Goal: Transaction & Acquisition: Purchase product/service

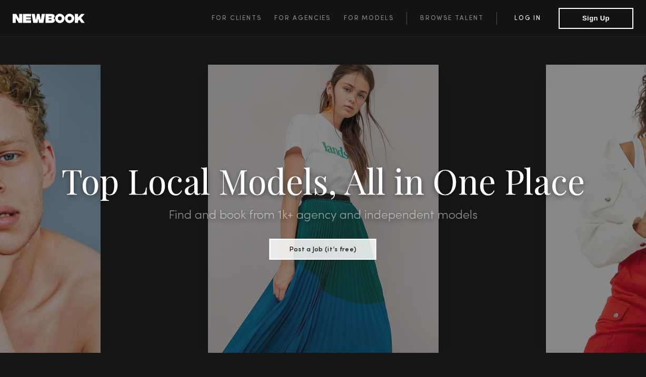
click at [532, 19] on link "Log in" at bounding box center [527, 18] width 62 height 13
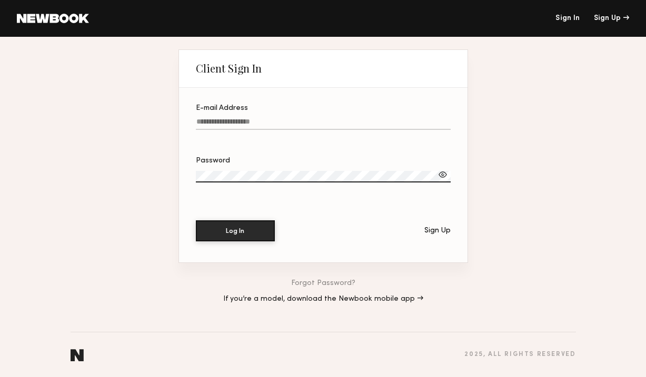
type input "**********"
click at [235, 231] on button "Log In" at bounding box center [235, 231] width 79 height 21
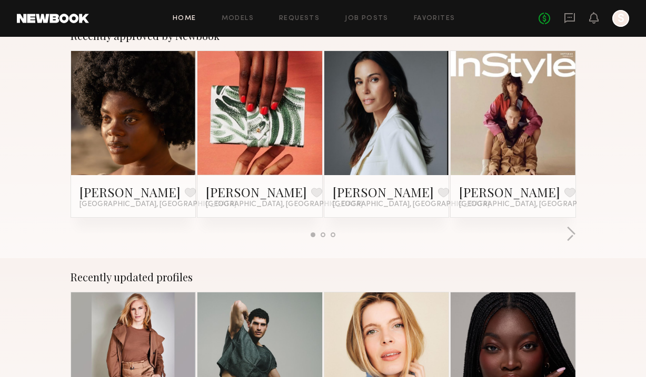
scroll to position [578, 0]
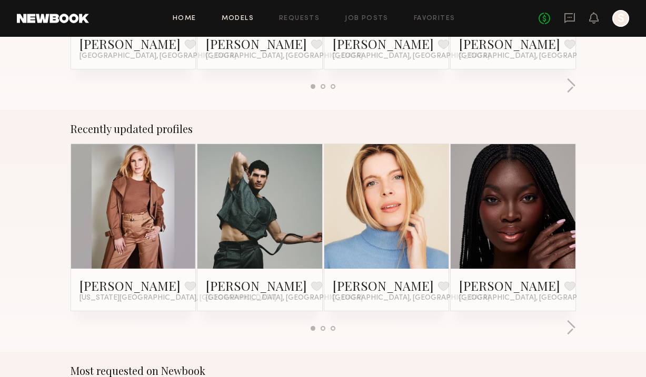
click at [251, 17] on link "Models" at bounding box center [238, 18] width 32 height 7
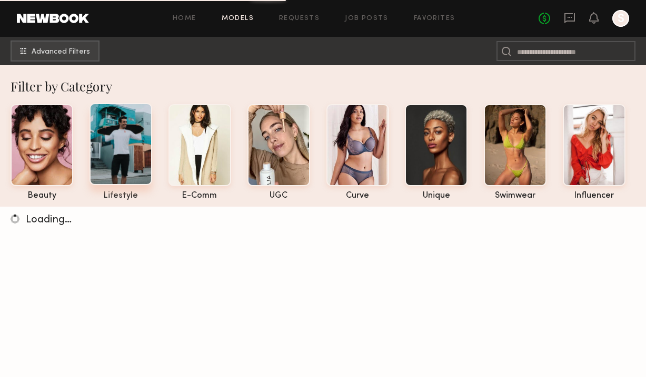
click at [118, 162] on div at bounding box center [120, 144] width 63 height 82
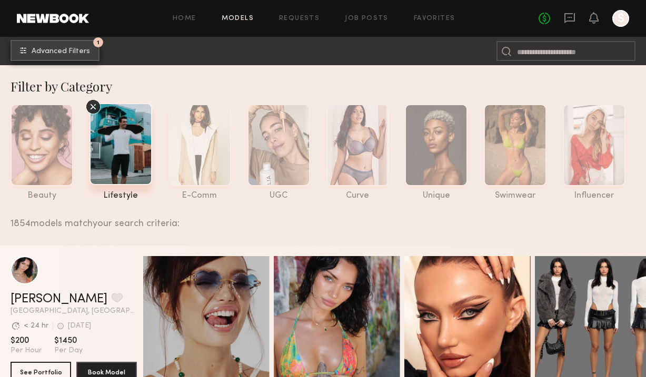
click at [83, 49] on span "Advanced Filters" at bounding box center [61, 51] width 58 height 7
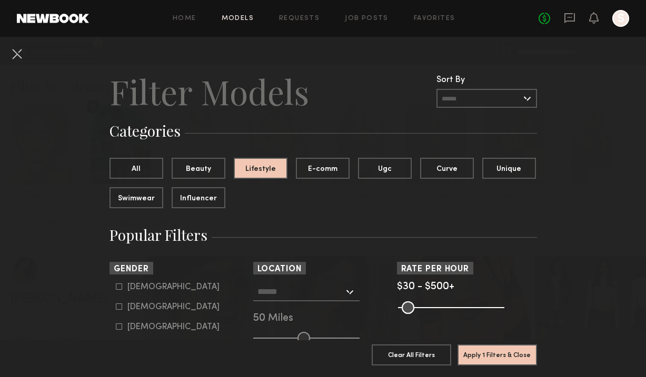
click at [122, 308] on icon at bounding box center [119, 307] width 6 height 6
type input "**"
click at [345, 291] on div at bounding box center [306, 292] width 106 height 19
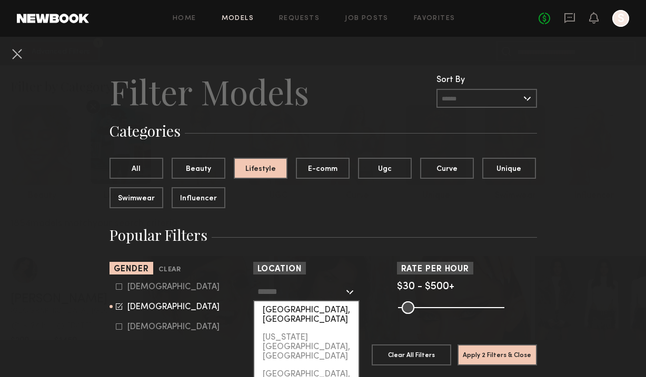
click at [313, 310] on div "[GEOGRAPHIC_DATA], [GEOGRAPHIC_DATA]" at bounding box center [306, 315] width 104 height 27
type input "**********"
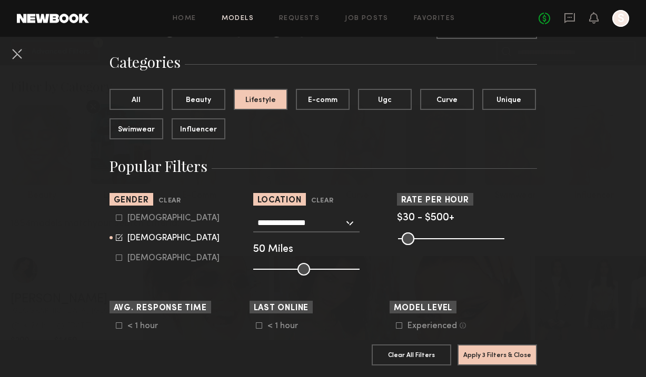
scroll to position [70, 0]
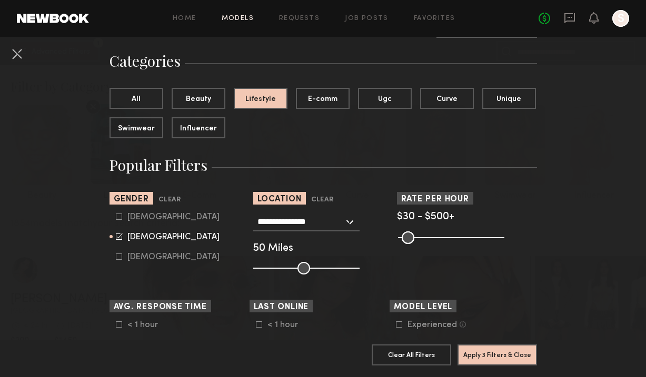
click at [350, 226] on div "**********" at bounding box center [306, 222] width 106 height 19
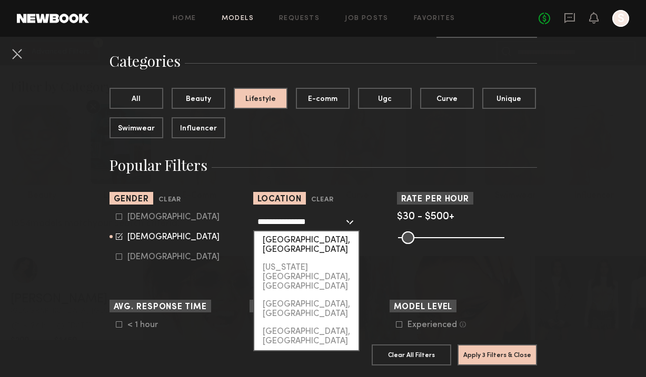
click at [311, 240] on div "[GEOGRAPHIC_DATA], [GEOGRAPHIC_DATA]" at bounding box center [306, 245] width 104 height 27
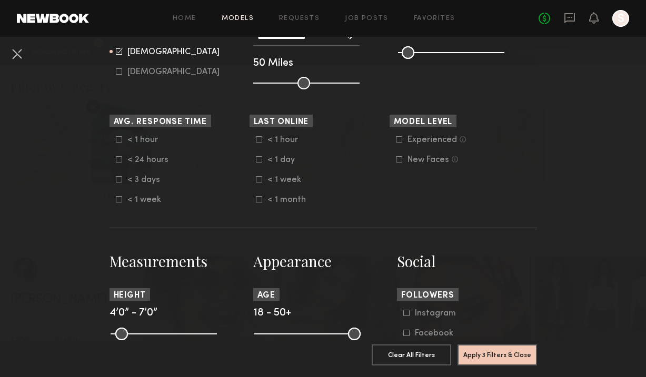
scroll to position [261, 0]
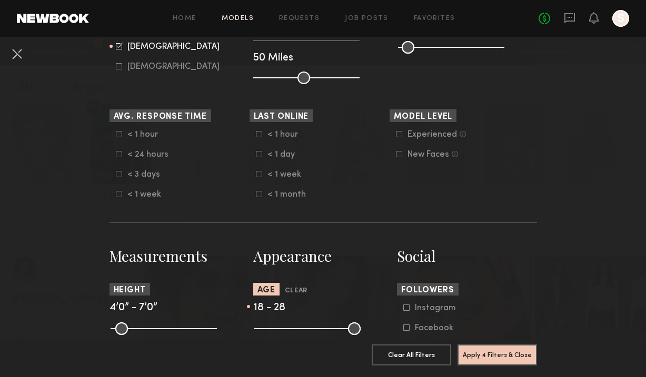
drag, startPoint x: 354, startPoint y: 331, endPoint x: 288, endPoint y: 325, distance: 65.6
type input "**"
click at [288, 325] on input "range" at bounding box center [307, 329] width 106 height 13
click at [495, 358] on button "Apply 4 Filters & Close" at bounding box center [496, 354] width 79 height 21
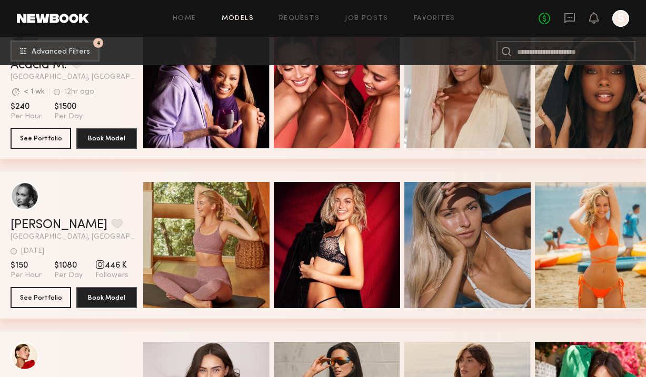
scroll to position [2672, 0]
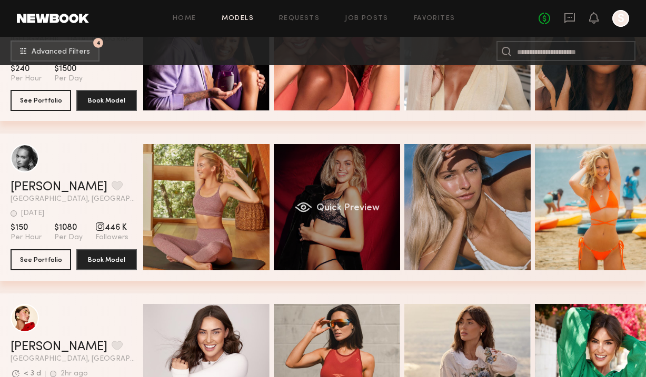
click at [357, 206] on span "Quick Preview" at bounding box center [347, 208] width 63 height 9
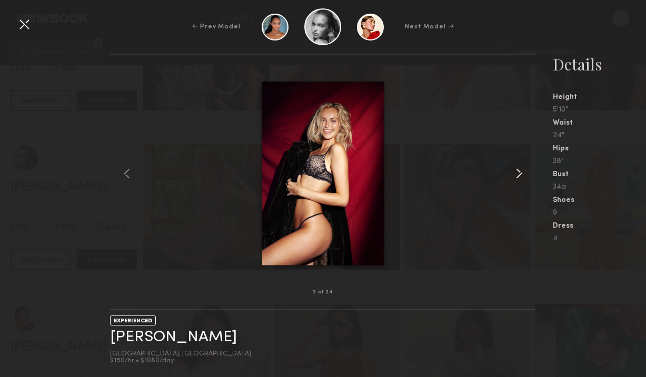
click at [521, 173] on common-icon at bounding box center [519, 173] width 17 height 17
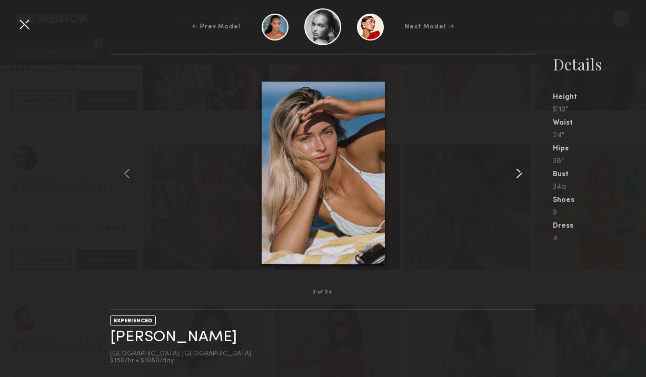
click at [521, 173] on common-icon at bounding box center [519, 173] width 17 height 17
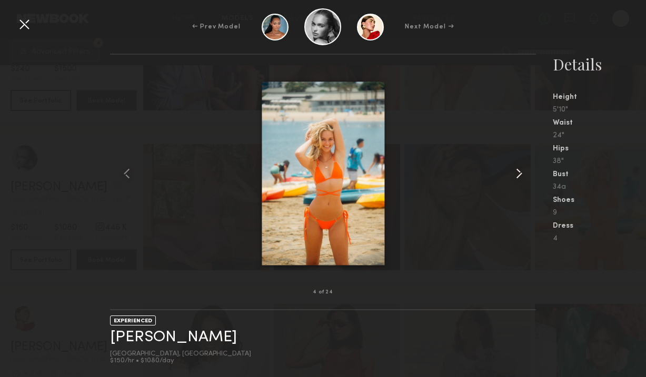
click at [521, 173] on common-icon at bounding box center [519, 173] width 17 height 17
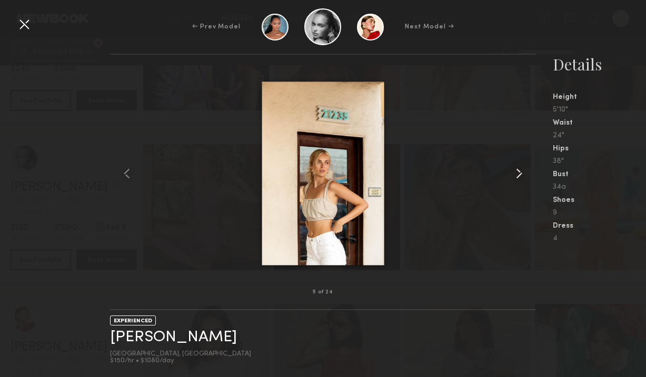
click at [521, 173] on common-icon at bounding box center [519, 173] width 17 height 17
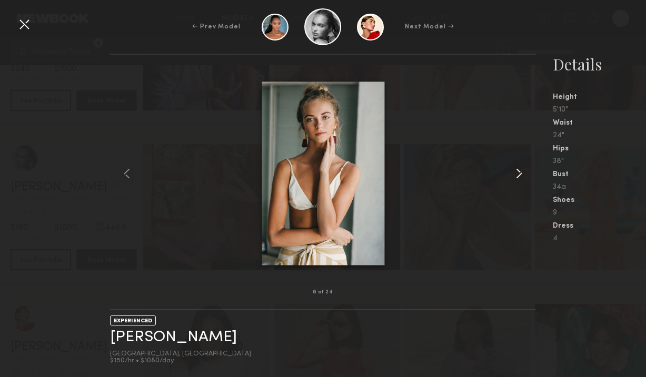
click at [521, 173] on common-icon at bounding box center [519, 173] width 17 height 17
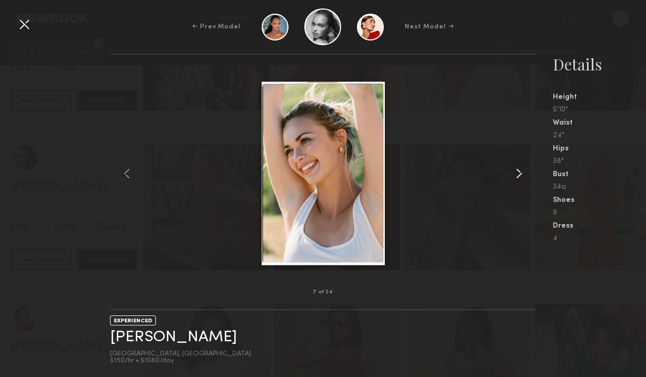
click at [521, 173] on common-icon at bounding box center [519, 173] width 17 height 17
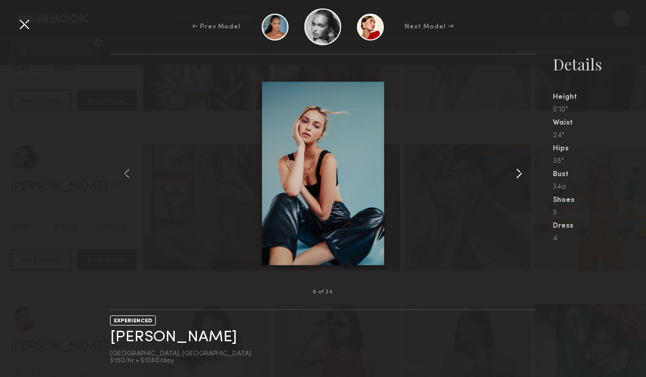
click at [521, 173] on common-icon at bounding box center [519, 173] width 17 height 17
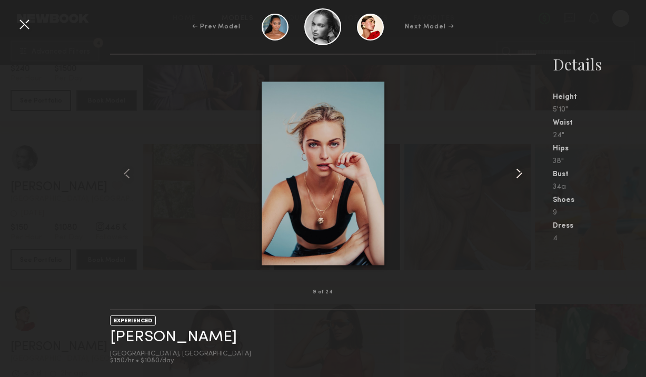
click at [521, 173] on common-icon at bounding box center [519, 173] width 17 height 17
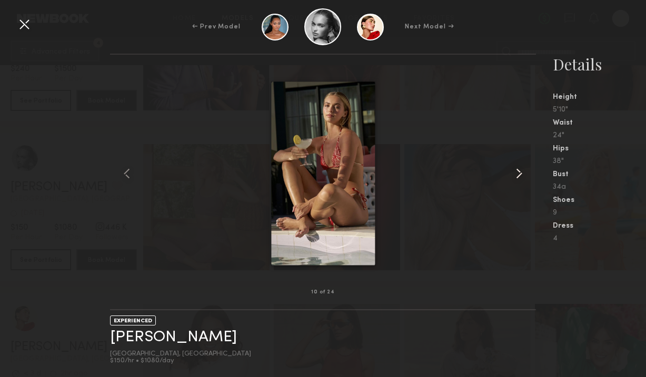
click at [521, 173] on common-icon at bounding box center [519, 173] width 17 height 17
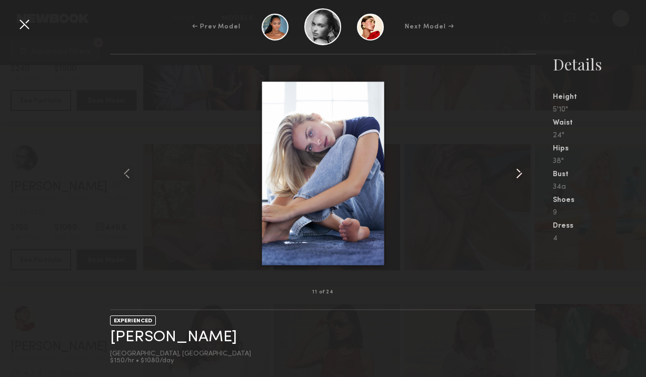
click at [521, 173] on common-icon at bounding box center [519, 173] width 17 height 17
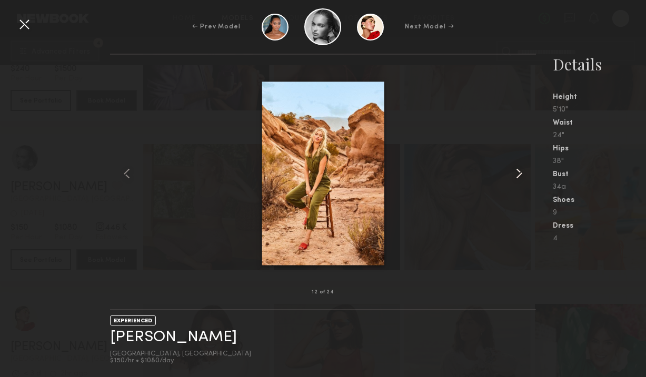
click at [521, 173] on common-icon at bounding box center [519, 173] width 17 height 17
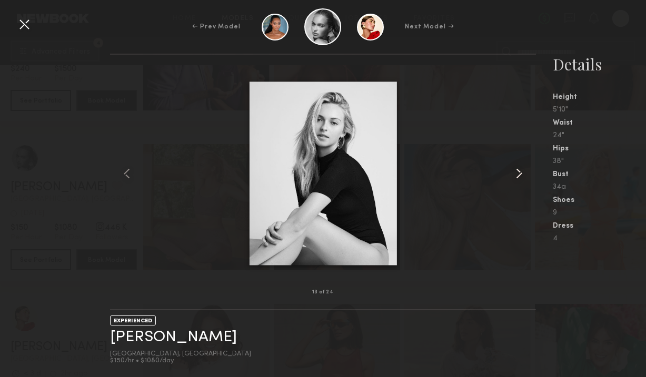
click at [518, 177] on common-icon at bounding box center [519, 173] width 17 height 17
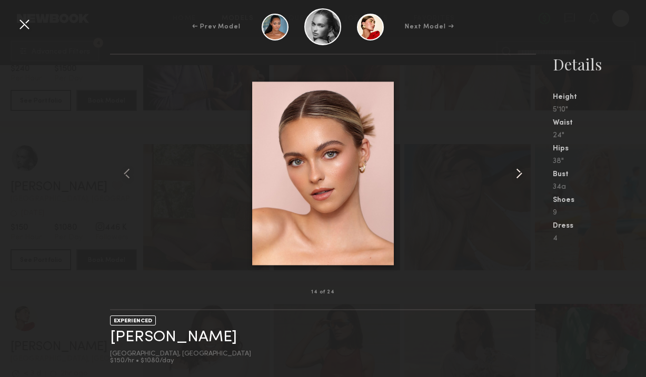
click at [518, 177] on common-icon at bounding box center [519, 173] width 17 height 17
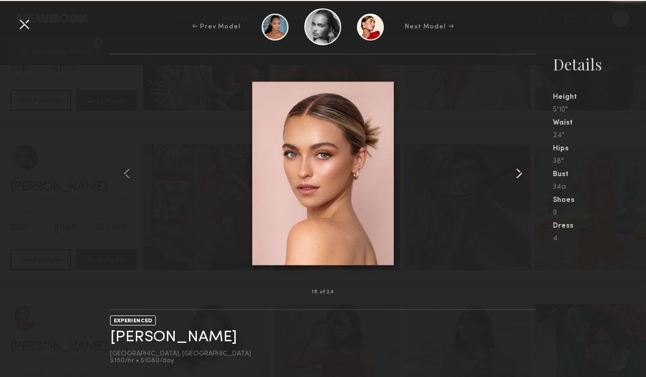
click at [518, 177] on common-icon at bounding box center [519, 173] width 17 height 17
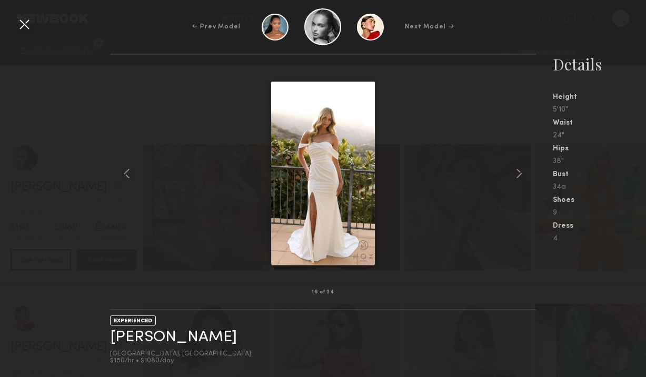
scroll to position [3024, 0]
click at [22, 24] on div at bounding box center [24, 24] width 17 height 17
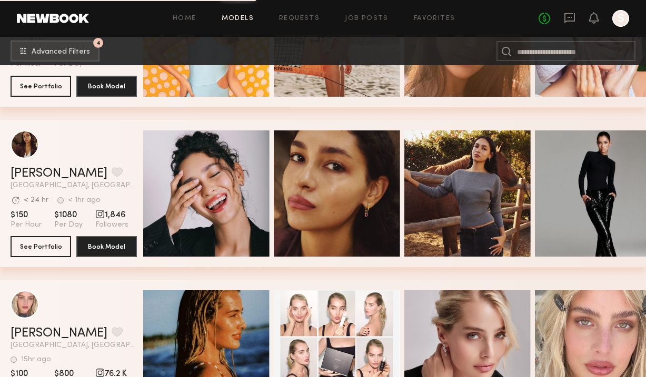
scroll to position [3666, 0]
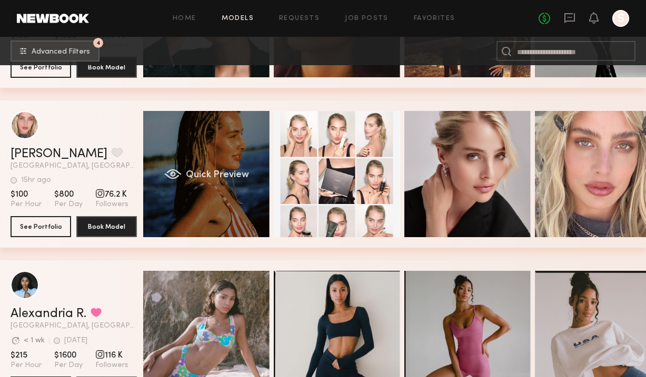
click at [199, 175] on span "Quick Preview" at bounding box center [217, 175] width 63 height 9
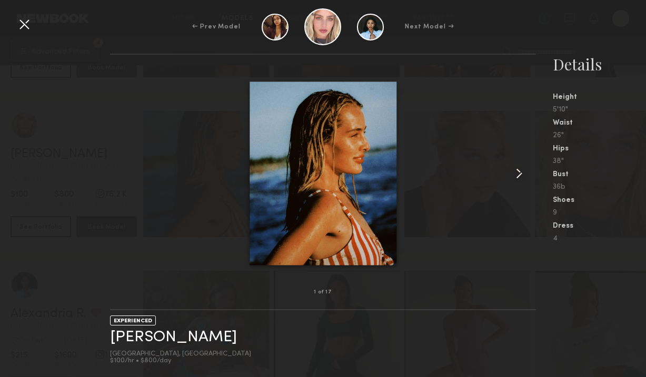
click at [520, 171] on common-icon at bounding box center [519, 173] width 17 height 17
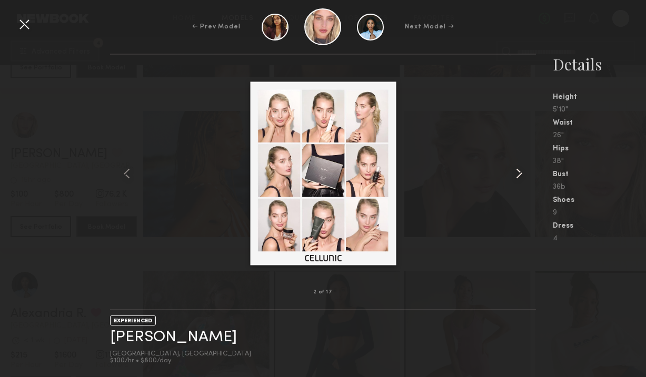
click at [520, 171] on common-icon at bounding box center [519, 173] width 17 height 17
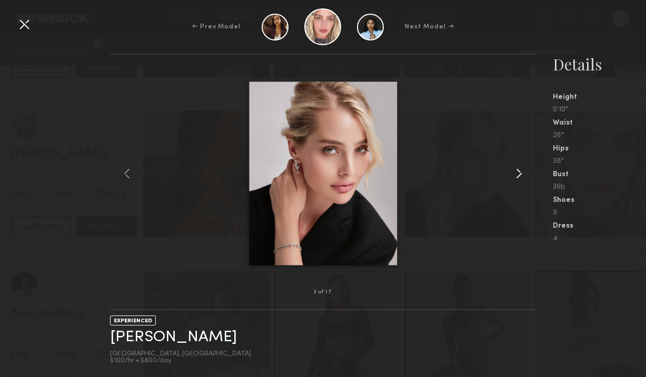
click at [520, 171] on common-icon at bounding box center [519, 173] width 17 height 17
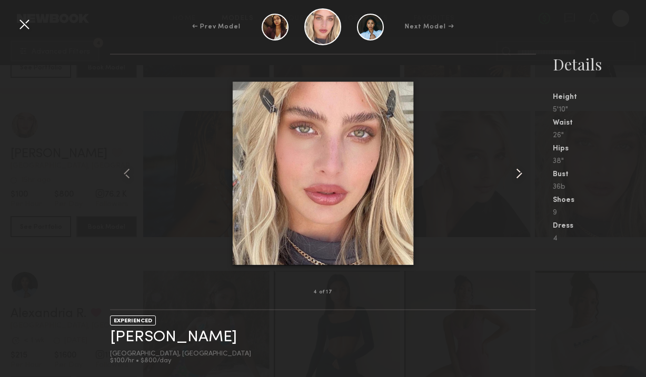
click at [520, 171] on common-icon at bounding box center [519, 173] width 17 height 17
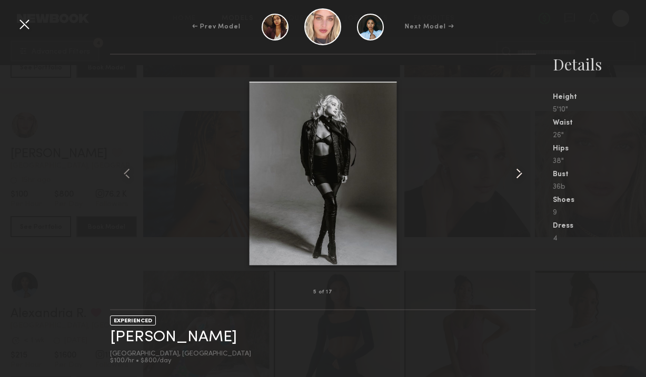
click at [520, 171] on common-icon at bounding box center [519, 173] width 17 height 17
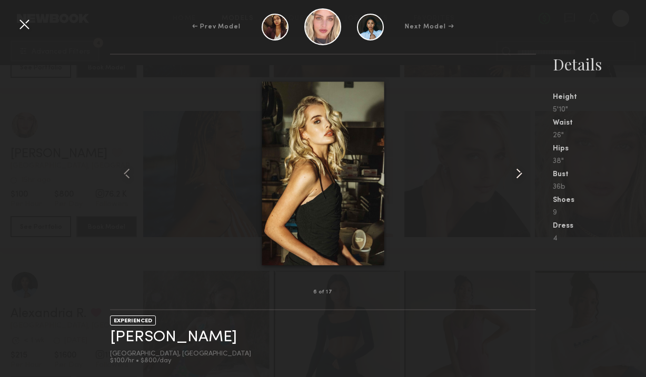
click at [520, 171] on common-icon at bounding box center [519, 173] width 17 height 17
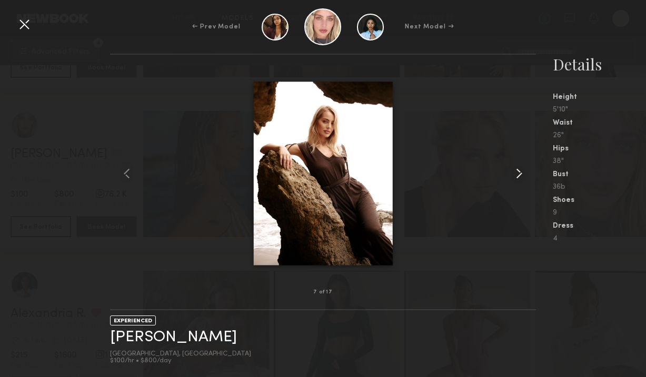
click at [520, 171] on common-icon at bounding box center [519, 173] width 17 height 17
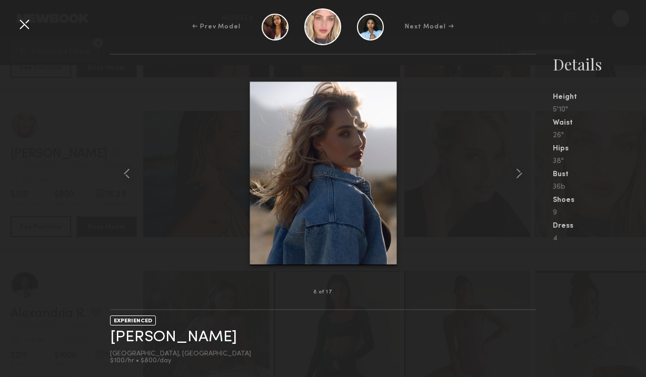
click at [23, 23] on div at bounding box center [24, 24] width 17 height 17
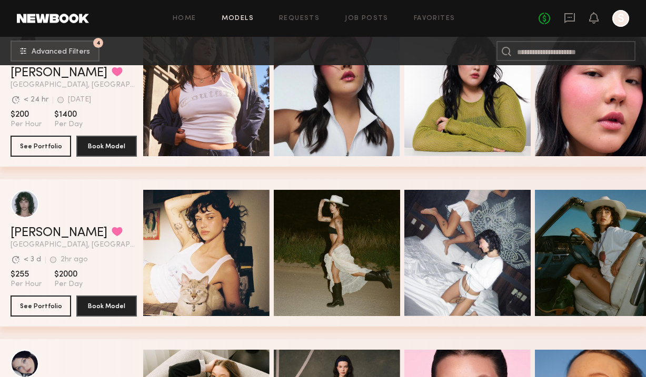
scroll to position [4234, 0]
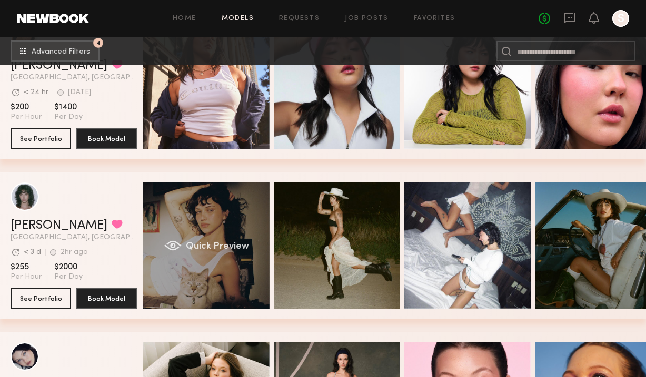
click at [207, 244] on span "Quick Preview" at bounding box center [217, 246] width 63 height 9
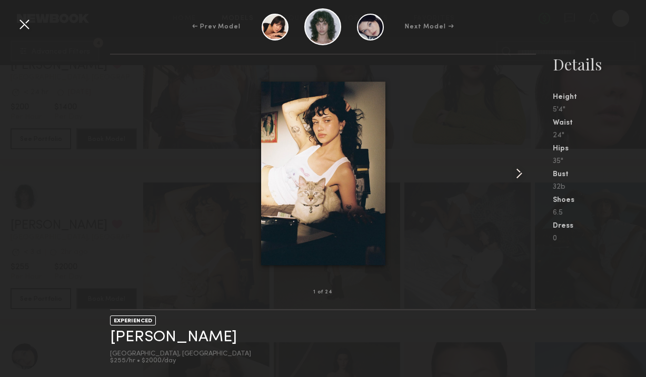
click at [520, 177] on common-icon at bounding box center [519, 173] width 17 height 17
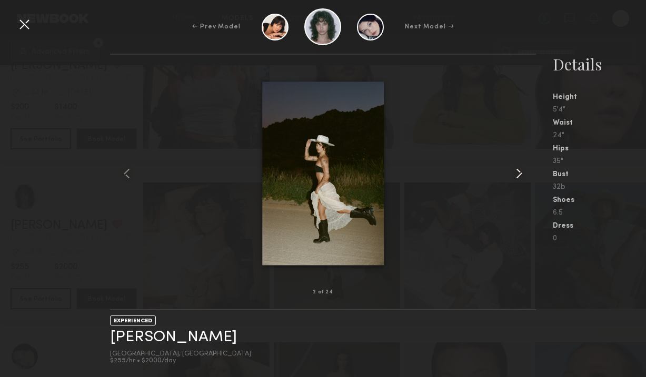
click at [519, 176] on common-icon at bounding box center [519, 173] width 17 height 17
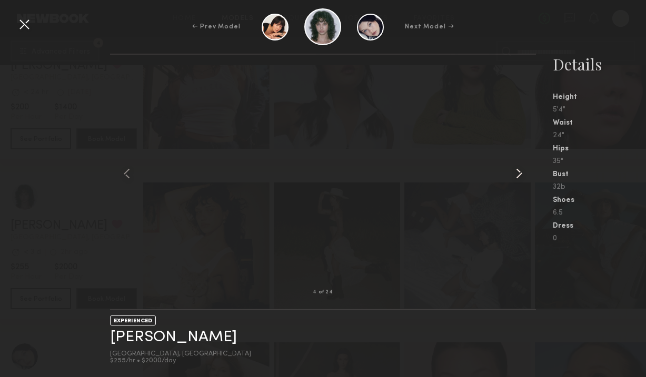
click at [519, 176] on common-icon at bounding box center [519, 173] width 17 height 17
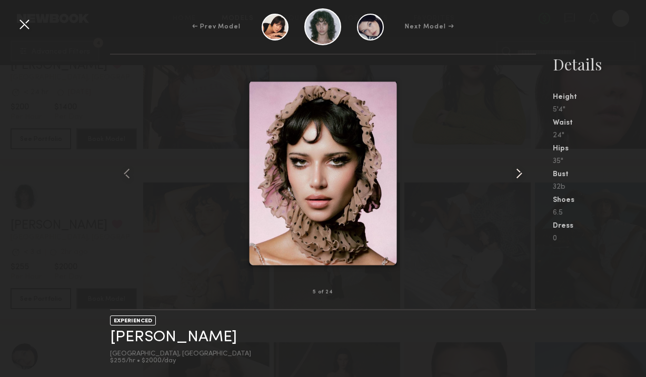
click at [519, 176] on common-icon at bounding box center [519, 173] width 17 height 17
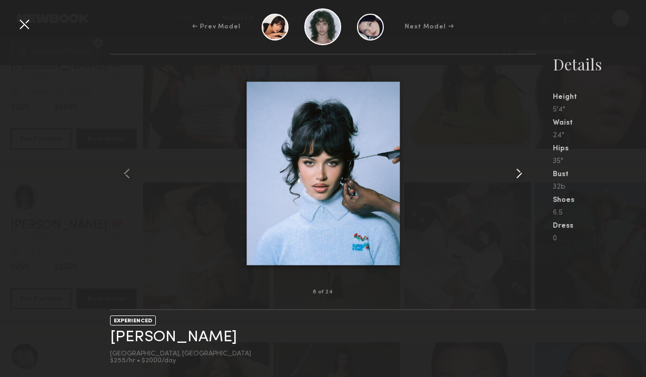
click at [519, 176] on common-icon at bounding box center [519, 173] width 17 height 17
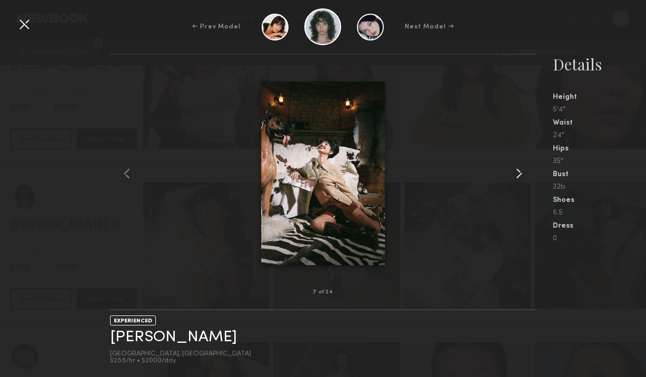
click at [519, 176] on common-icon at bounding box center [519, 173] width 17 height 17
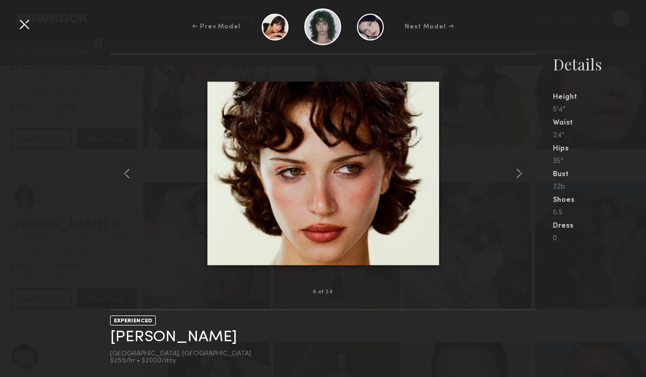
click at [19, 21] on div at bounding box center [24, 24] width 17 height 17
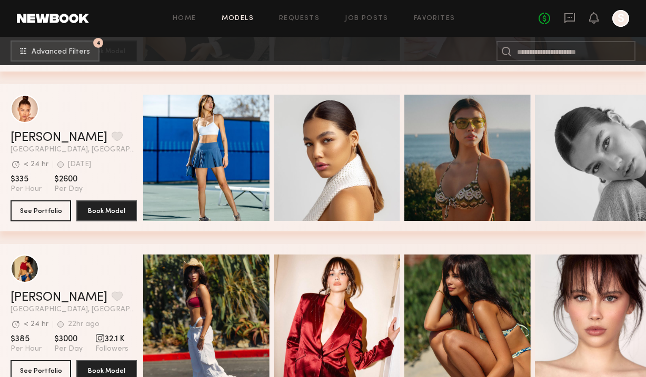
scroll to position [4717, 0]
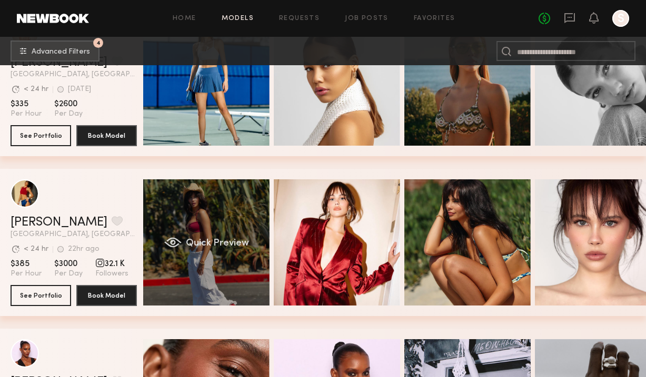
click at [208, 244] on span "Quick Preview" at bounding box center [217, 243] width 63 height 9
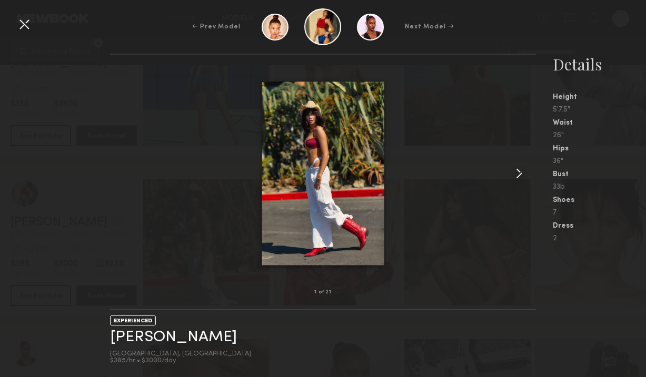
click at [520, 173] on common-icon at bounding box center [519, 173] width 17 height 17
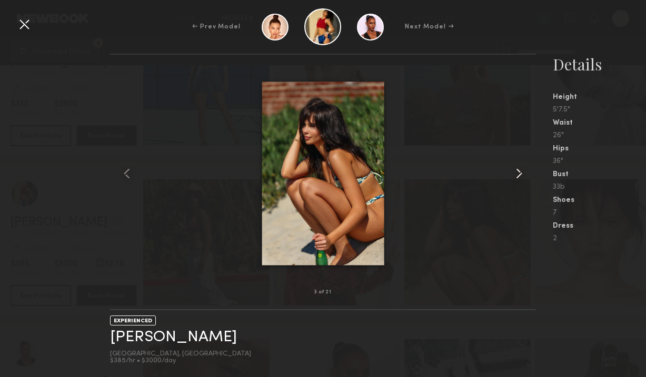
click at [520, 173] on common-icon at bounding box center [519, 173] width 17 height 17
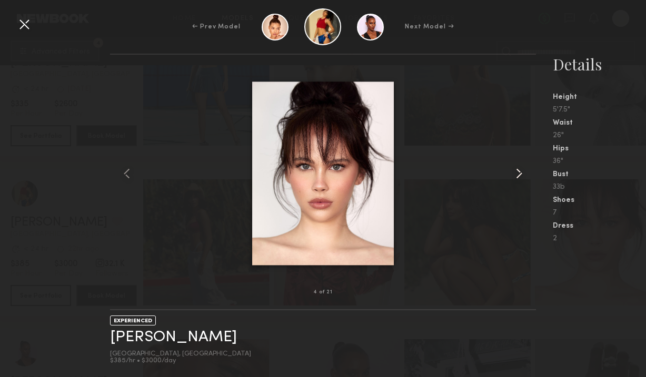
click at [520, 173] on common-icon at bounding box center [519, 173] width 17 height 17
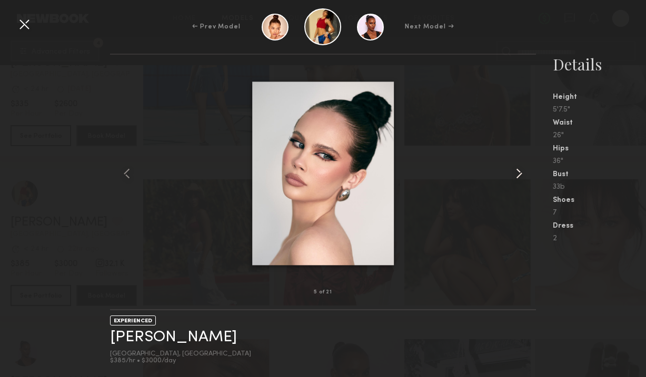
click at [520, 173] on common-icon at bounding box center [519, 173] width 17 height 17
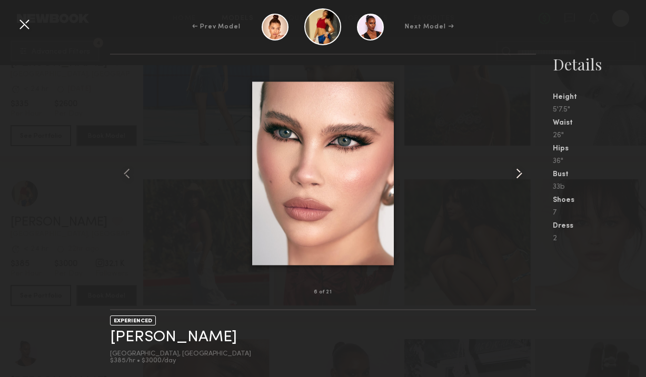
click at [520, 173] on common-icon at bounding box center [519, 173] width 17 height 17
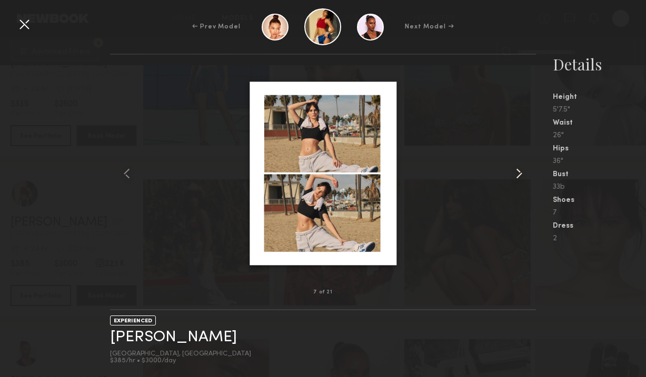
click at [520, 173] on common-icon at bounding box center [519, 173] width 17 height 17
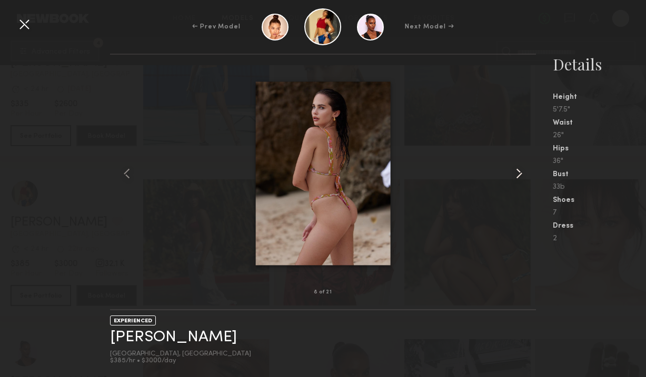
click at [520, 173] on common-icon at bounding box center [519, 173] width 17 height 17
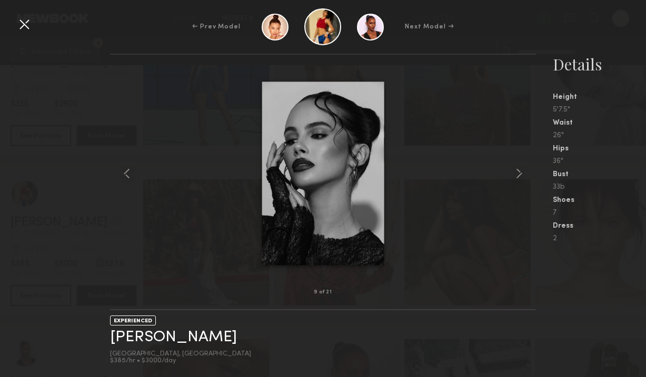
click at [29, 22] on div at bounding box center [24, 24] width 17 height 17
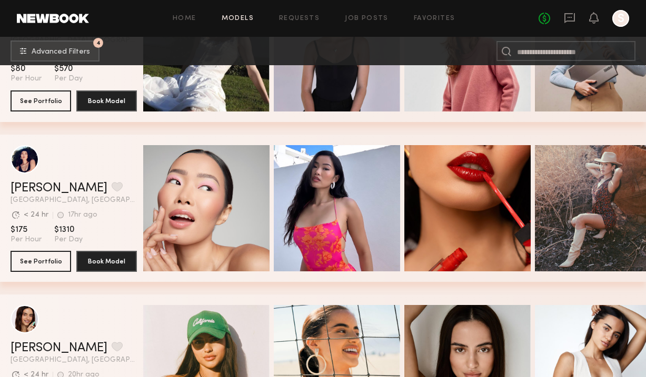
scroll to position [6239, 0]
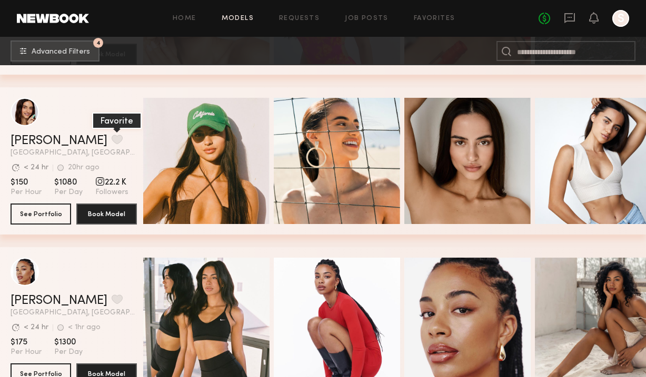
click at [112, 139] on button "grid" at bounding box center [117, 139] width 11 height 9
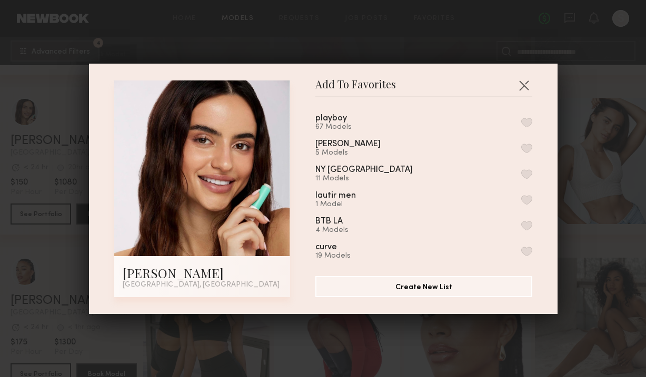
scroll to position [0, 0]
click at [526, 121] on button "button" at bounding box center [526, 122] width 11 height 9
click at [525, 85] on button "button" at bounding box center [523, 85] width 17 height 17
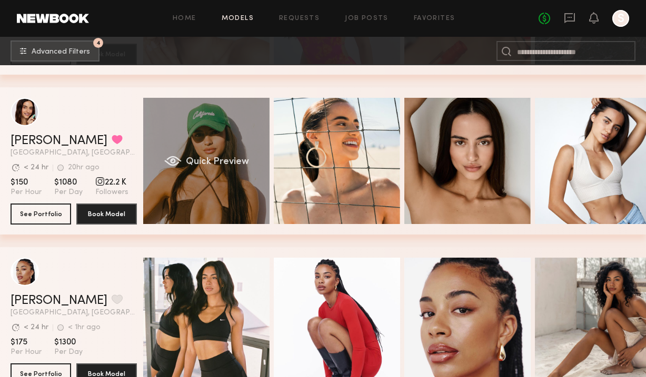
click at [217, 166] on span "Quick Preview" at bounding box center [217, 161] width 63 height 9
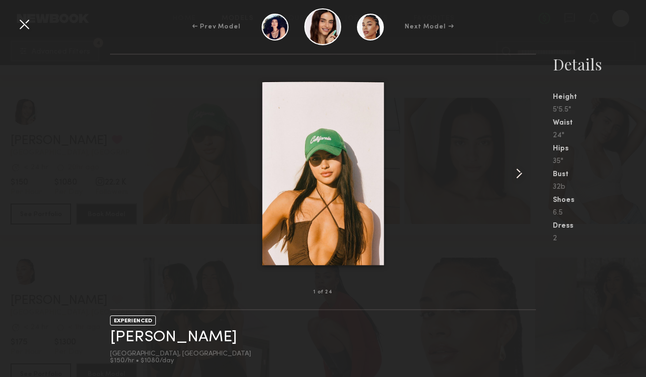
click at [520, 172] on common-icon at bounding box center [519, 173] width 17 height 17
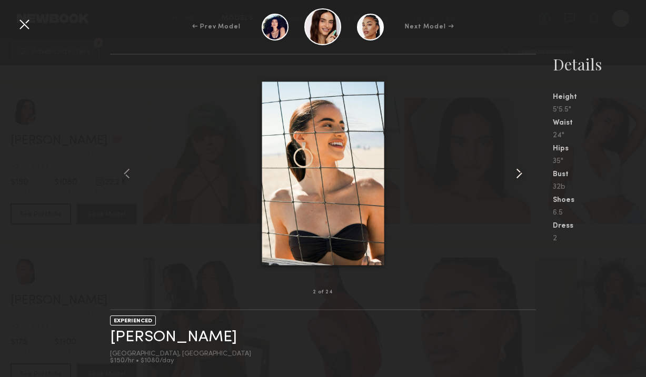
click at [520, 172] on common-icon at bounding box center [519, 173] width 17 height 17
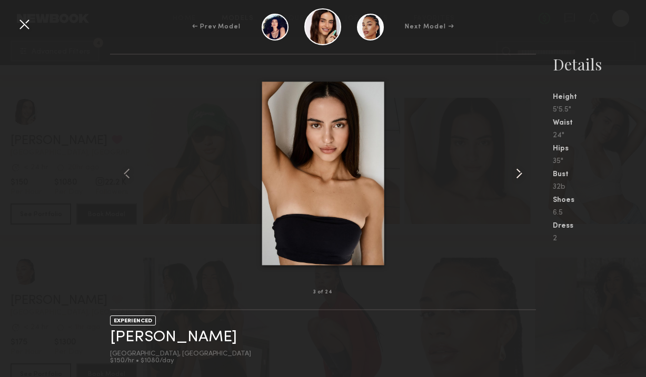
click at [520, 172] on common-icon at bounding box center [519, 173] width 17 height 17
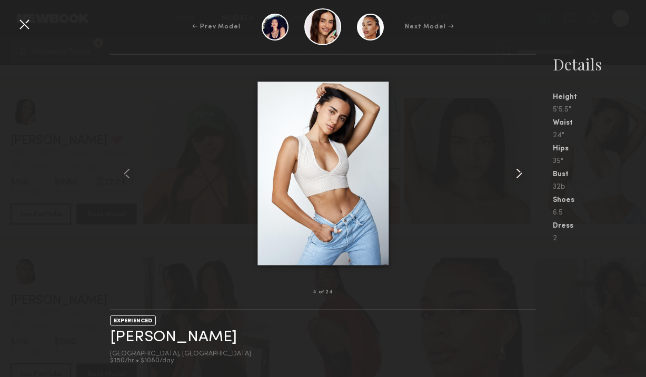
click at [520, 172] on common-icon at bounding box center [519, 173] width 17 height 17
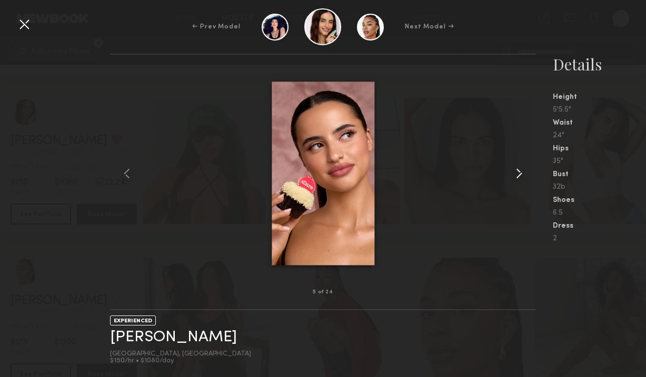
click at [520, 172] on common-icon at bounding box center [519, 173] width 17 height 17
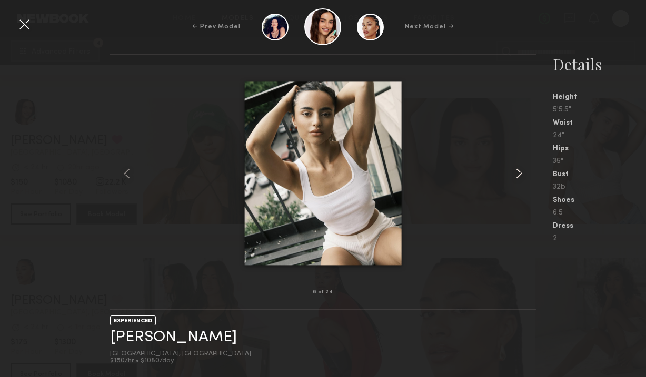
click at [520, 172] on common-icon at bounding box center [519, 173] width 17 height 17
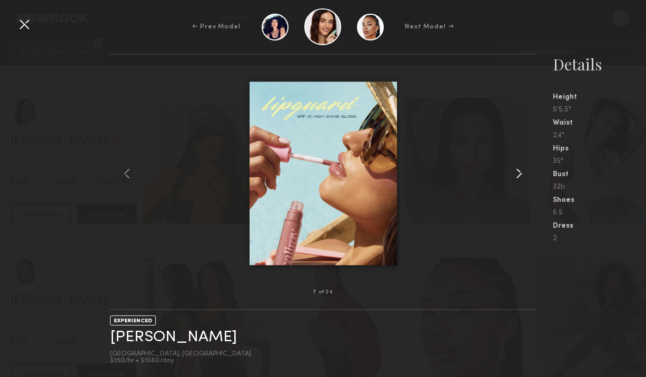
click at [520, 172] on common-icon at bounding box center [519, 173] width 17 height 17
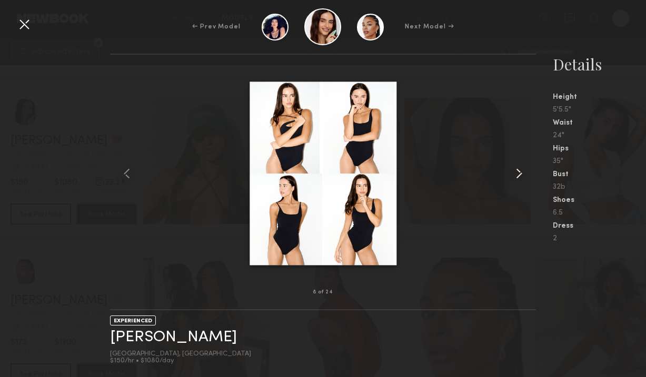
click at [520, 172] on common-icon at bounding box center [519, 173] width 17 height 17
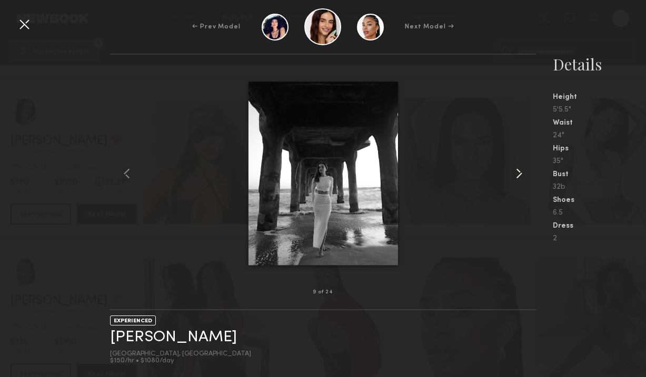
click at [520, 172] on common-icon at bounding box center [519, 173] width 17 height 17
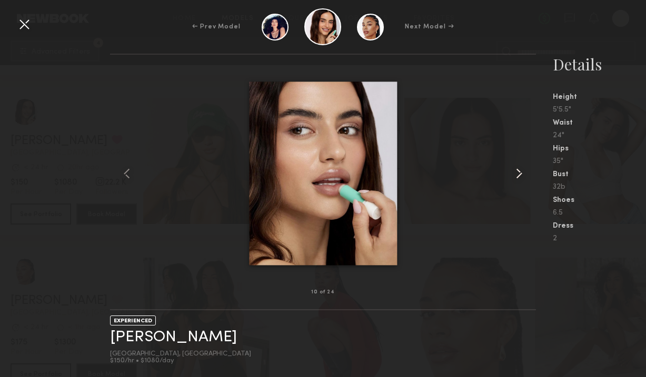
click at [520, 170] on common-icon at bounding box center [519, 173] width 17 height 17
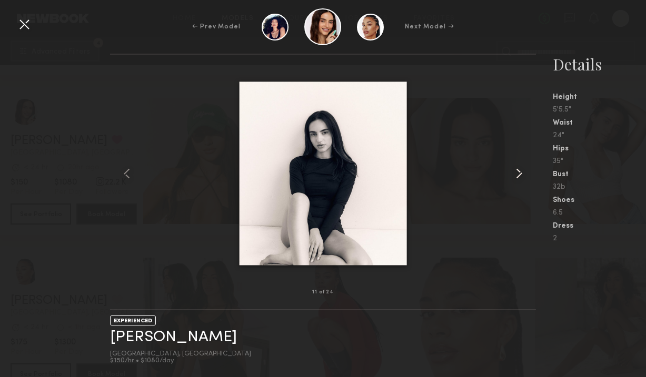
click at [520, 170] on common-icon at bounding box center [519, 173] width 17 height 17
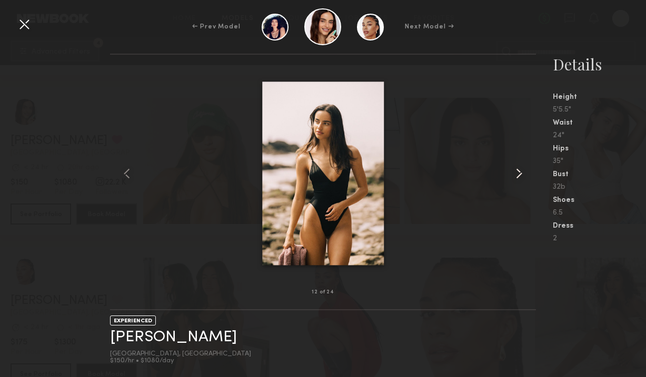
click at [520, 170] on common-icon at bounding box center [519, 173] width 17 height 17
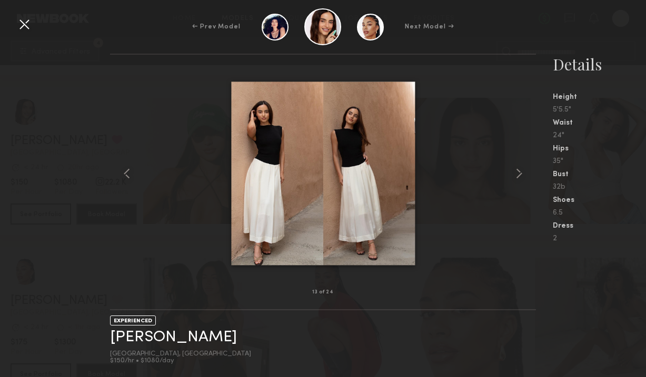
click at [104, 127] on div "13 of 24 EXPERIENCED [PERSON_NAME] [GEOGRAPHIC_DATA], [GEOGRAPHIC_DATA] $150/hr…" at bounding box center [323, 216] width 646 height 324
click at [17, 19] on div at bounding box center [24, 24] width 17 height 17
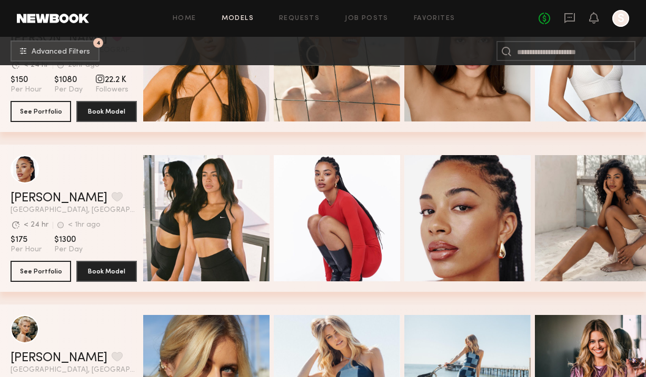
scroll to position [6476, 0]
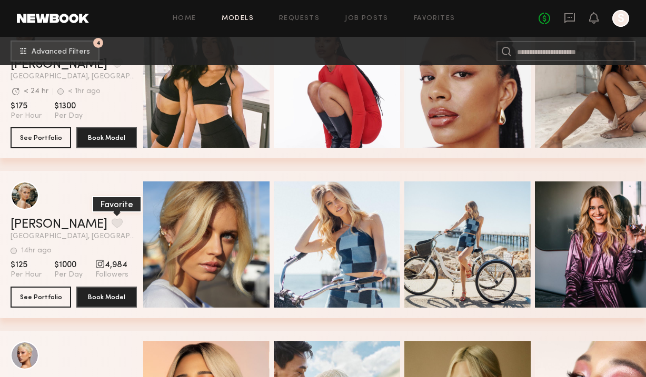
click at [112, 224] on button "grid" at bounding box center [117, 222] width 11 height 9
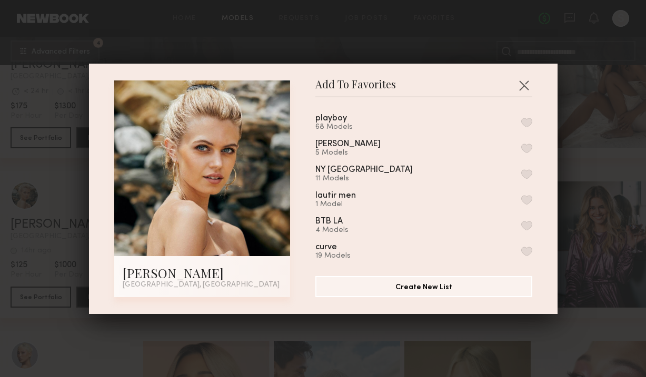
click at [524, 125] on button "button" at bounding box center [526, 122] width 11 height 9
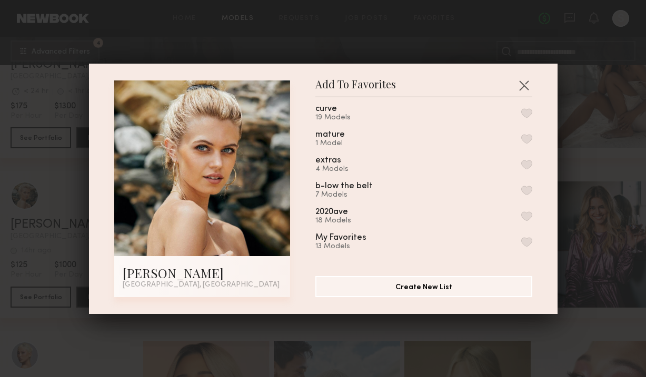
scroll to position [138, 0]
click at [524, 83] on button "button" at bounding box center [523, 85] width 17 height 17
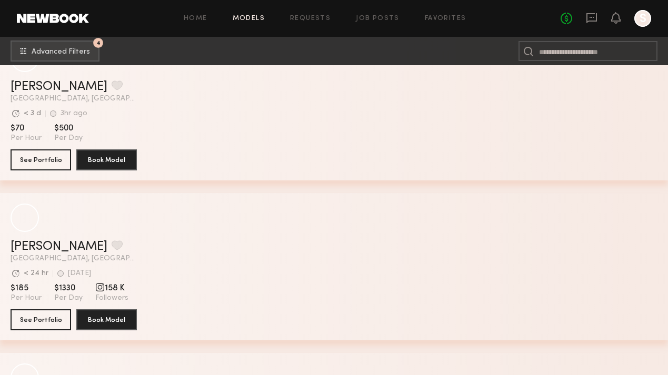
scroll to position [11515, 0]
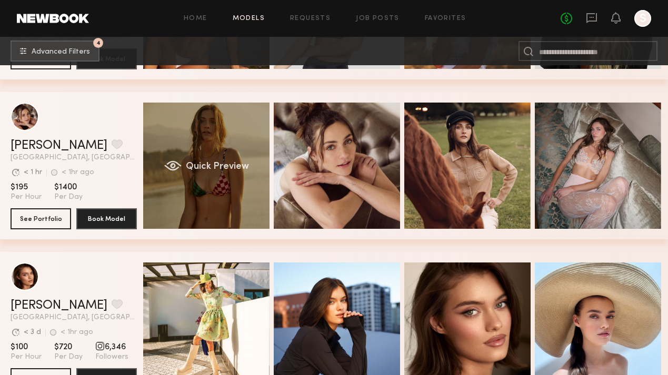
click at [196, 165] on span "Quick Preview" at bounding box center [217, 166] width 63 height 9
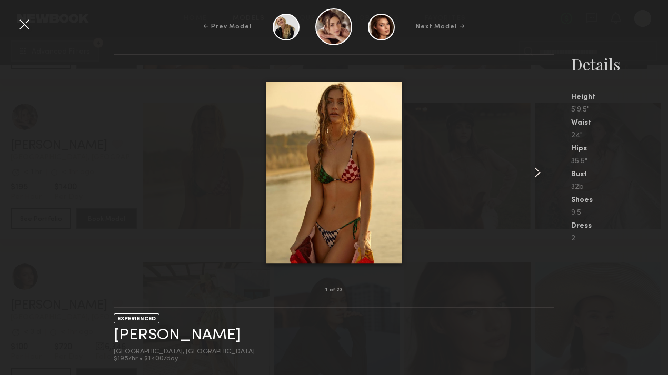
click at [533, 172] on common-icon at bounding box center [537, 172] width 17 height 17
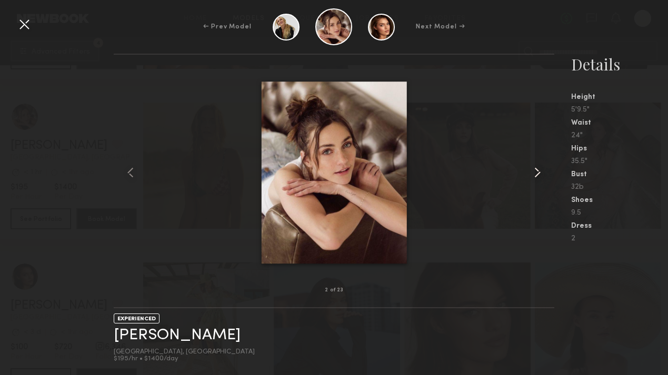
click at [533, 172] on common-icon at bounding box center [537, 172] width 17 height 17
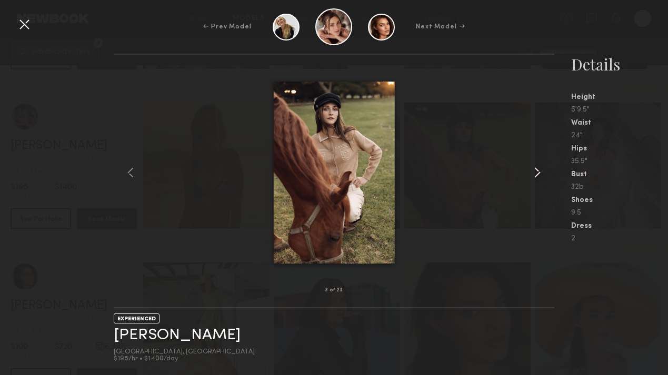
click at [533, 172] on common-icon at bounding box center [537, 172] width 17 height 17
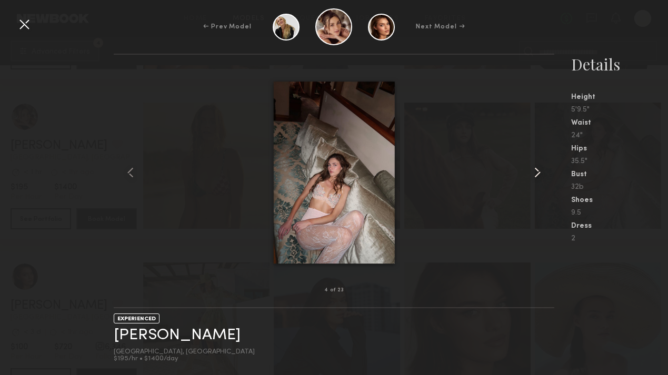
click at [533, 172] on common-icon at bounding box center [537, 172] width 17 height 17
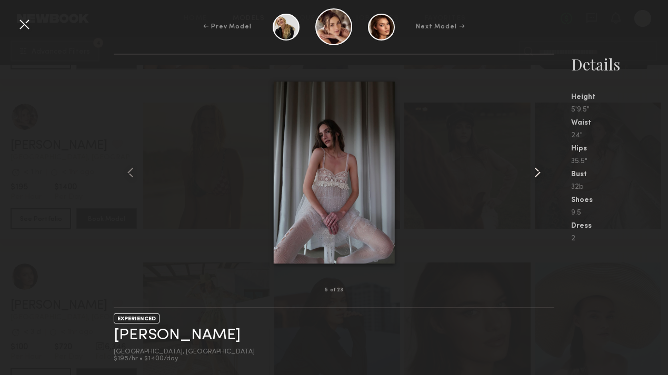
click at [533, 172] on common-icon at bounding box center [537, 172] width 17 height 17
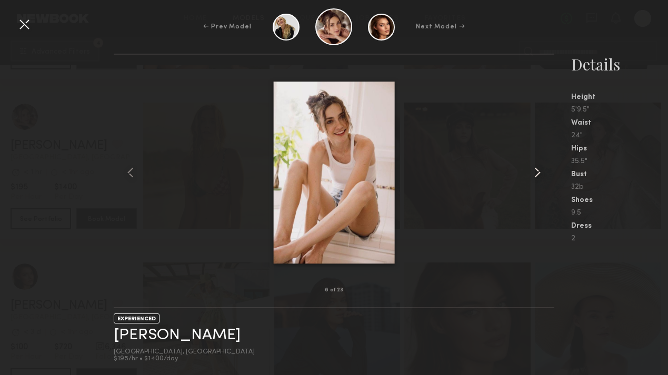
click at [533, 172] on common-icon at bounding box center [537, 172] width 17 height 17
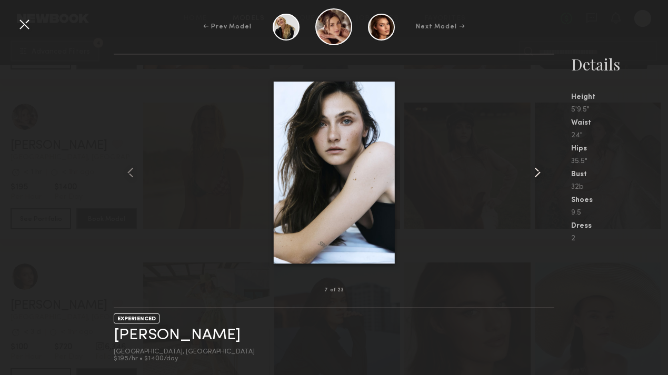
click at [533, 172] on common-icon at bounding box center [537, 172] width 17 height 17
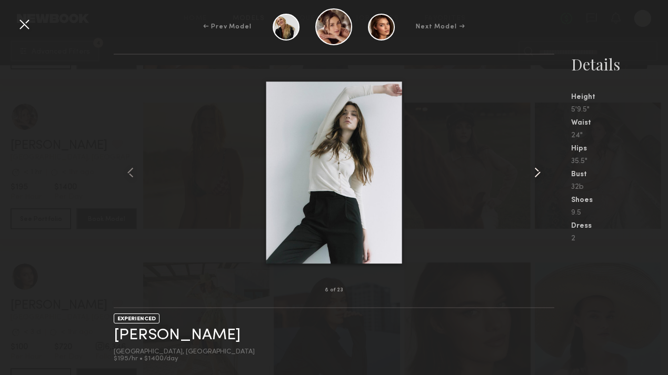
click at [533, 172] on common-icon at bounding box center [537, 172] width 17 height 17
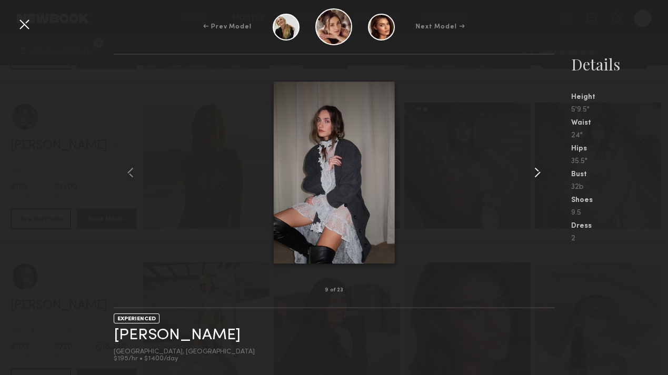
click at [533, 172] on common-icon at bounding box center [537, 172] width 17 height 17
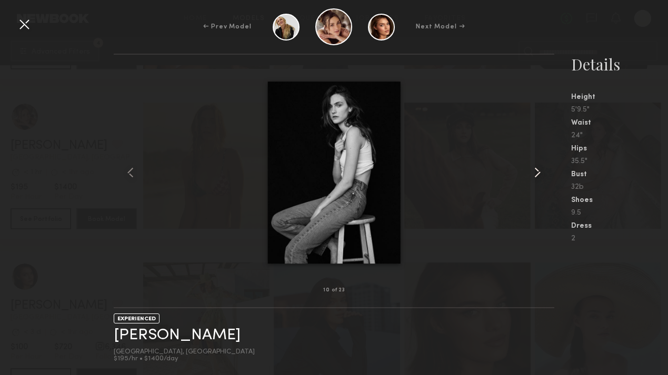
click at [533, 172] on common-icon at bounding box center [537, 172] width 17 height 17
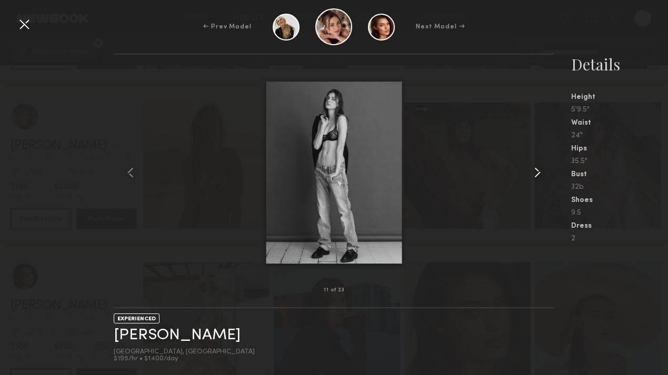
click at [533, 172] on common-icon at bounding box center [537, 172] width 17 height 17
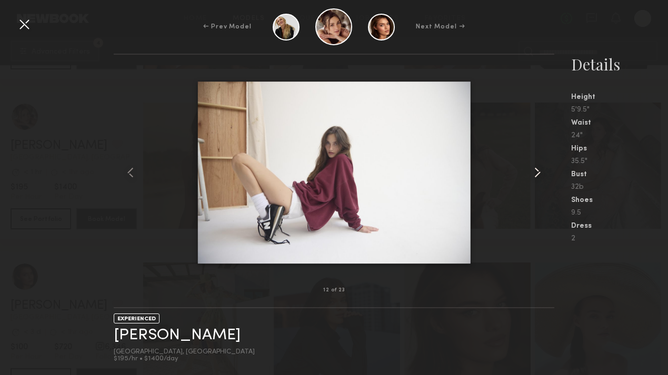
click at [533, 172] on common-icon at bounding box center [537, 172] width 17 height 17
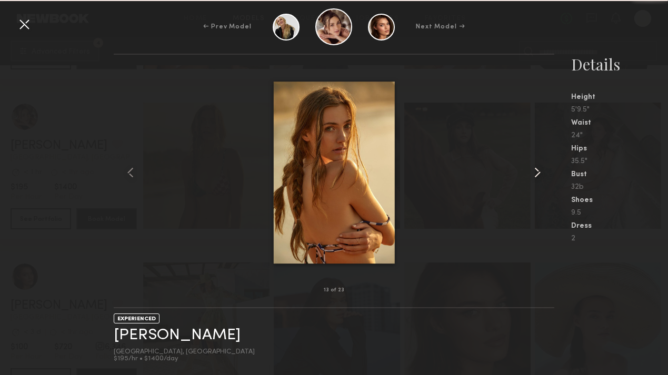
click at [533, 172] on common-icon at bounding box center [537, 172] width 17 height 17
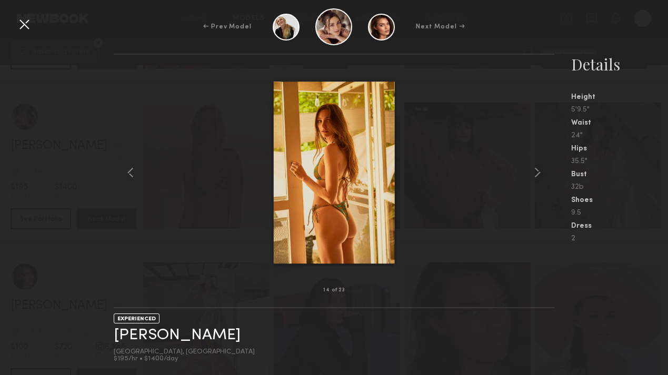
click at [24, 25] on div at bounding box center [24, 24] width 17 height 17
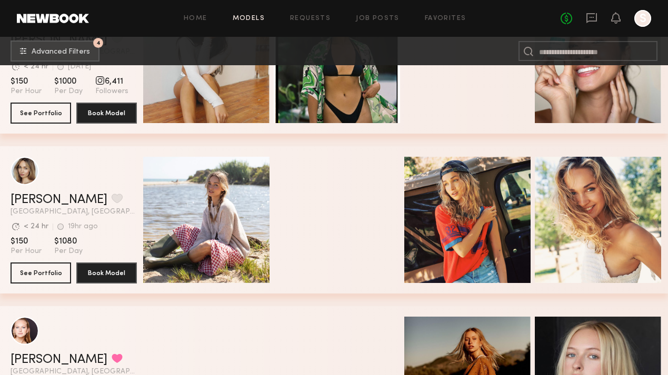
scroll to position [13639, 0]
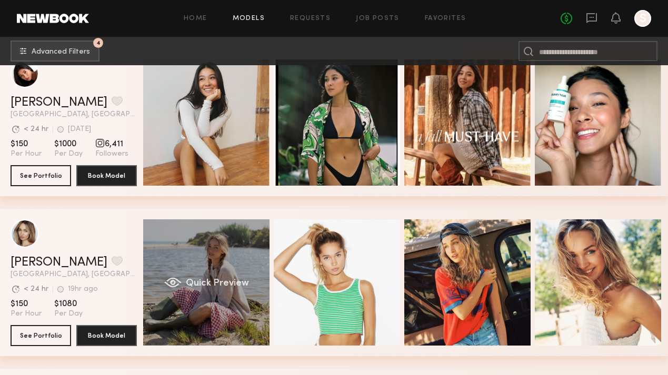
click at [243, 280] on span "Quick Preview" at bounding box center [217, 283] width 63 height 9
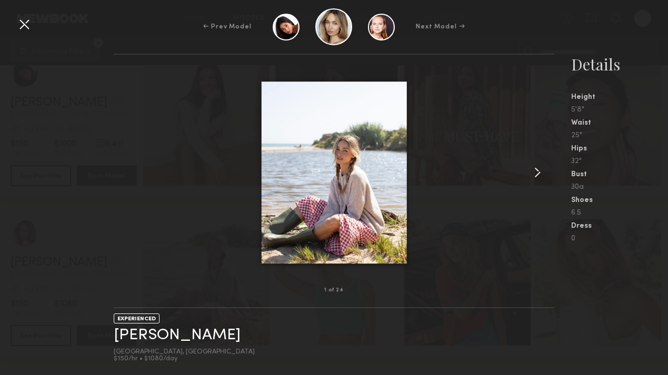
click at [538, 173] on common-icon at bounding box center [537, 172] width 17 height 17
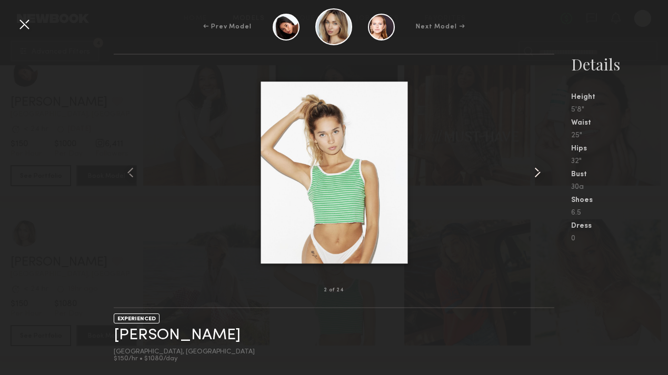
click at [538, 173] on common-icon at bounding box center [537, 172] width 17 height 17
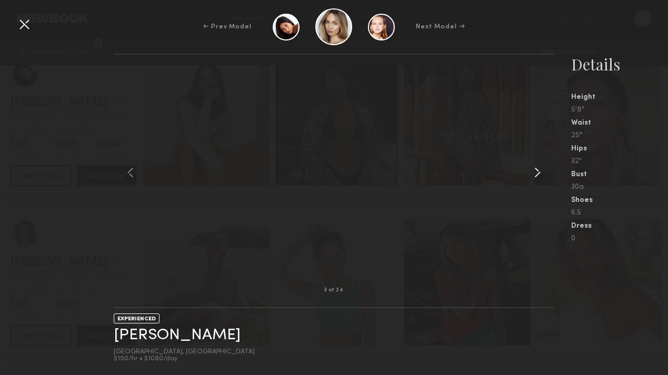
click at [538, 173] on common-icon at bounding box center [537, 172] width 17 height 17
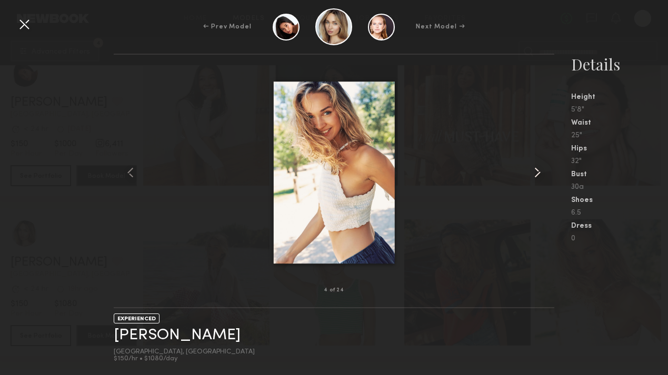
click at [538, 173] on common-icon at bounding box center [537, 172] width 17 height 17
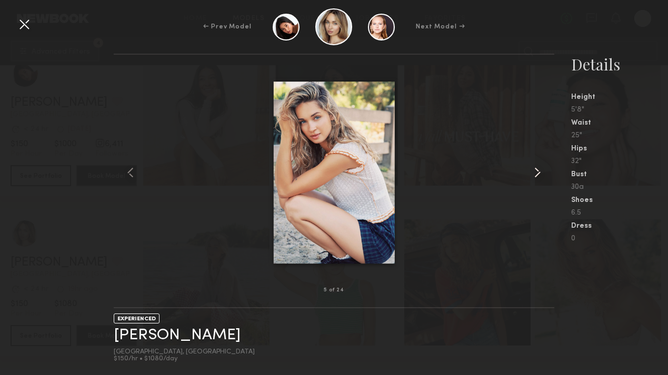
click at [538, 173] on common-icon at bounding box center [537, 172] width 17 height 17
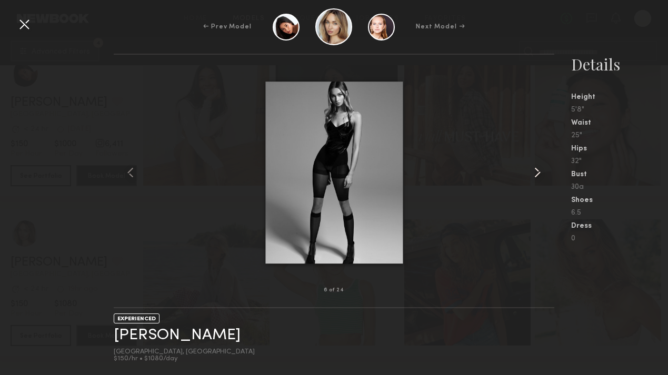
click at [538, 173] on common-icon at bounding box center [537, 172] width 17 height 17
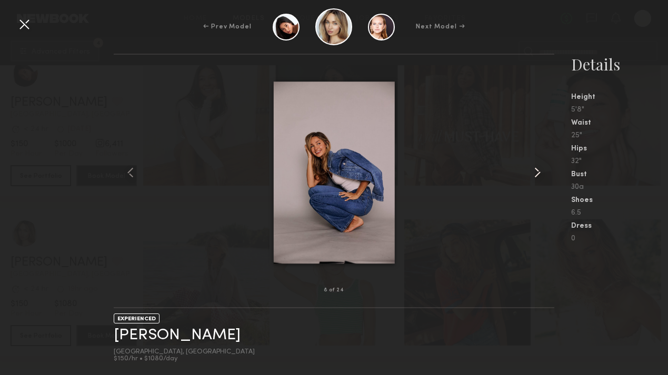
click at [538, 173] on common-icon at bounding box center [537, 172] width 17 height 17
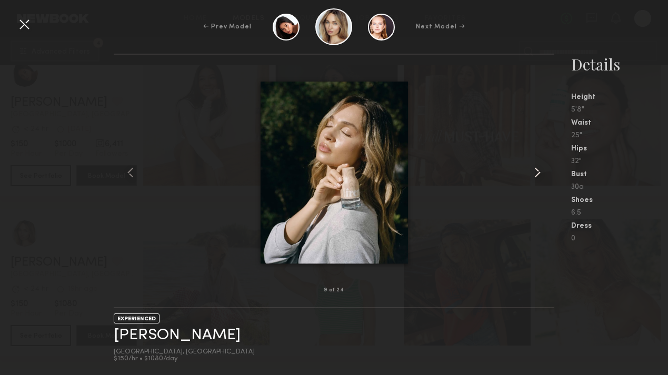
click at [538, 173] on common-icon at bounding box center [537, 172] width 17 height 17
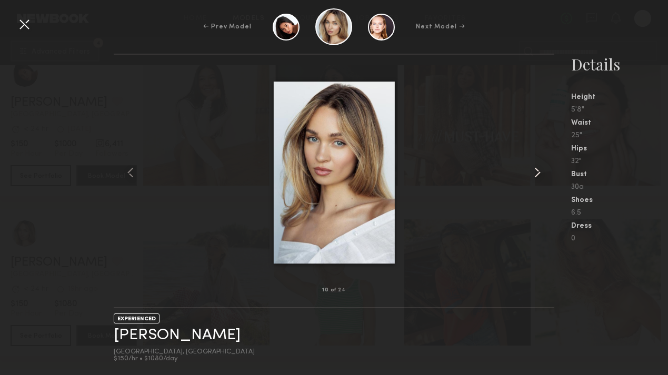
click at [538, 173] on common-icon at bounding box center [537, 172] width 17 height 17
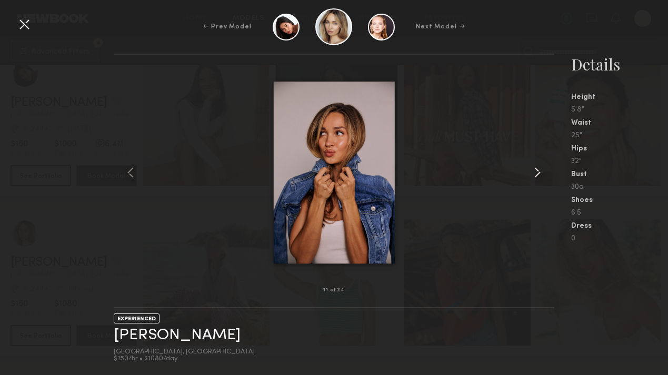
click at [538, 173] on common-icon at bounding box center [537, 172] width 17 height 17
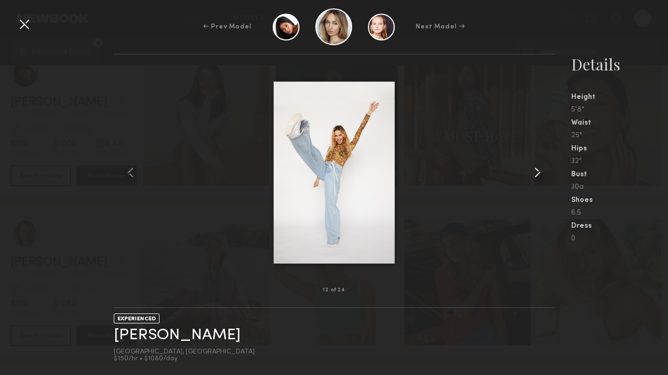
click at [538, 173] on common-icon at bounding box center [537, 172] width 17 height 17
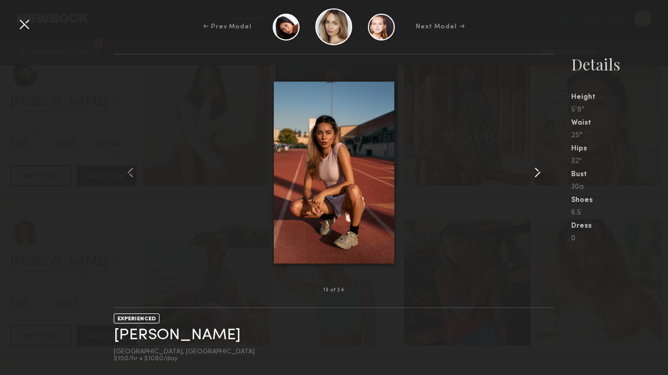
click at [538, 173] on common-icon at bounding box center [537, 172] width 17 height 17
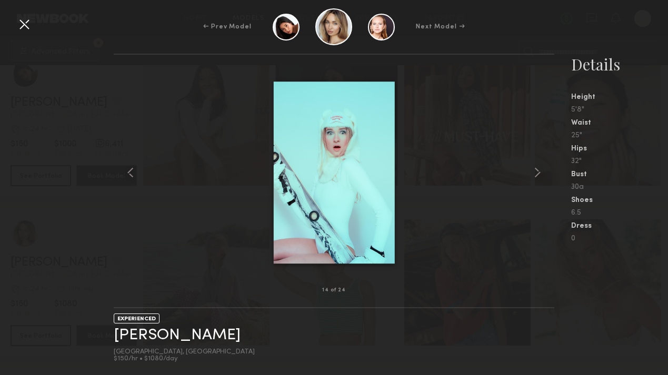
click at [27, 23] on div at bounding box center [24, 24] width 17 height 17
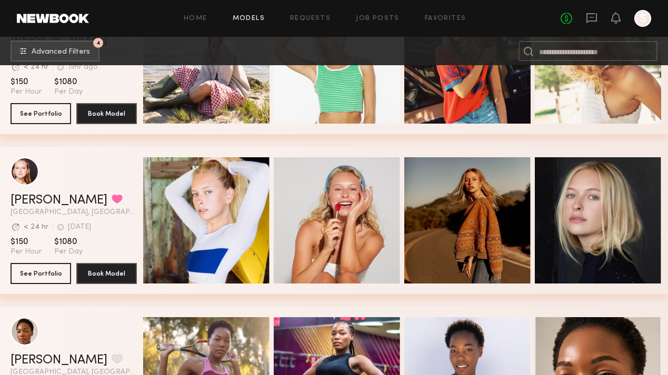
scroll to position [13654, 0]
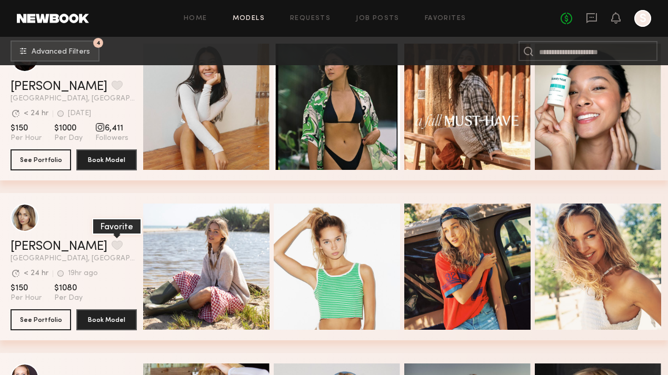
click at [112, 243] on button "grid" at bounding box center [117, 245] width 11 height 9
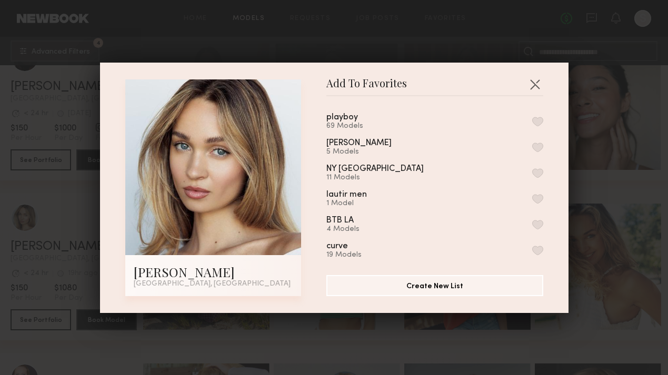
click at [538, 119] on button "button" at bounding box center [537, 121] width 11 height 9
click at [535, 86] on button "button" at bounding box center [534, 84] width 17 height 17
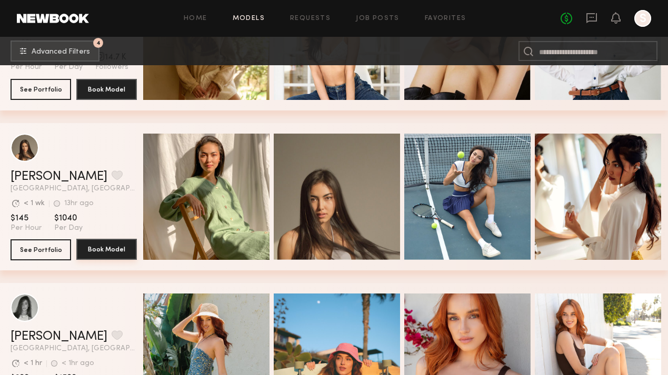
scroll to position [10044, 0]
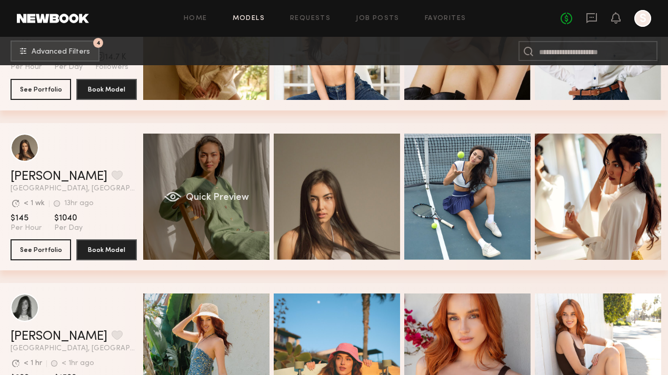
click at [209, 196] on span "Quick Preview" at bounding box center [217, 197] width 63 height 9
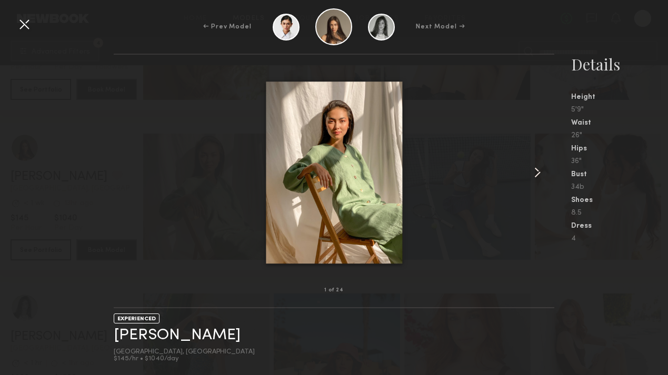
click at [535, 168] on common-icon at bounding box center [537, 172] width 17 height 17
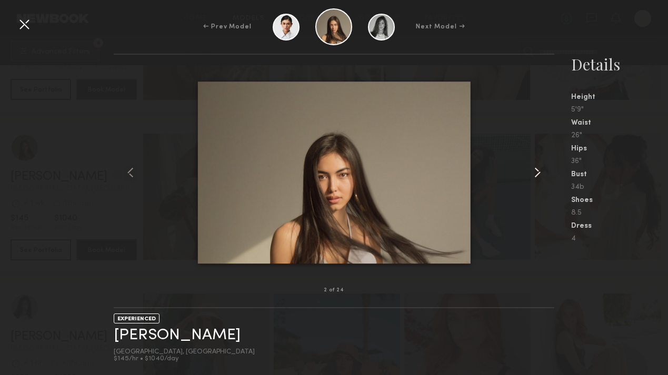
click at [535, 168] on common-icon at bounding box center [537, 172] width 17 height 17
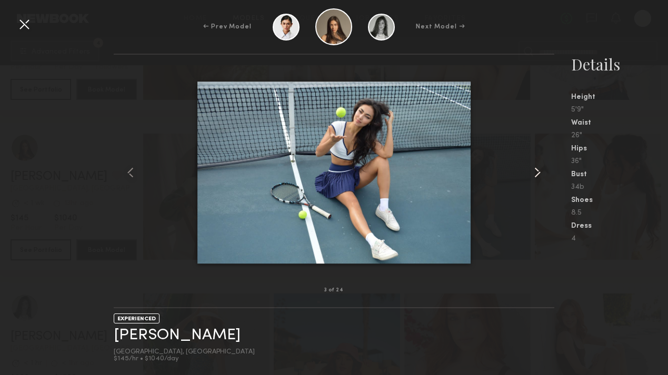
click at [535, 168] on common-icon at bounding box center [537, 172] width 17 height 17
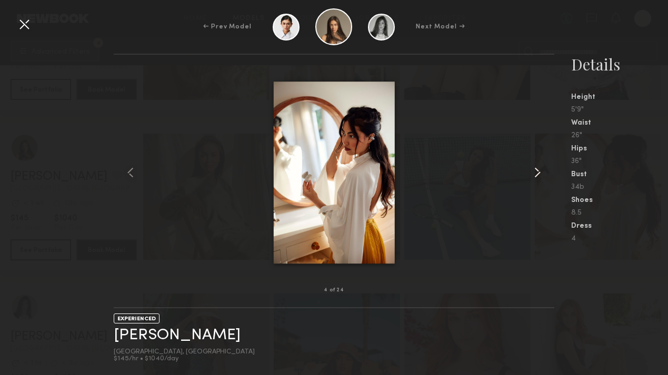
click at [535, 168] on common-icon at bounding box center [537, 172] width 17 height 17
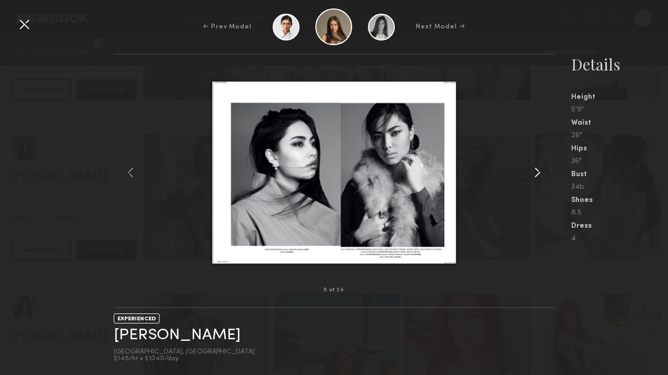
click at [535, 168] on common-icon at bounding box center [537, 172] width 17 height 17
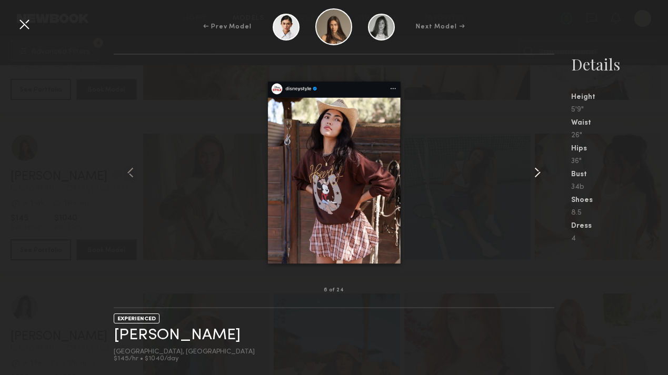
click at [535, 168] on common-icon at bounding box center [537, 172] width 17 height 17
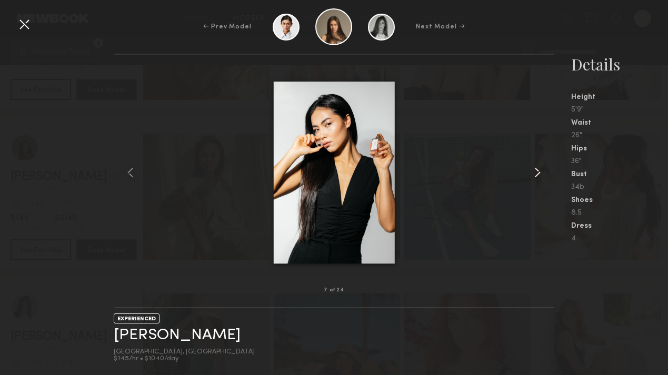
click at [535, 168] on common-icon at bounding box center [537, 172] width 17 height 17
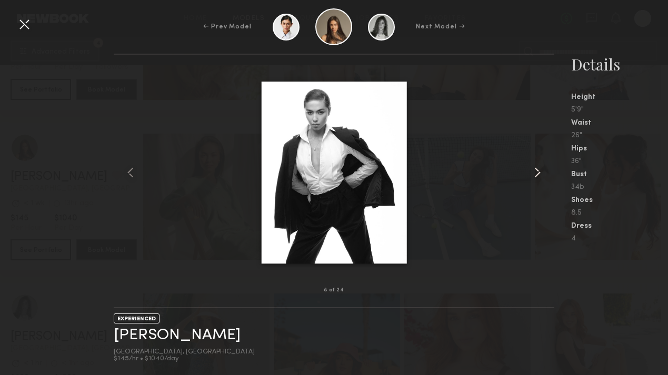
click at [535, 168] on common-icon at bounding box center [537, 172] width 17 height 17
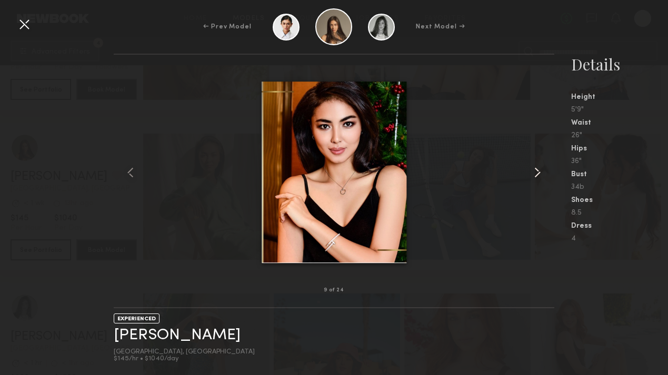
click at [535, 168] on common-icon at bounding box center [537, 172] width 17 height 17
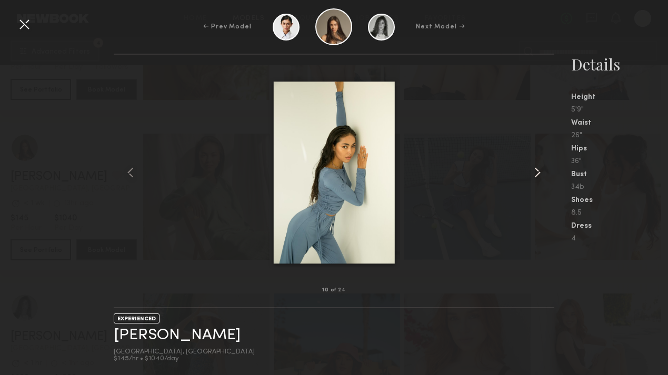
click at [535, 168] on common-icon at bounding box center [537, 172] width 17 height 17
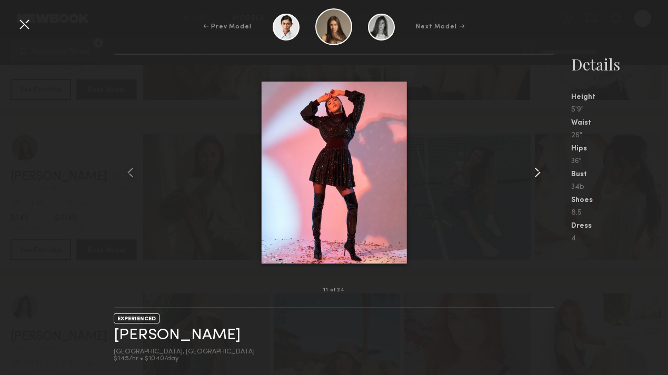
click at [535, 168] on common-icon at bounding box center [537, 172] width 17 height 17
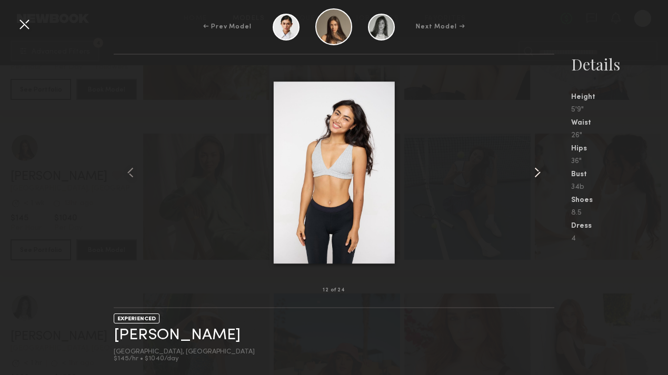
click at [535, 168] on common-icon at bounding box center [537, 172] width 17 height 17
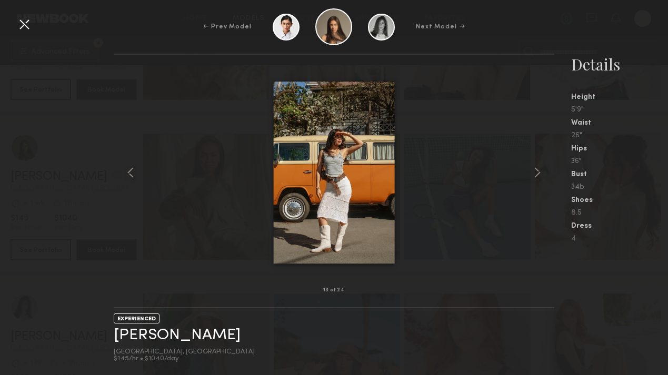
click at [23, 19] on div at bounding box center [24, 24] width 17 height 17
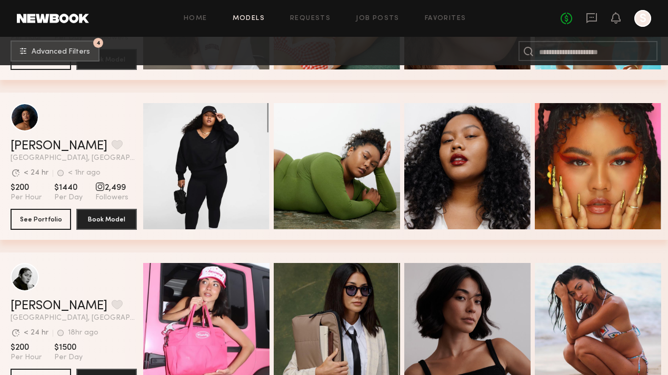
scroll to position [8730, 0]
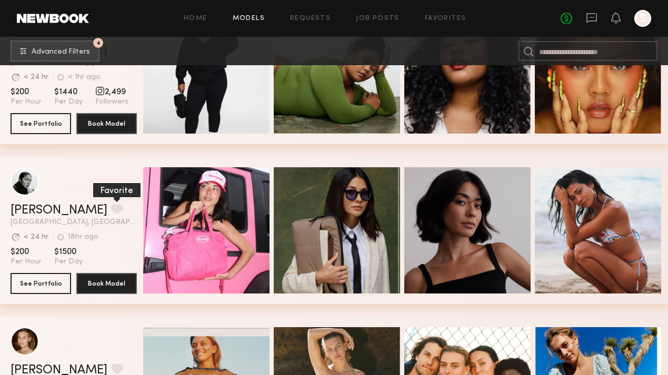
click at [112, 210] on button "grid" at bounding box center [117, 208] width 11 height 9
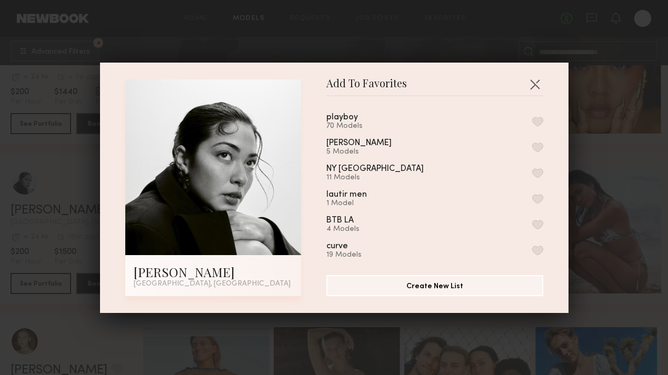
click at [536, 119] on button "button" at bounding box center [537, 121] width 11 height 9
click at [536, 89] on button "button" at bounding box center [534, 84] width 17 height 17
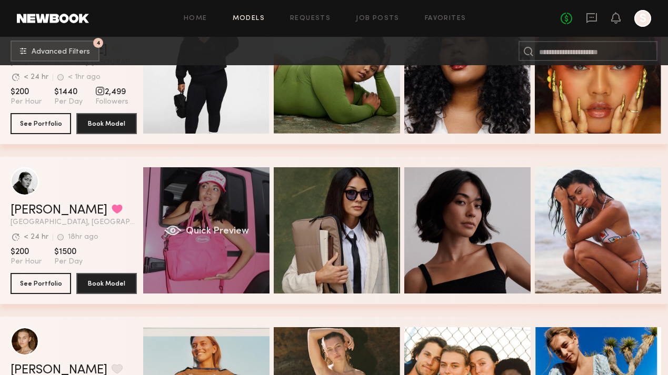
click at [208, 228] on span "Quick Preview" at bounding box center [217, 231] width 63 height 9
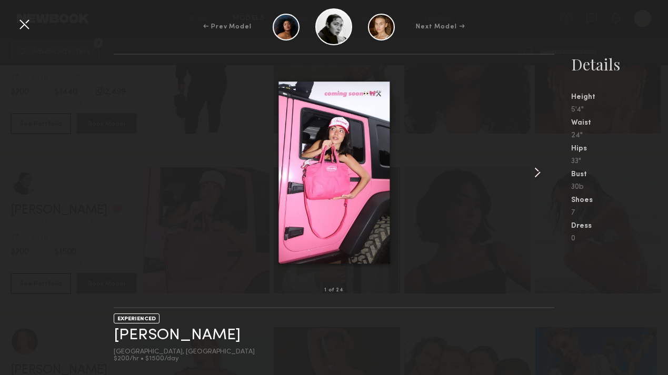
click at [534, 174] on common-icon at bounding box center [537, 172] width 17 height 17
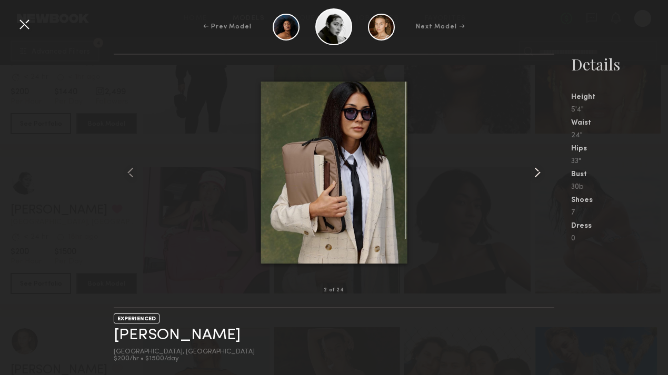
click at [534, 174] on common-icon at bounding box center [537, 172] width 17 height 17
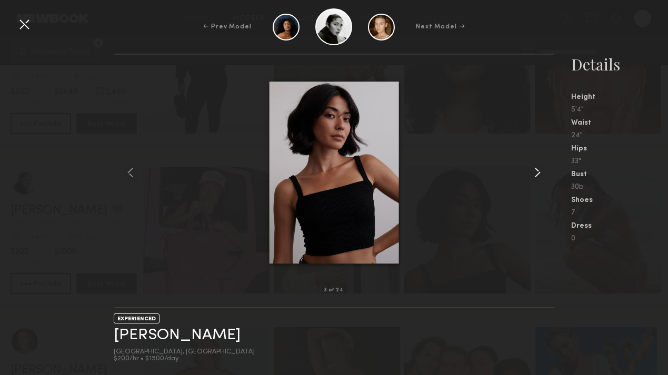
click at [534, 174] on common-icon at bounding box center [537, 172] width 17 height 17
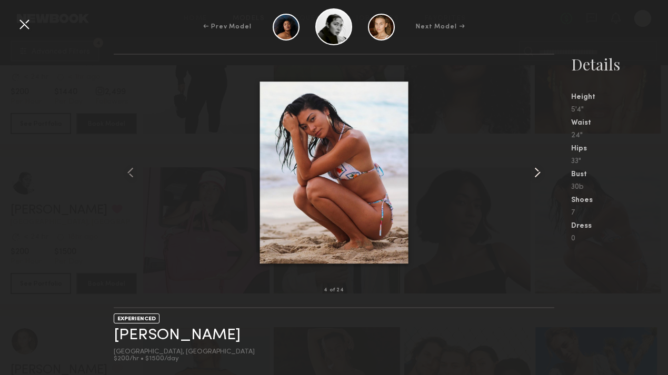
click at [534, 174] on common-icon at bounding box center [537, 172] width 17 height 17
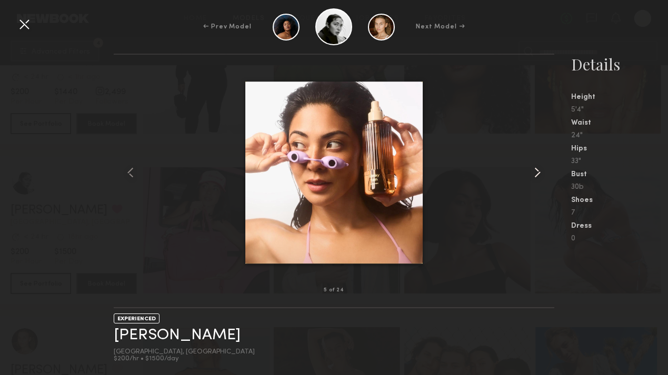
click at [534, 174] on common-icon at bounding box center [537, 172] width 17 height 17
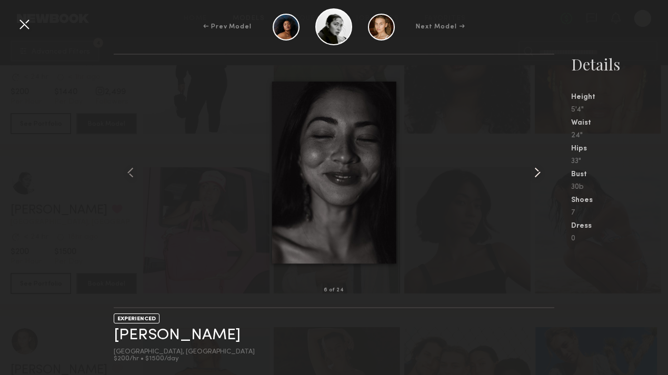
click at [534, 174] on common-icon at bounding box center [537, 172] width 17 height 17
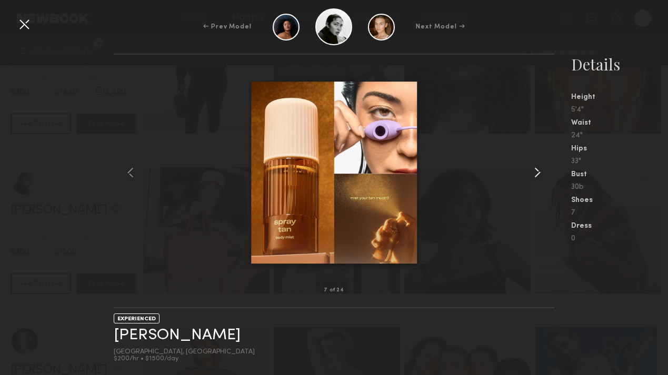
click at [534, 174] on common-icon at bounding box center [537, 172] width 17 height 17
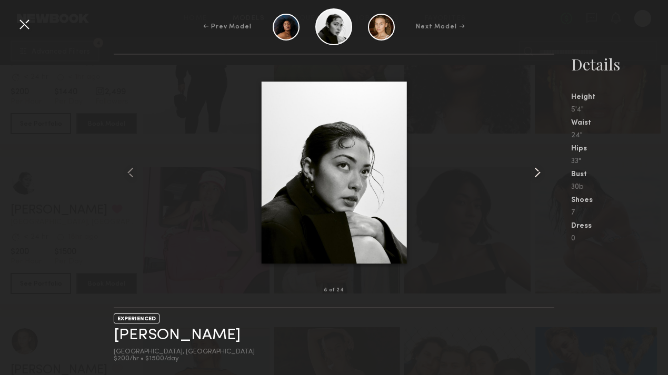
click at [534, 174] on common-icon at bounding box center [537, 172] width 17 height 17
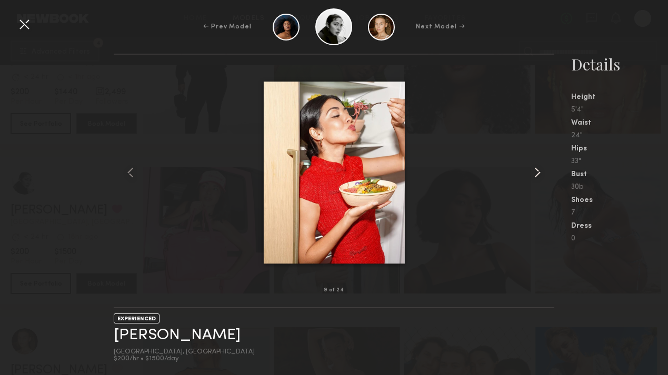
click at [534, 174] on common-icon at bounding box center [537, 172] width 17 height 17
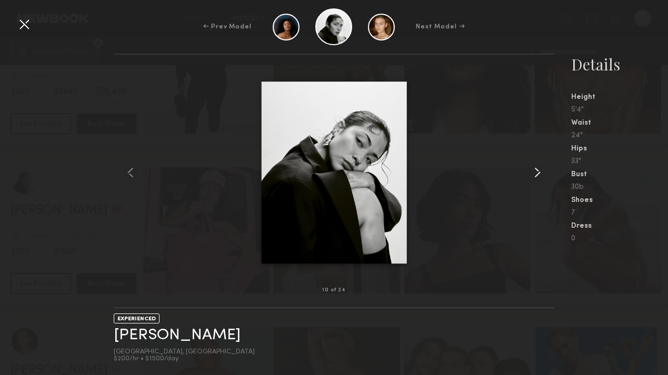
click at [534, 174] on common-icon at bounding box center [537, 172] width 17 height 17
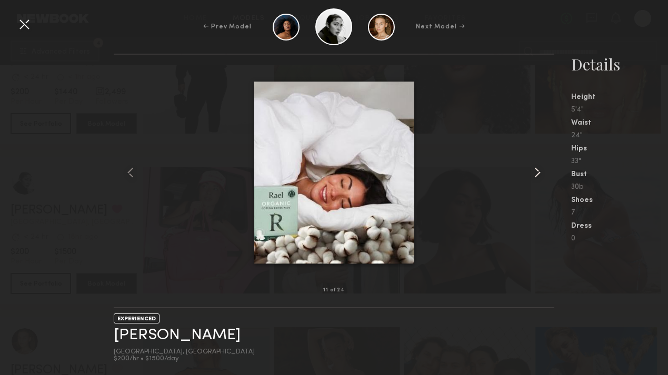
click at [534, 174] on common-icon at bounding box center [537, 172] width 17 height 17
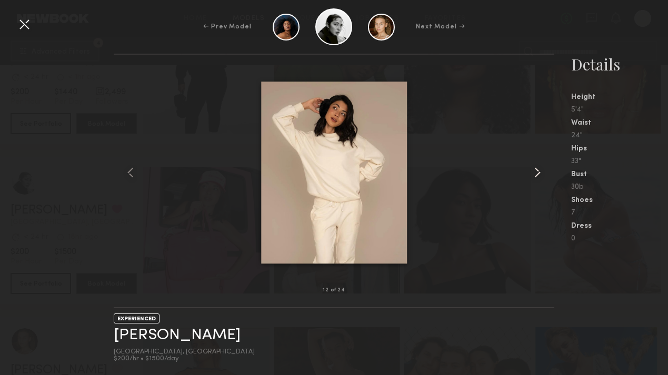
click at [534, 174] on common-icon at bounding box center [537, 172] width 17 height 17
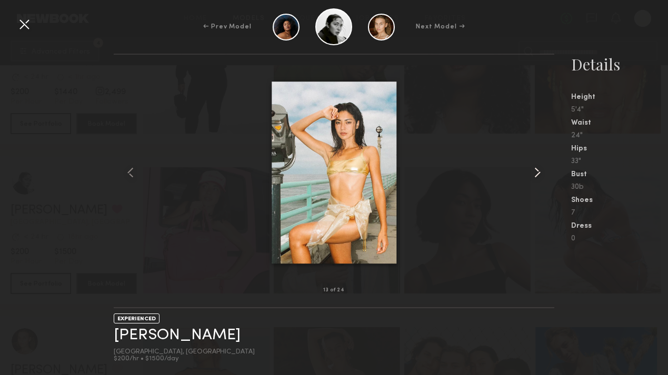
click at [534, 174] on common-icon at bounding box center [537, 172] width 17 height 17
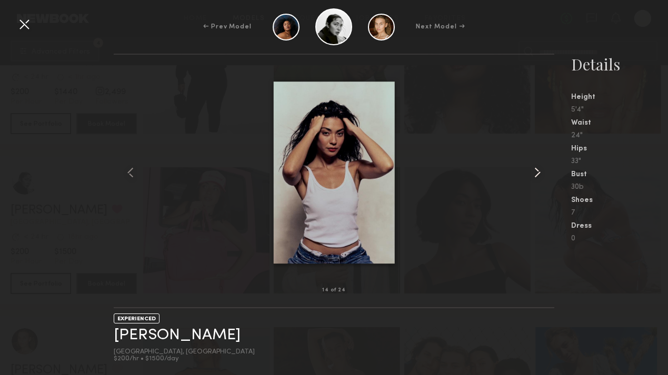
click at [534, 174] on common-icon at bounding box center [537, 172] width 17 height 17
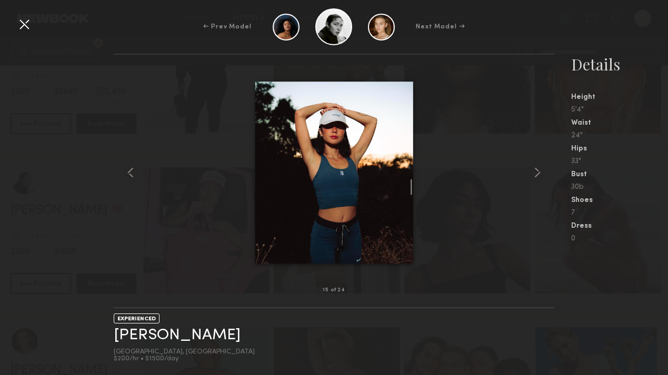
click at [20, 26] on div at bounding box center [24, 24] width 17 height 17
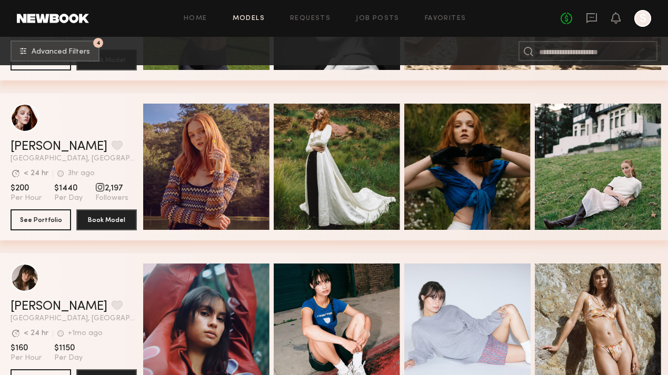
scroll to position [9775, 0]
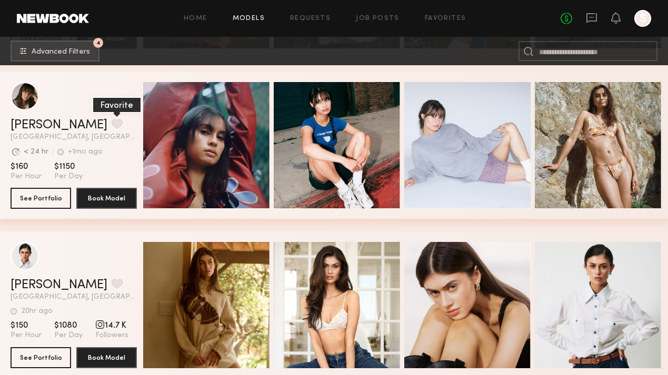
click at [112, 124] on button "grid" at bounding box center [117, 123] width 11 height 9
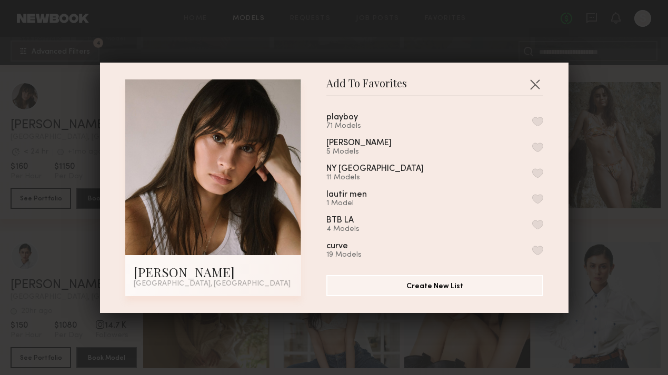
click at [540, 118] on button "button" at bounding box center [537, 121] width 11 height 9
click at [534, 77] on button "button" at bounding box center [534, 84] width 17 height 17
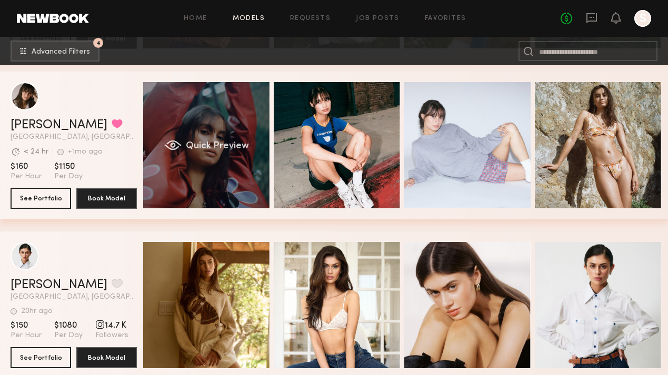
click at [229, 141] on div "Quick Preview" at bounding box center [206, 145] width 126 height 126
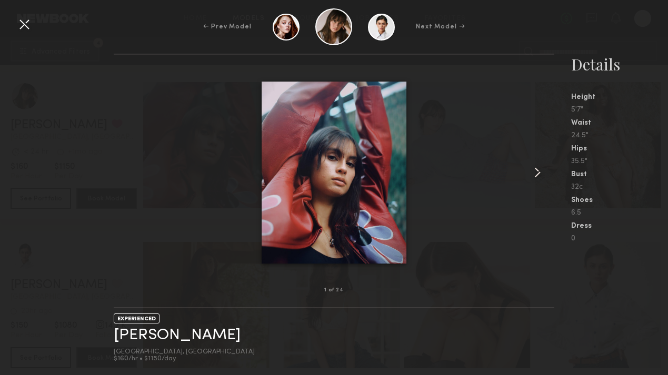
click at [534, 176] on common-icon at bounding box center [537, 172] width 17 height 17
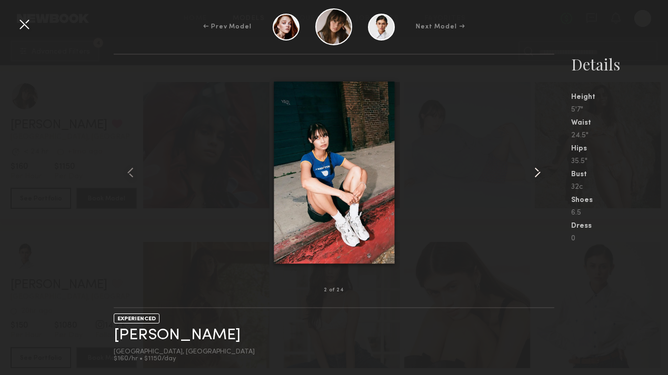
click at [534, 176] on common-icon at bounding box center [537, 172] width 17 height 17
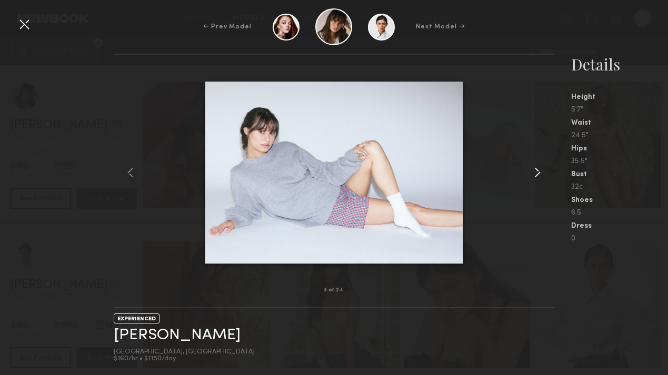
click at [534, 176] on common-icon at bounding box center [537, 172] width 17 height 17
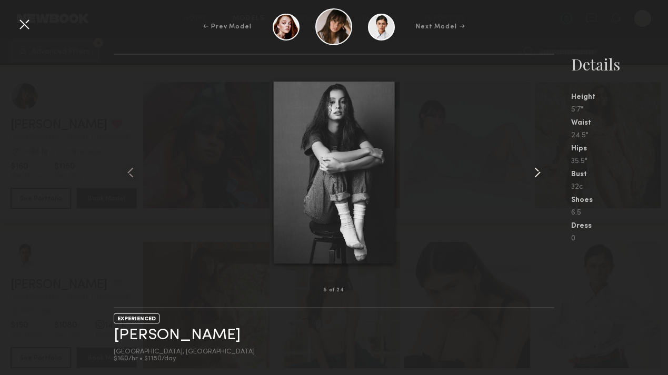
click at [534, 176] on common-icon at bounding box center [537, 172] width 17 height 17
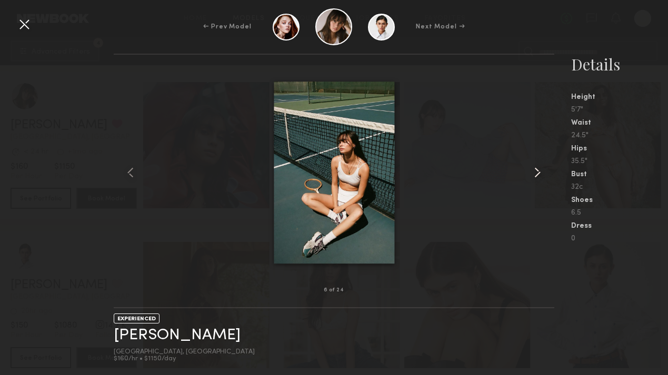
click at [534, 176] on common-icon at bounding box center [537, 172] width 17 height 17
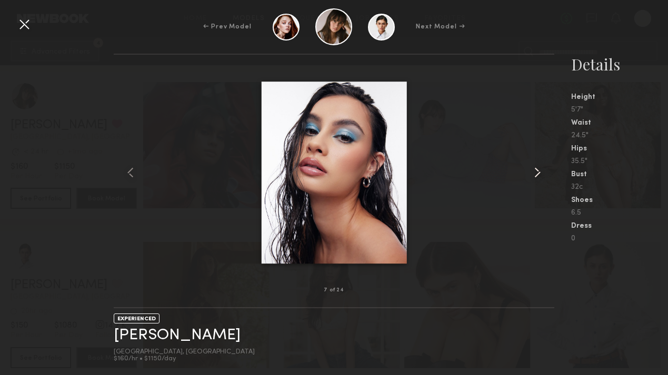
click at [534, 176] on common-icon at bounding box center [537, 172] width 17 height 17
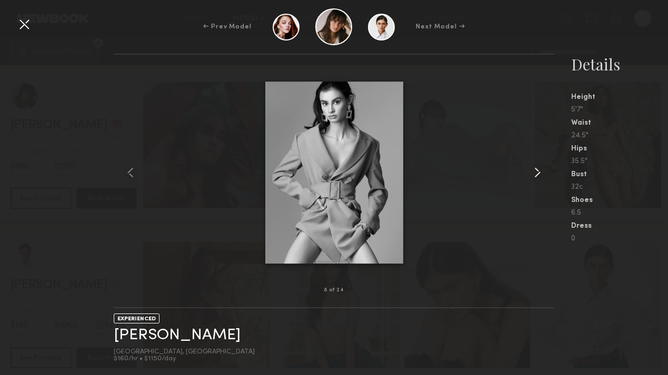
click at [534, 176] on common-icon at bounding box center [537, 172] width 17 height 17
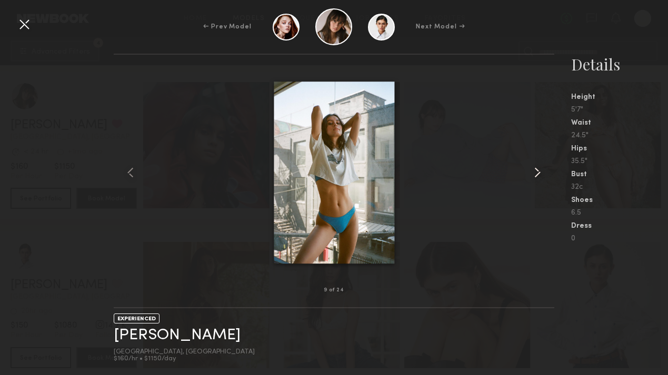
click at [534, 176] on common-icon at bounding box center [537, 172] width 17 height 17
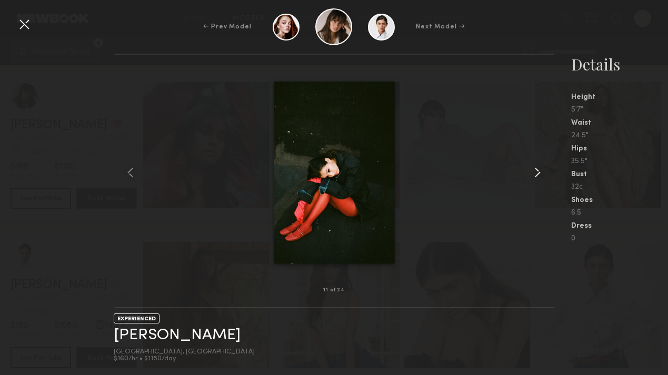
click at [534, 176] on common-icon at bounding box center [537, 172] width 17 height 17
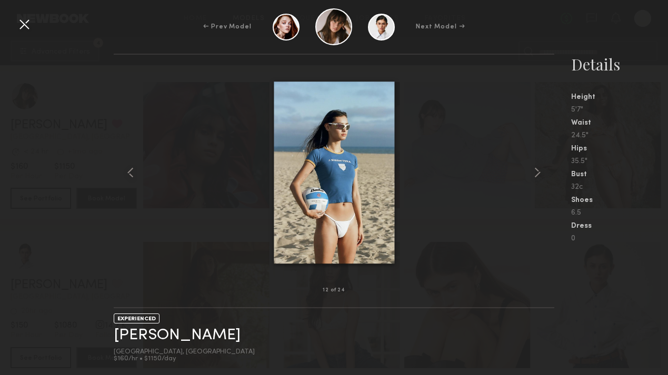
click at [586, 26] on div "← Prev Model Next Model →" at bounding box center [334, 26] width 668 height 37
click at [25, 25] on div at bounding box center [24, 24] width 17 height 17
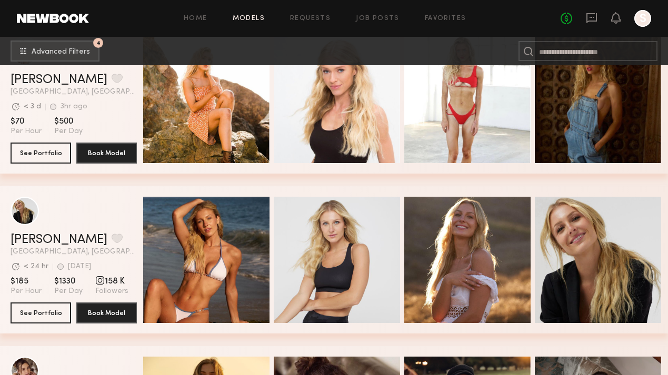
scroll to position [11544, 0]
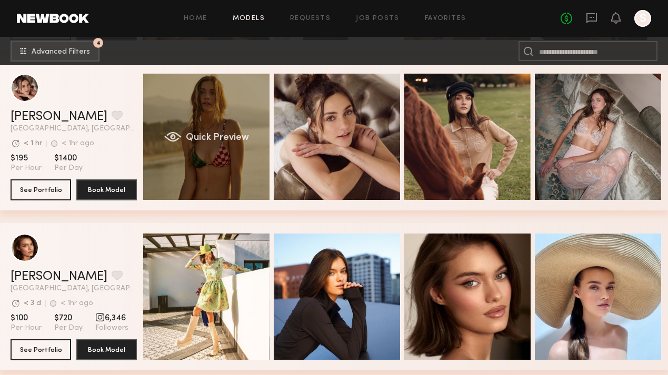
click at [205, 137] on span "Quick Preview" at bounding box center [217, 137] width 63 height 9
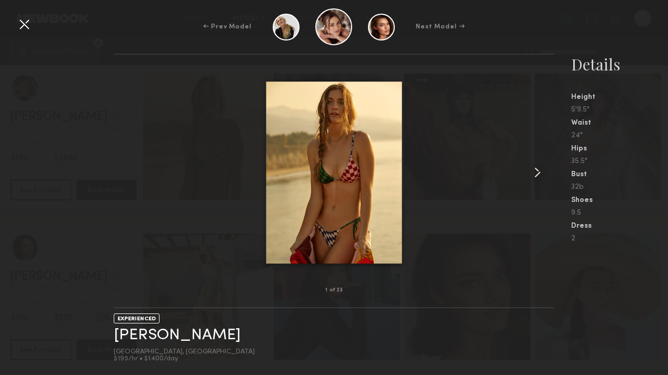
click at [533, 169] on common-icon at bounding box center [537, 172] width 17 height 17
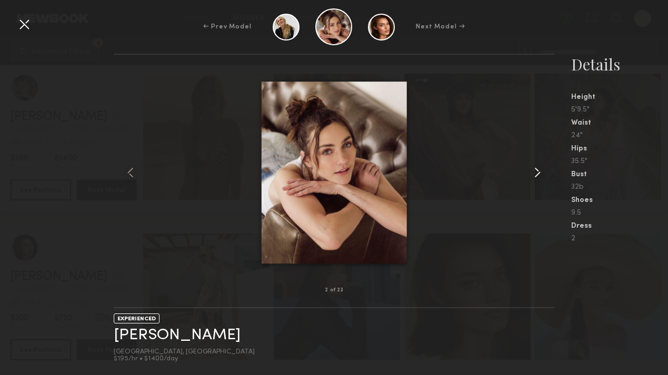
click at [533, 169] on common-icon at bounding box center [537, 172] width 17 height 17
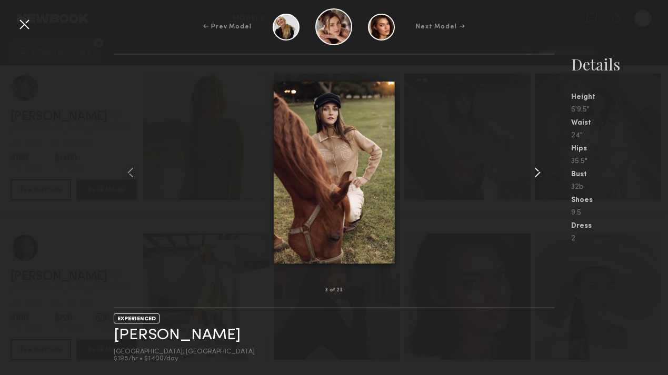
click at [533, 169] on common-icon at bounding box center [537, 172] width 17 height 17
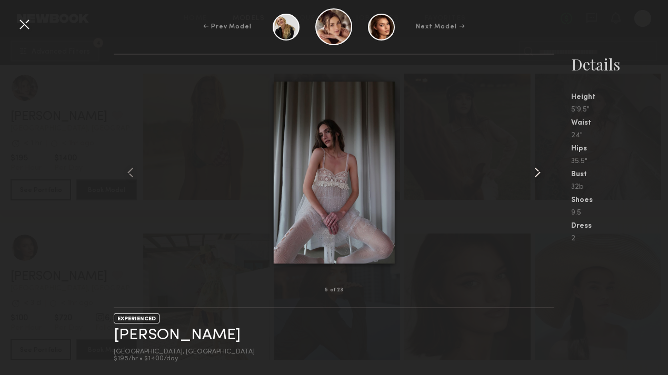
click at [533, 169] on common-icon at bounding box center [537, 172] width 17 height 17
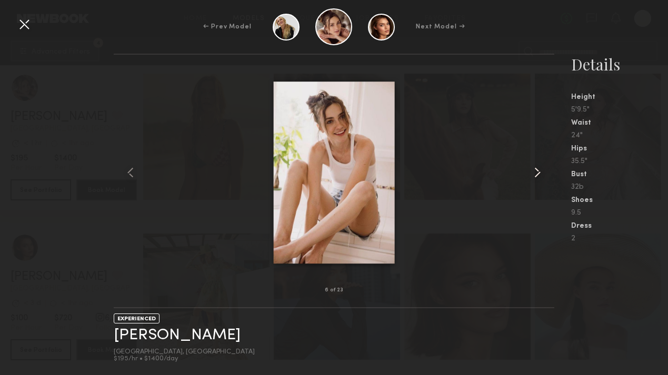
click at [533, 169] on common-icon at bounding box center [537, 172] width 17 height 17
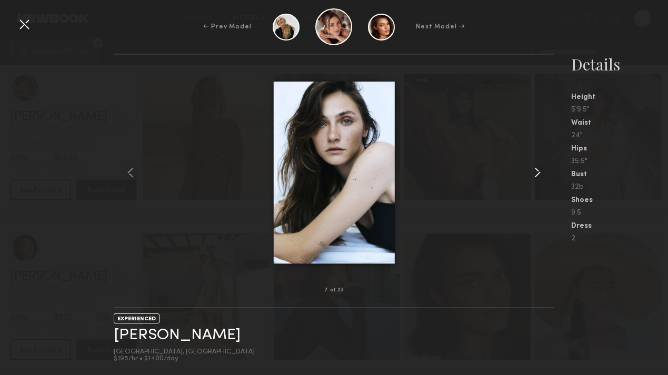
click at [533, 169] on common-icon at bounding box center [537, 172] width 17 height 17
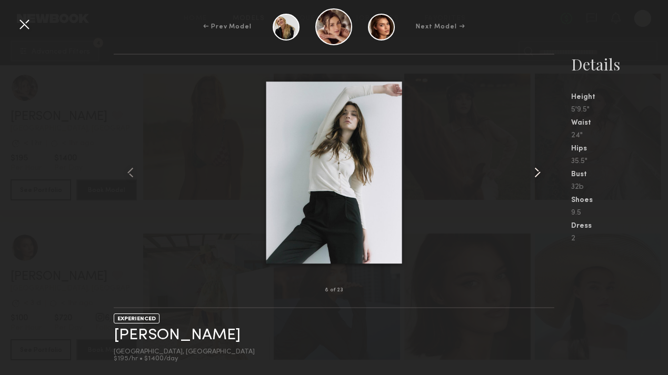
click at [533, 169] on common-icon at bounding box center [537, 172] width 17 height 17
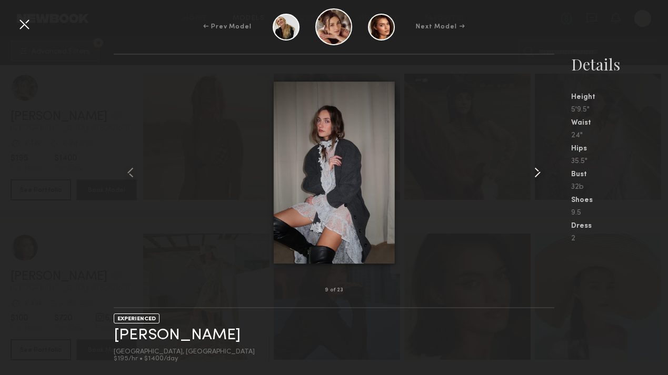
click at [533, 169] on common-icon at bounding box center [537, 172] width 17 height 17
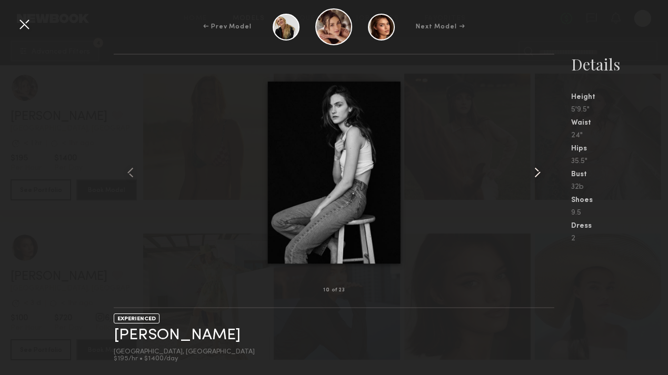
click at [533, 169] on common-icon at bounding box center [537, 172] width 17 height 17
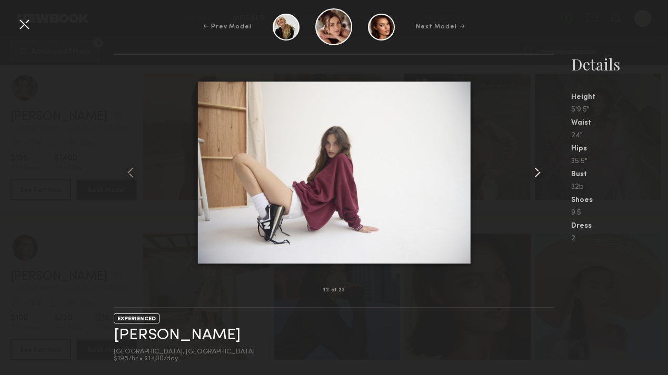
click at [533, 169] on common-icon at bounding box center [537, 172] width 17 height 17
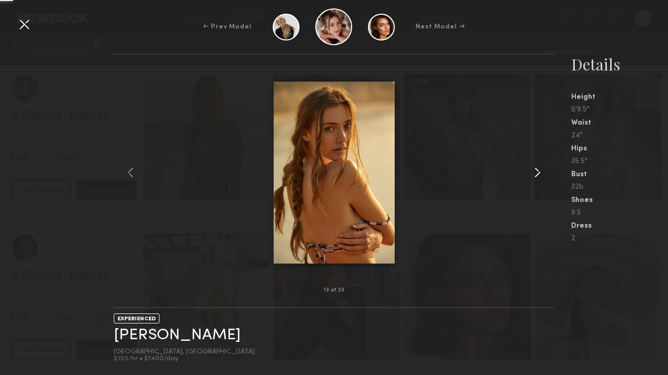
click at [533, 169] on common-icon at bounding box center [537, 172] width 17 height 17
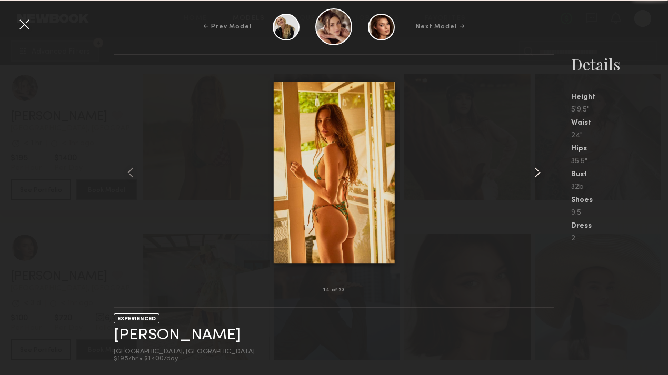
click at [533, 169] on common-icon at bounding box center [537, 172] width 17 height 17
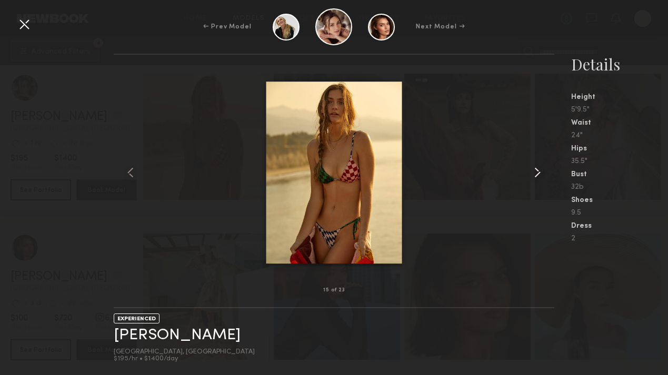
click at [533, 169] on common-icon at bounding box center [537, 172] width 17 height 17
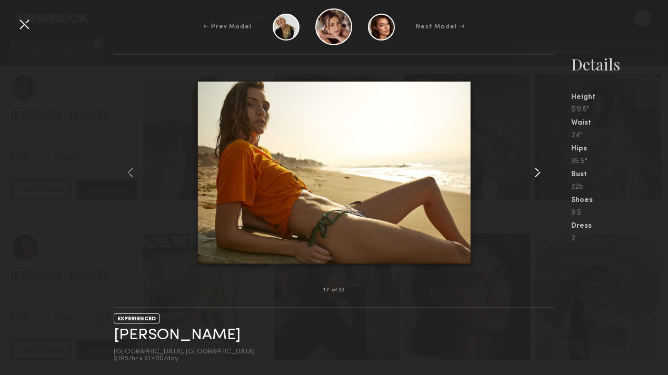
click at [533, 169] on common-icon at bounding box center [537, 172] width 17 height 17
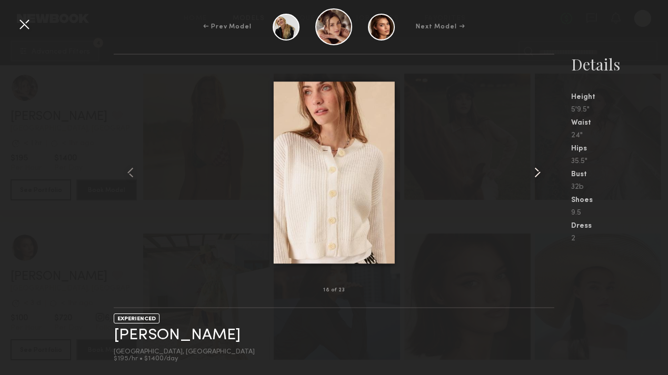
click at [533, 169] on common-icon at bounding box center [537, 172] width 17 height 17
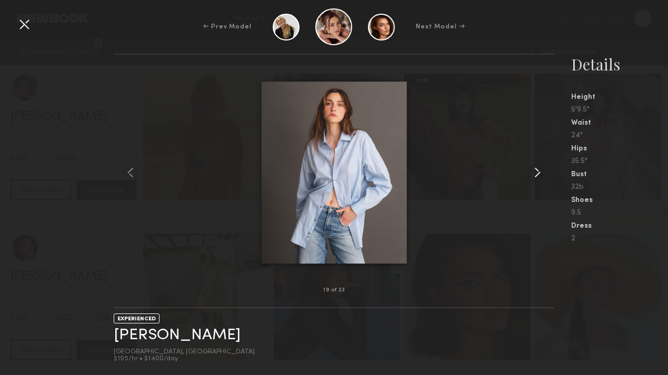
click at [533, 169] on common-icon at bounding box center [537, 172] width 17 height 17
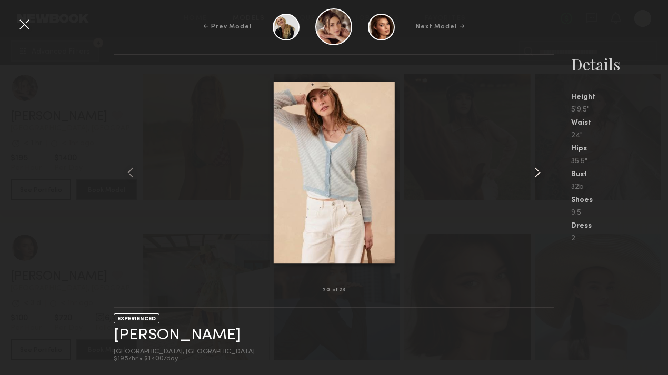
click at [533, 169] on common-icon at bounding box center [537, 172] width 17 height 17
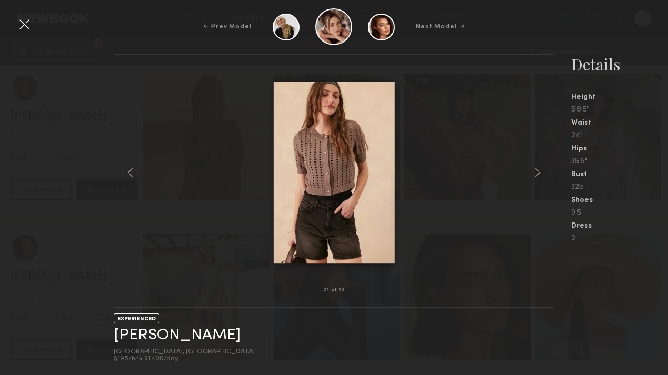
click at [26, 22] on div at bounding box center [24, 24] width 17 height 17
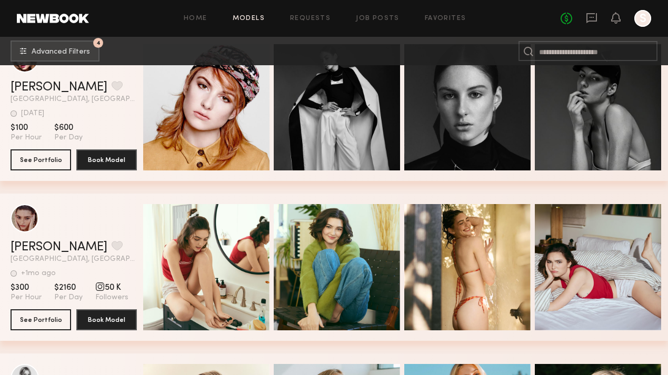
scroll to position [12816, 0]
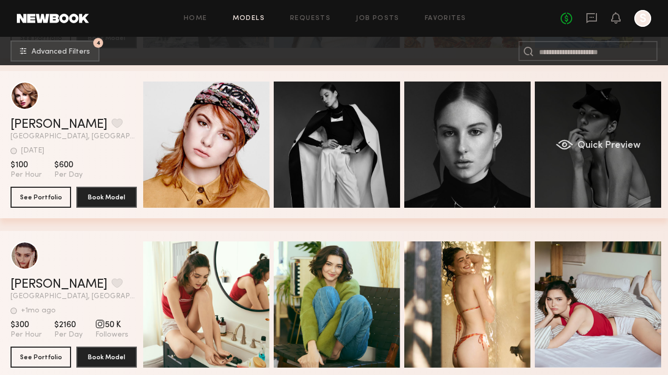
click at [606, 145] on span "Quick Preview" at bounding box center [608, 145] width 63 height 9
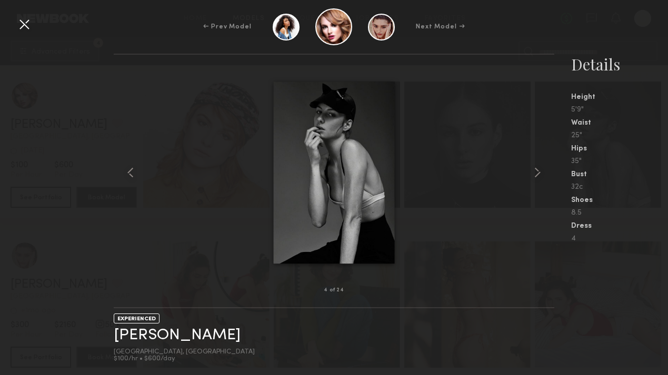
click at [528, 173] on div at bounding box center [334, 173] width 441 height 202
click at [536, 174] on common-icon at bounding box center [537, 172] width 17 height 17
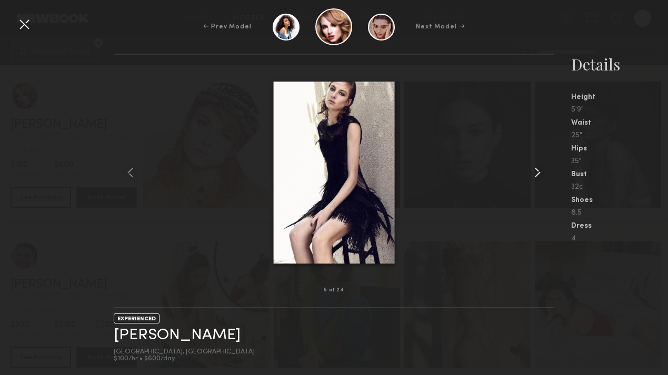
click at [536, 174] on common-icon at bounding box center [537, 172] width 17 height 17
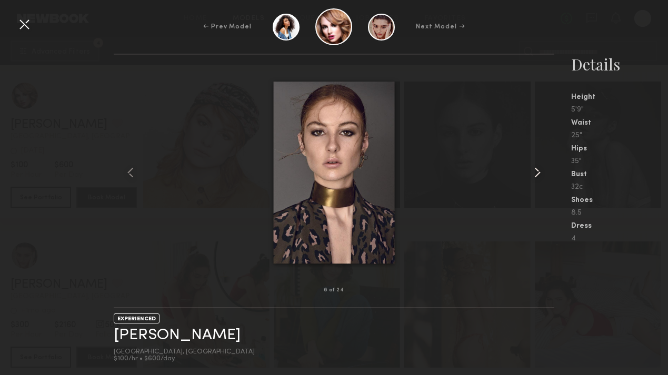
click at [536, 174] on common-icon at bounding box center [537, 172] width 17 height 17
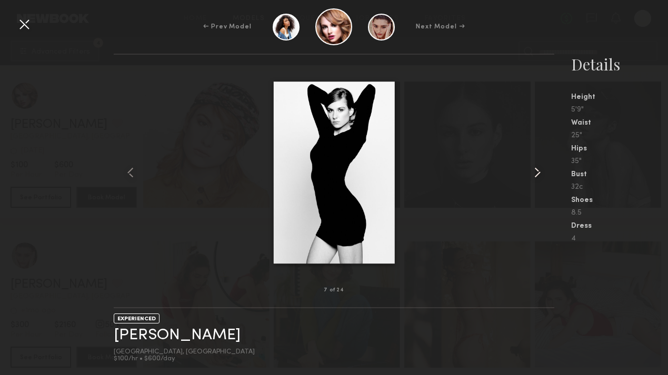
click at [536, 174] on common-icon at bounding box center [537, 172] width 17 height 17
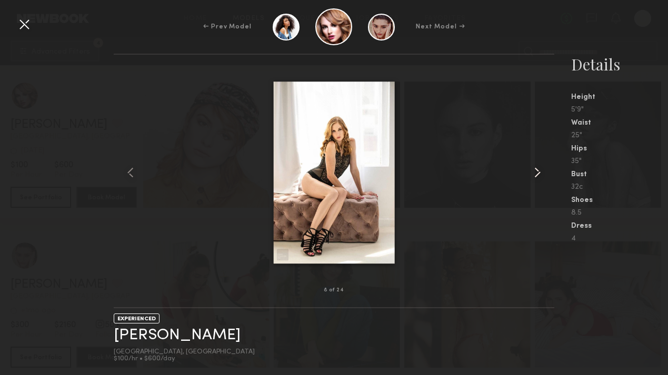
click at [536, 174] on common-icon at bounding box center [537, 172] width 17 height 17
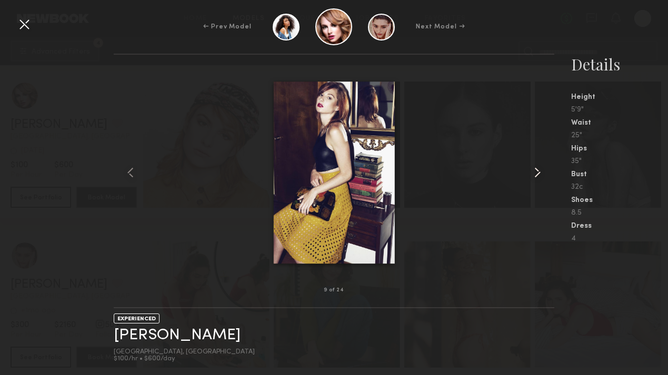
click at [536, 174] on common-icon at bounding box center [537, 172] width 17 height 17
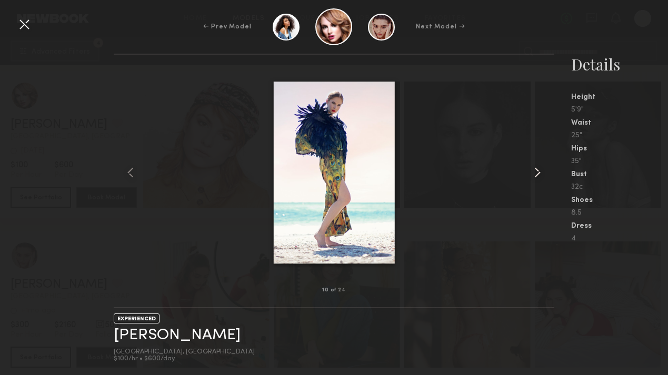
click at [536, 174] on common-icon at bounding box center [537, 172] width 17 height 17
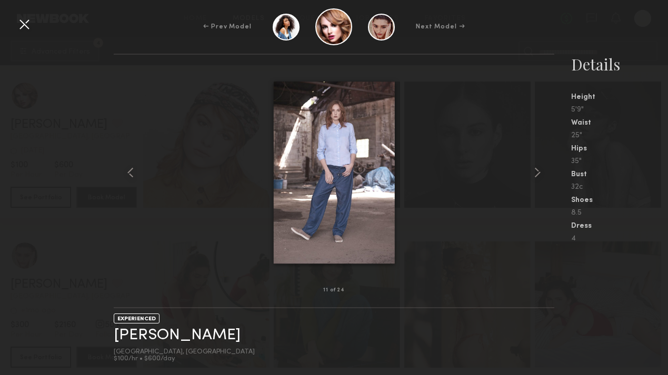
click at [24, 23] on div at bounding box center [24, 24] width 17 height 17
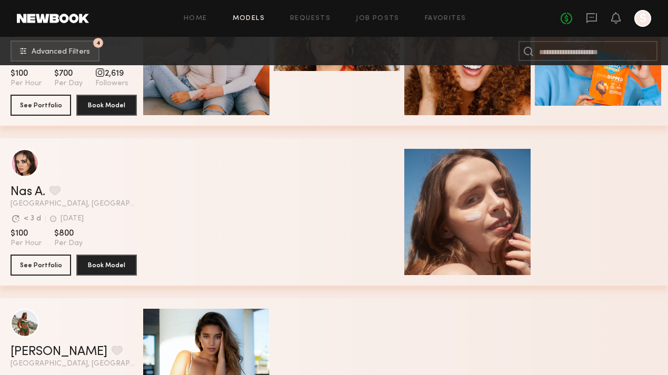
scroll to position [14940, 0]
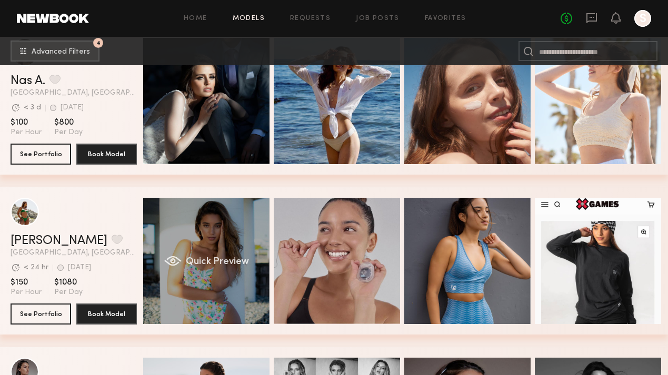
click at [217, 260] on span "Quick Preview" at bounding box center [217, 261] width 63 height 9
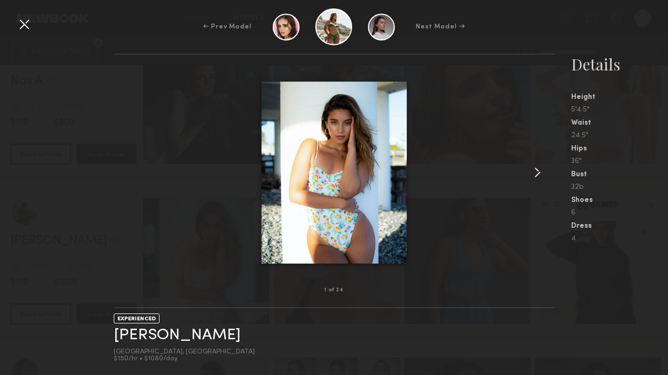
click at [543, 175] on common-icon at bounding box center [537, 172] width 17 height 17
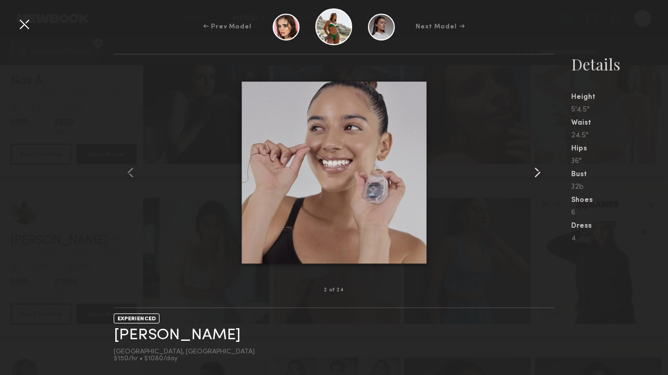
click at [543, 175] on common-icon at bounding box center [537, 172] width 17 height 17
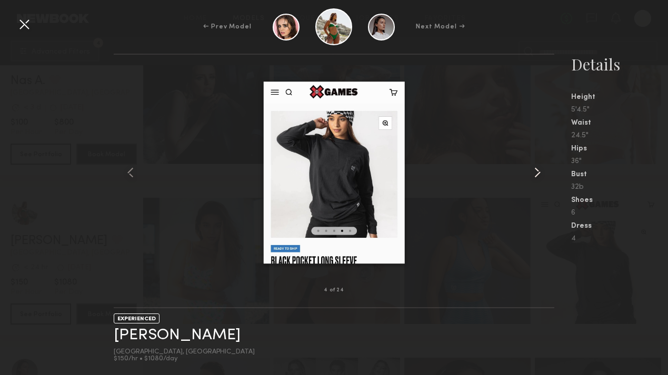
click at [543, 175] on common-icon at bounding box center [537, 172] width 17 height 17
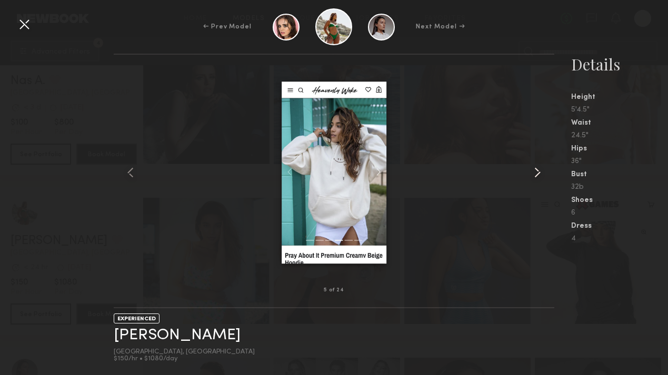
click at [543, 175] on common-icon at bounding box center [537, 172] width 17 height 17
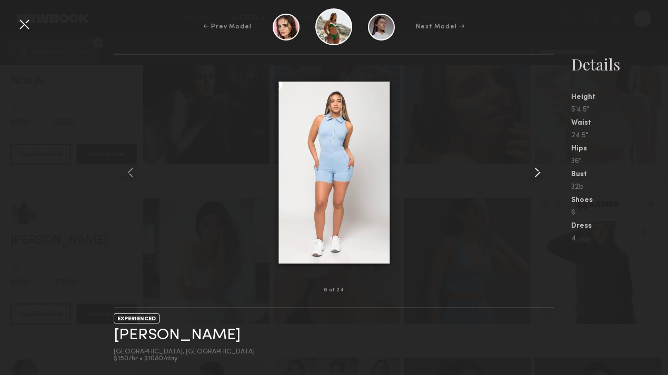
click at [543, 175] on common-icon at bounding box center [537, 172] width 17 height 17
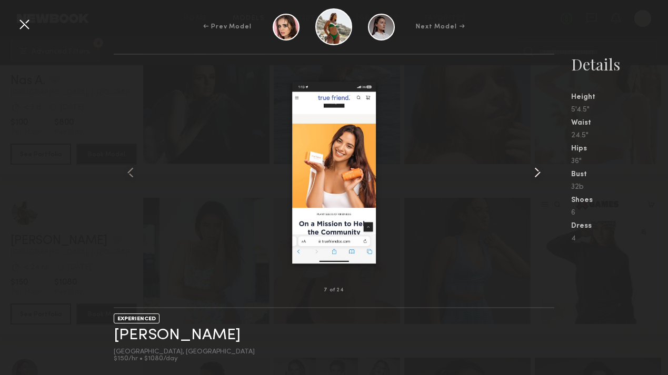
click at [543, 175] on common-icon at bounding box center [537, 172] width 17 height 17
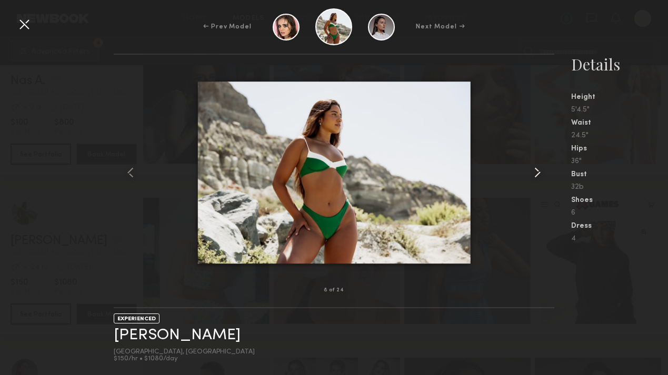
click at [543, 175] on common-icon at bounding box center [537, 172] width 17 height 17
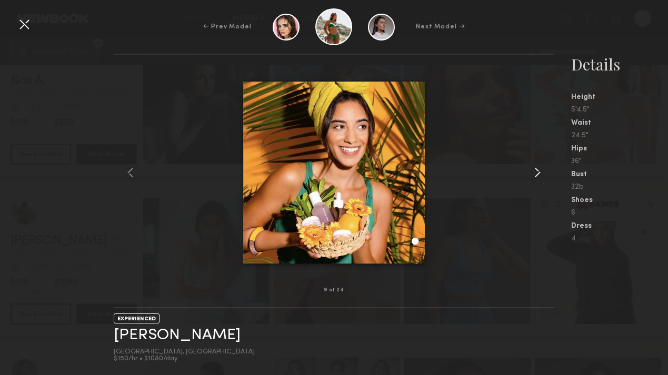
click at [543, 175] on common-icon at bounding box center [537, 172] width 17 height 17
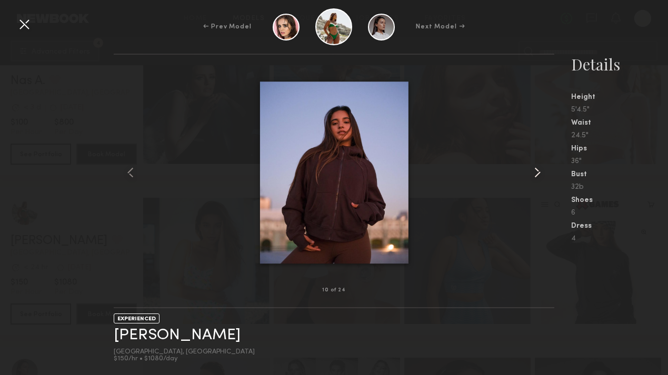
click at [543, 175] on common-icon at bounding box center [537, 172] width 17 height 17
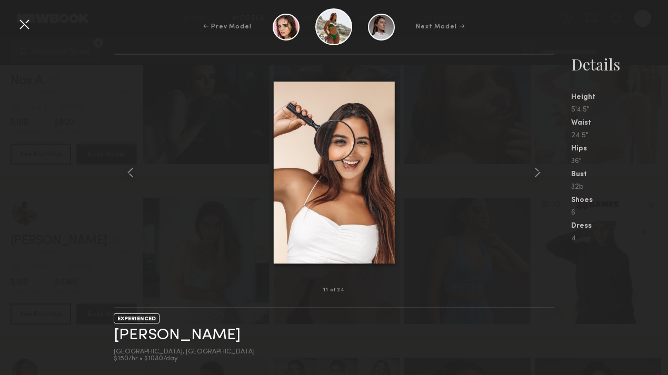
click at [26, 21] on div at bounding box center [24, 24] width 17 height 17
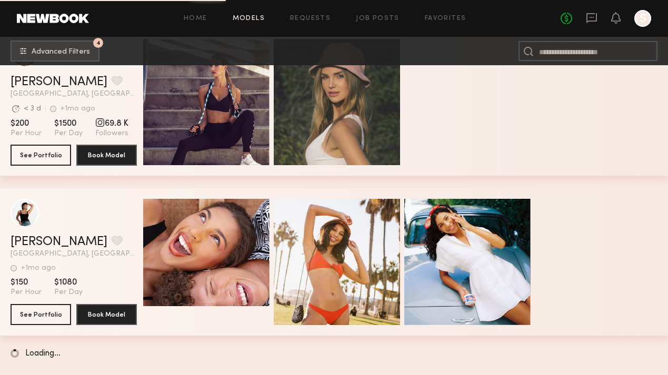
scroll to position [17180, 0]
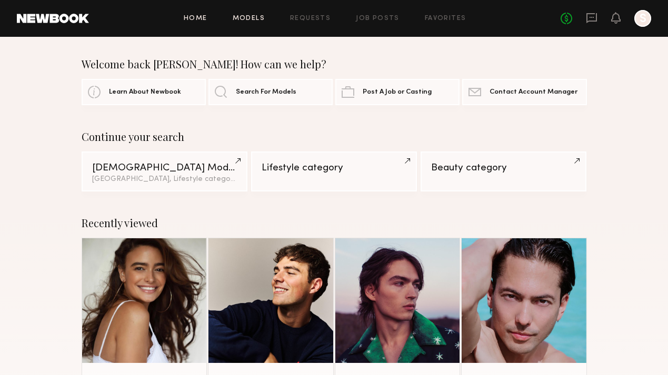
click at [262, 17] on link "Models" at bounding box center [249, 18] width 32 height 7
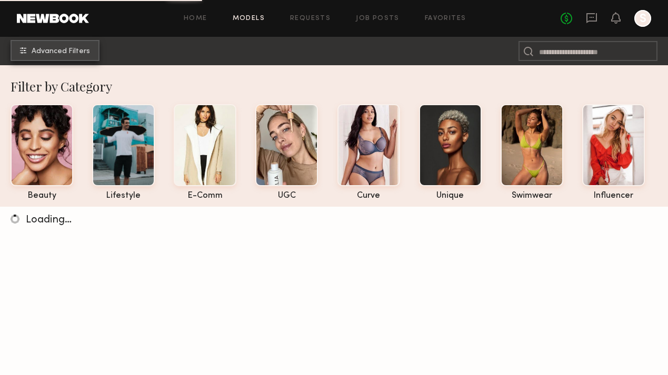
click at [85, 48] on span "Advanced Filters" at bounding box center [61, 51] width 58 height 7
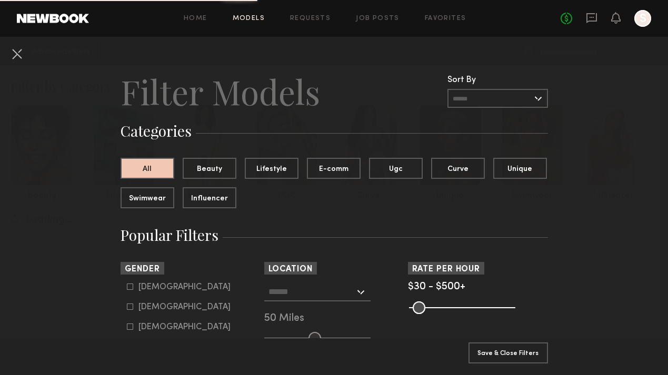
click at [152, 287] on div "[DEMOGRAPHIC_DATA]" at bounding box center [184, 287] width 92 height 6
type input "*"
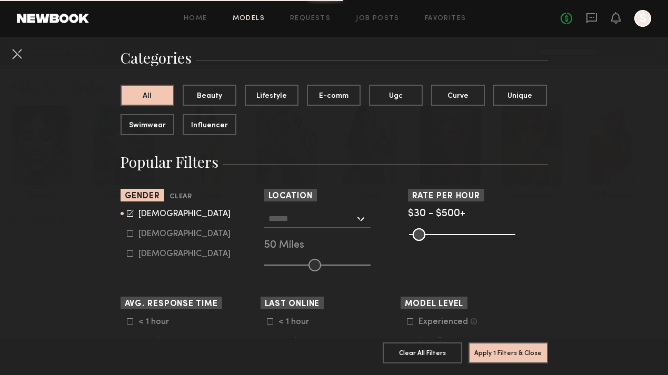
scroll to position [91, 0]
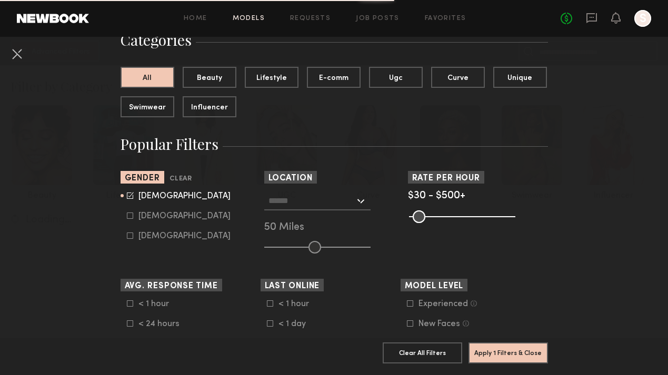
click at [355, 202] on div at bounding box center [317, 201] width 106 height 19
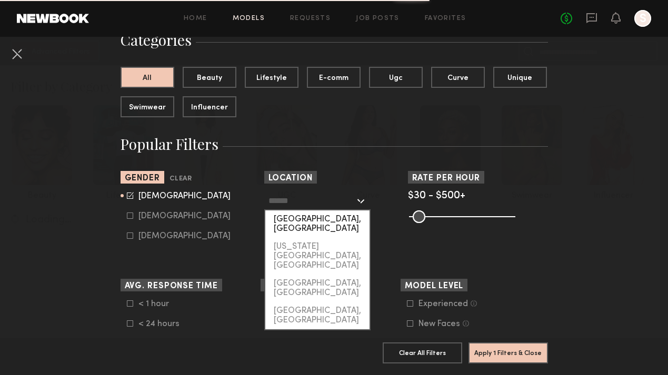
click at [327, 221] on div "[GEOGRAPHIC_DATA], [GEOGRAPHIC_DATA]" at bounding box center [317, 224] width 104 height 27
type input "**********"
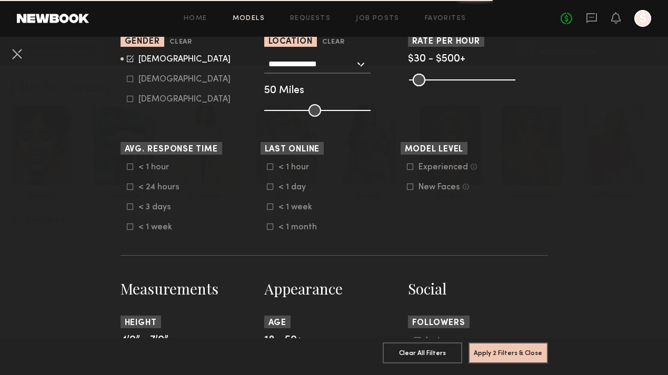
scroll to position [279, 0]
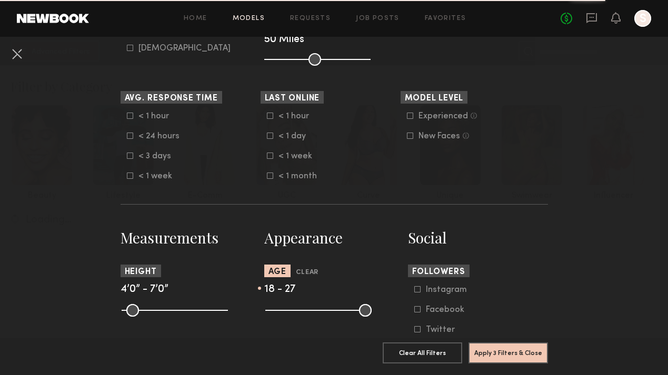
drag, startPoint x: 365, startPoint y: 308, endPoint x: 299, endPoint y: 311, distance: 66.4
click at [299, 311] on input "range" at bounding box center [318, 310] width 106 height 13
type input "**"
click at [301, 310] on input "range" at bounding box center [318, 310] width 106 height 13
click at [491, 348] on button "Apply 3 Filters & Close" at bounding box center [507, 352] width 79 height 21
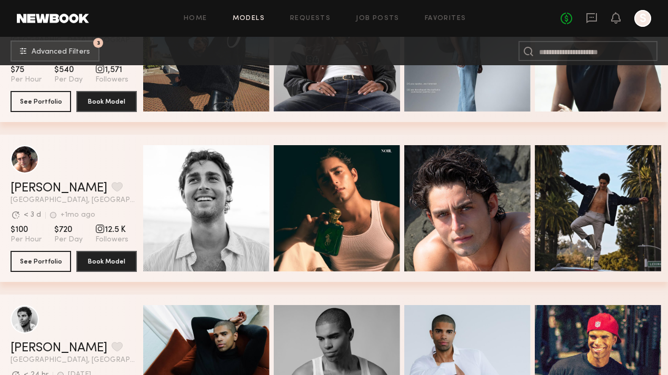
scroll to position [2844, 0]
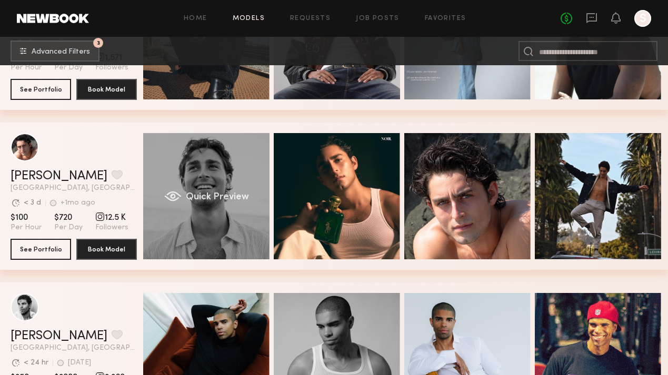
click at [218, 193] on span "Quick Preview" at bounding box center [217, 197] width 63 height 9
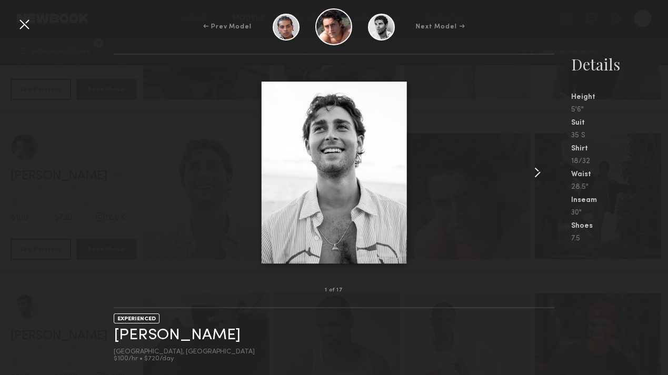
click at [537, 171] on common-icon at bounding box center [537, 172] width 17 height 17
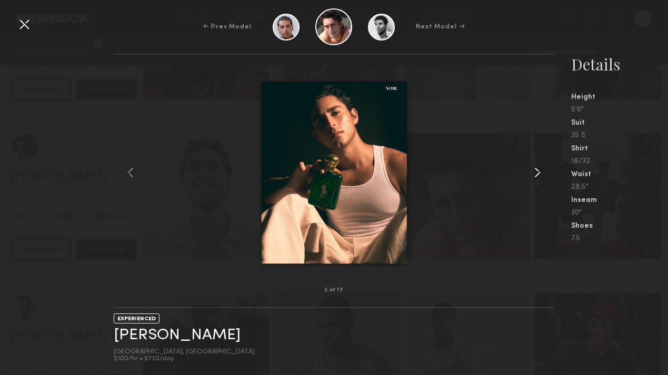
click at [537, 171] on common-icon at bounding box center [537, 172] width 17 height 17
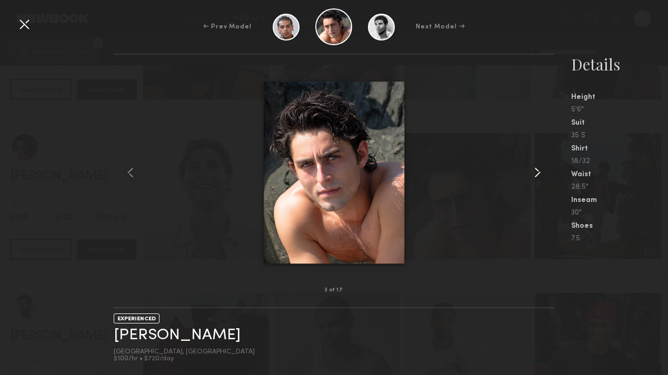
click at [537, 171] on common-icon at bounding box center [537, 172] width 17 height 17
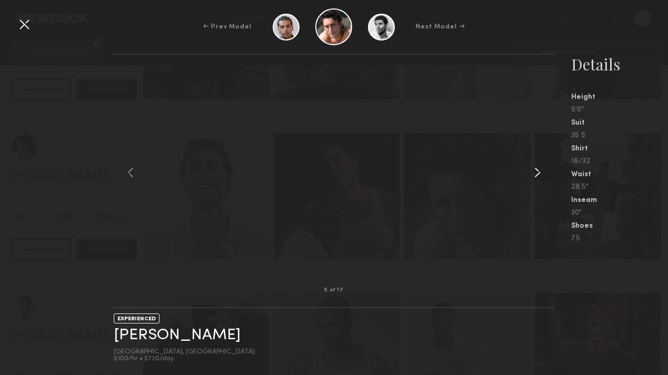
click at [537, 171] on common-icon at bounding box center [537, 172] width 17 height 17
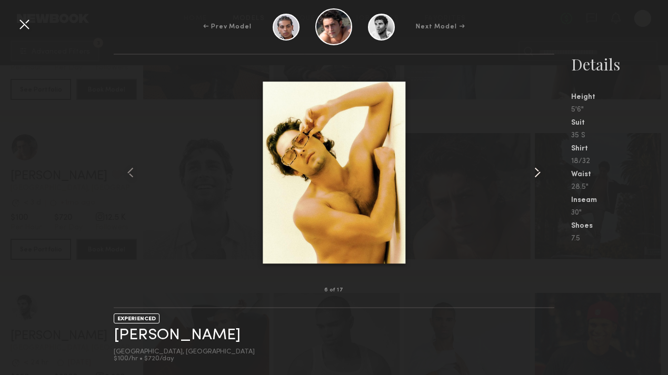
click at [537, 171] on common-icon at bounding box center [537, 172] width 17 height 17
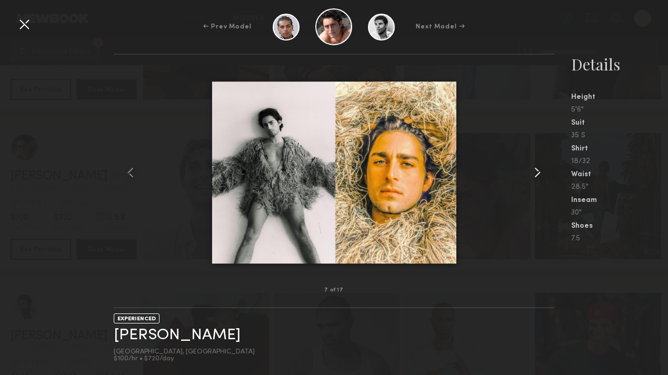
click at [537, 171] on common-icon at bounding box center [537, 172] width 17 height 17
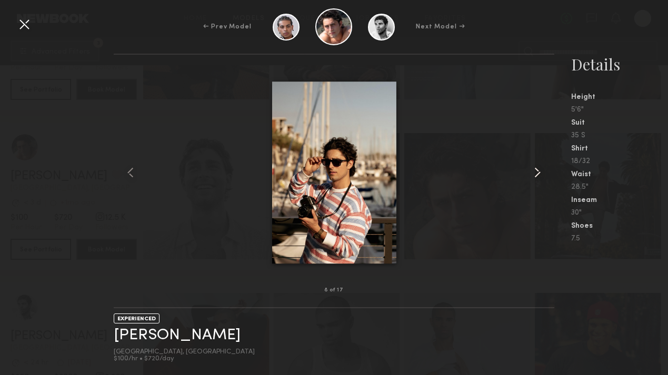
click at [537, 171] on common-icon at bounding box center [537, 172] width 17 height 17
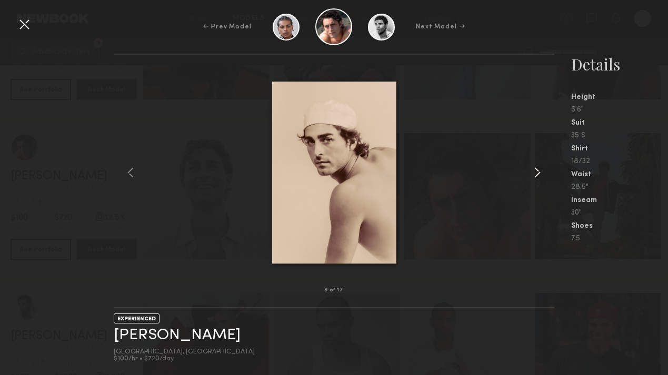
click at [537, 171] on common-icon at bounding box center [537, 172] width 17 height 17
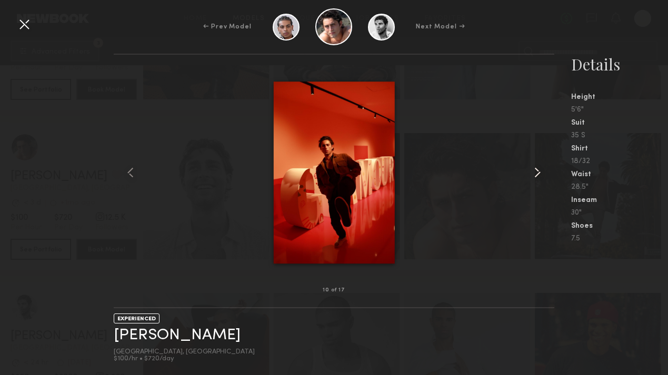
click at [537, 171] on common-icon at bounding box center [537, 172] width 17 height 17
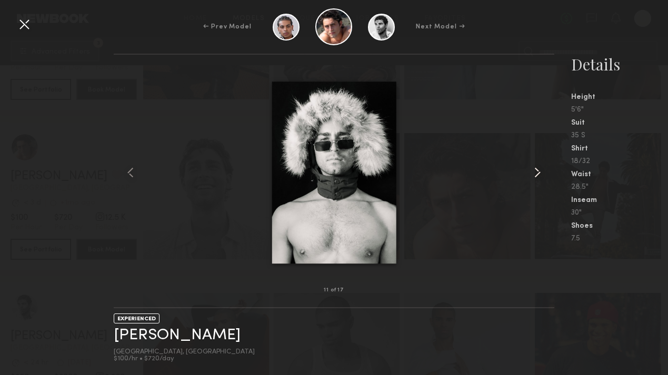
click at [537, 171] on common-icon at bounding box center [537, 172] width 17 height 17
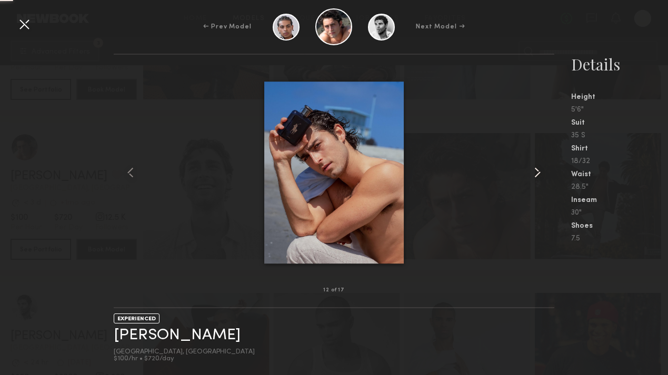
click at [537, 171] on common-icon at bounding box center [537, 172] width 17 height 17
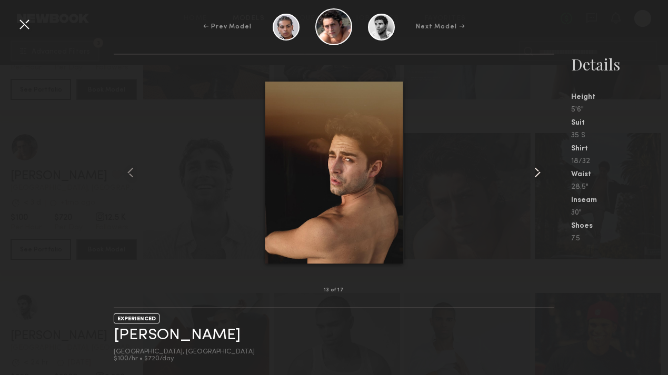
click at [537, 171] on common-icon at bounding box center [537, 172] width 17 height 17
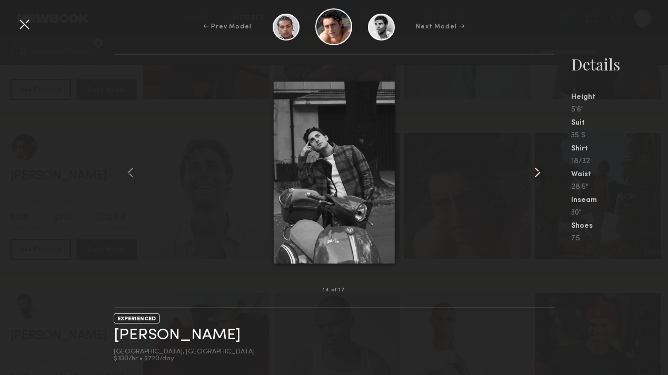
click at [537, 171] on common-icon at bounding box center [537, 172] width 17 height 17
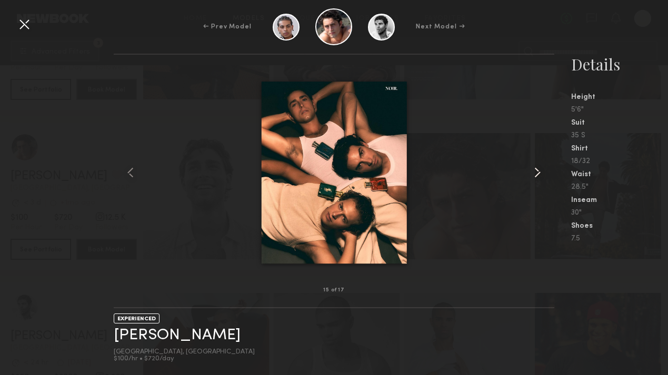
click at [537, 171] on common-icon at bounding box center [537, 172] width 17 height 17
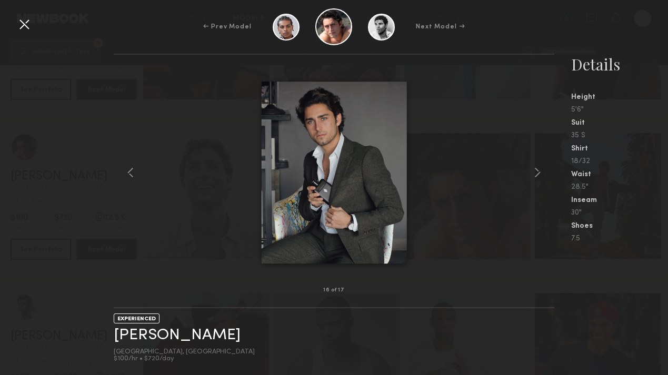
click at [14, 29] on div "← Prev Model Next Model →" at bounding box center [334, 26] width 668 height 37
click at [22, 28] on div at bounding box center [24, 24] width 17 height 17
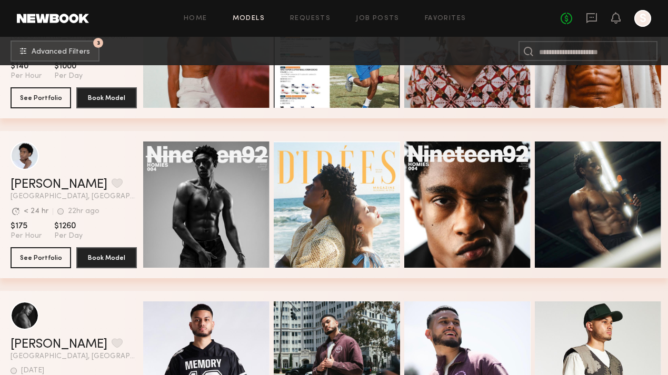
scroll to position [3790, 0]
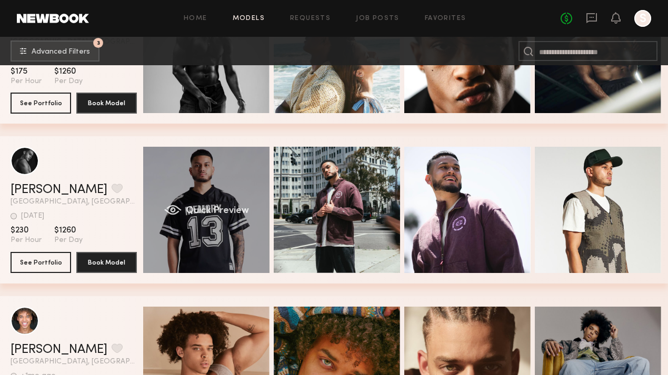
click at [197, 205] on div "Quick Preview" at bounding box center [206, 210] width 126 height 126
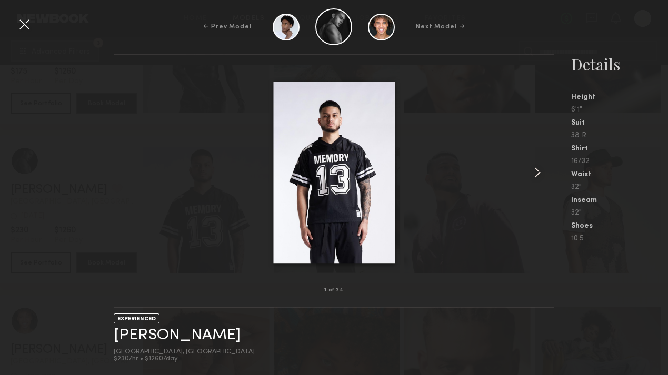
click at [536, 174] on common-icon at bounding box center [537, 172] width 17 height 17
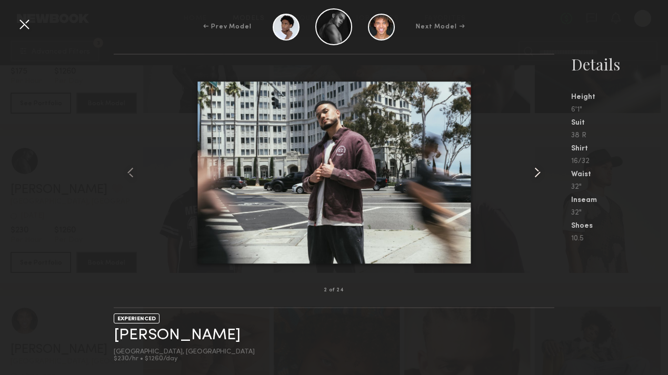
click at [536, 174] on common-icon at bounding box center [537, 172] width 17 height 17
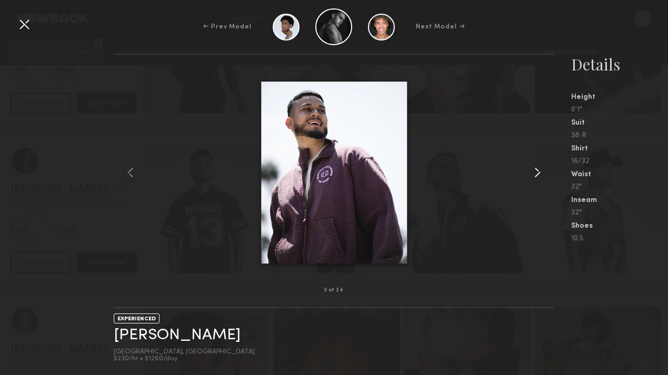
click at [536, 174] on common-icon at bounding box center [537, 172] width 17 height 17
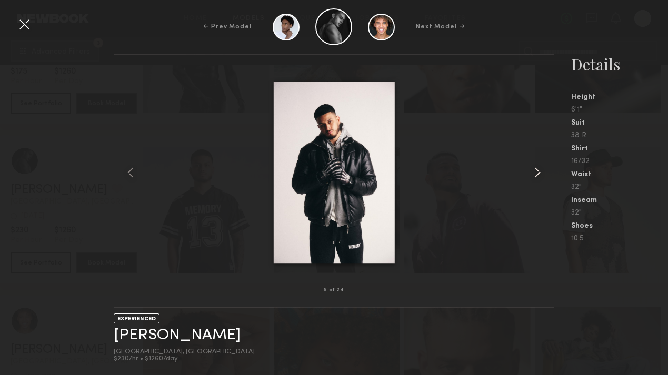
click at [536, 174] on common-icon at bounding box center [537, 172] width 17 height 17
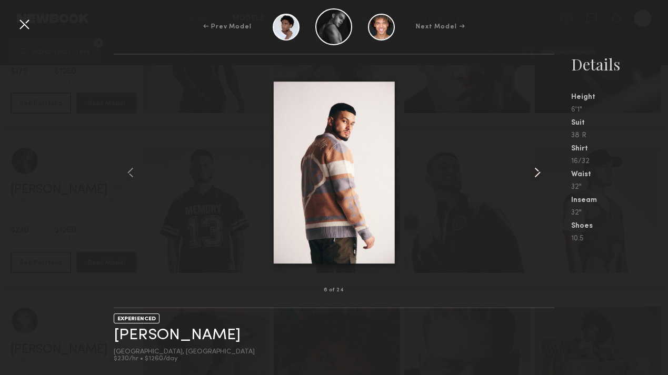
click at [536, 174] on common-icon at bounding box center [537, 172] width 17 height 17
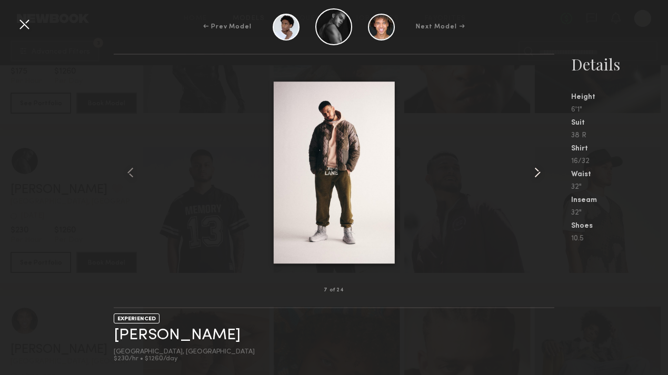
click at [536, 174] on common-icon at bounding box center [537, 172] width 17 height 17
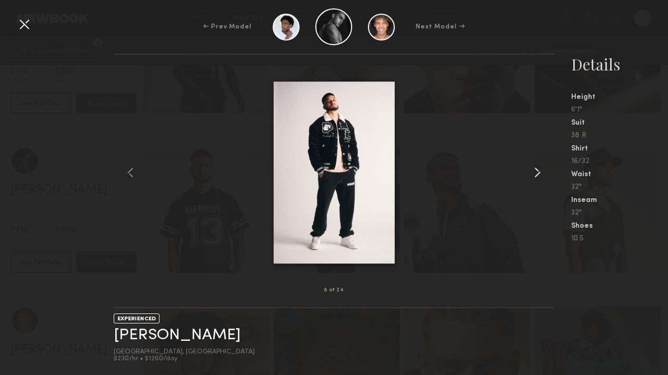
click at [536, 174] on common-icon at bounding box center [537, 172] width 17 height 17
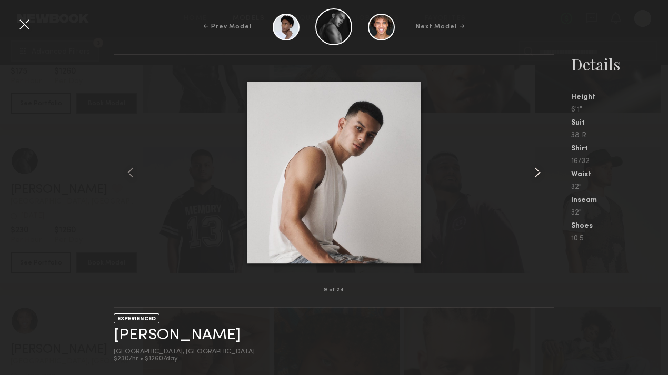
click at [536, 174] on common-icon at bounding box center [537, 172] width 17 height 17
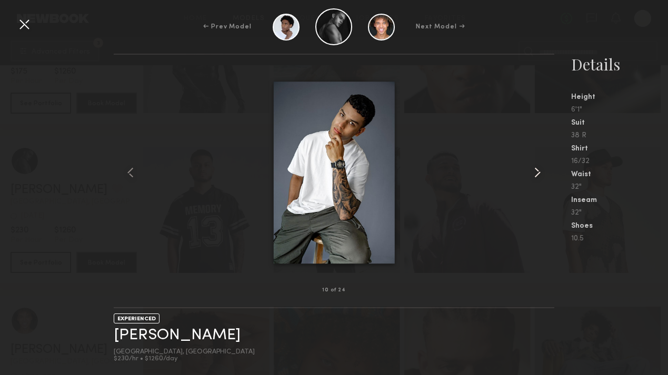
click at [536, 174] on common-icon at bounding box center [537, 172] width 17 height 17
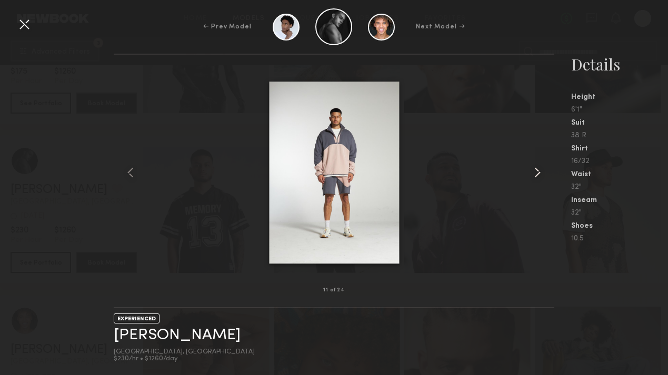
click at [536, 174] on common-icon at bounding box center [537, 172] width 17 height 17
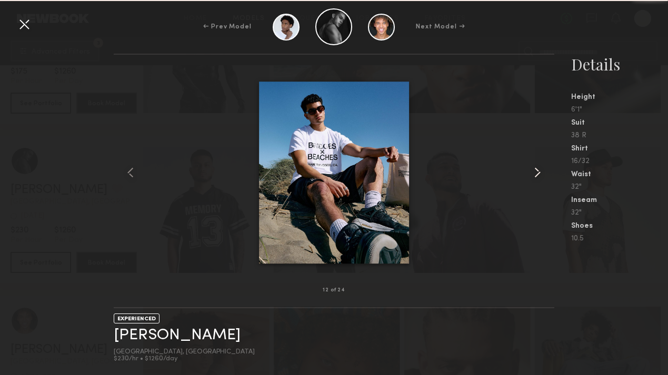
click at [536, 174] on common-icon at bounding box center [537, 172] width 17 height 17
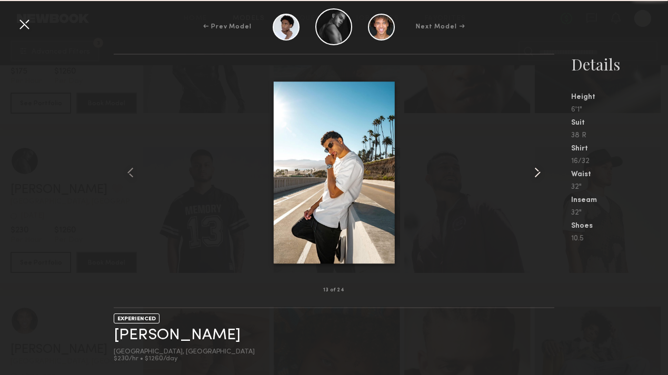
click at [536, 174] on common-icon at bounding box center [537, 172] width 17 height 17
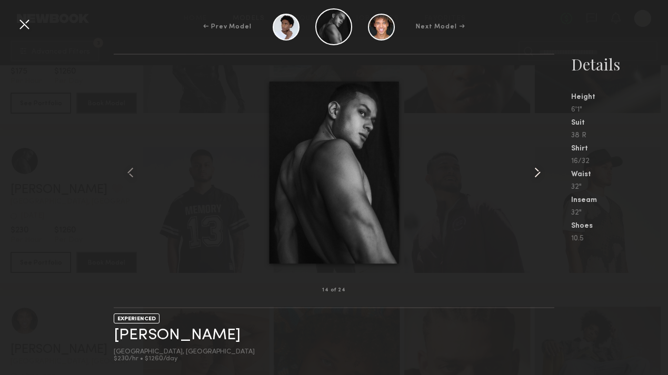
click at [536, 174] on common-icon at bounding box center [537, 172] width 17 height 17
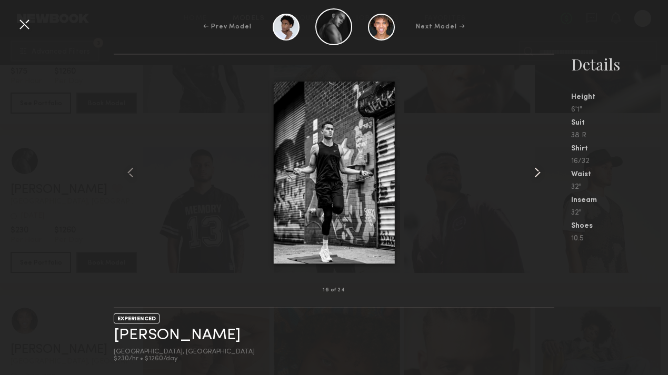
click at [536, 174] on common-icon at bounding box center [537, 172] width 17 height 17
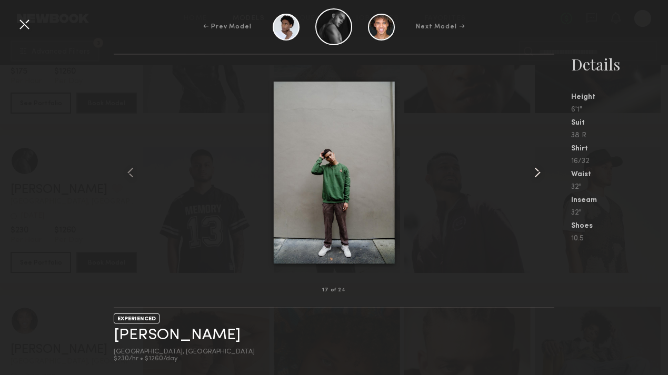
click at [536, 174] on common-icon at bounding box center [537, 172] width 17 height 17
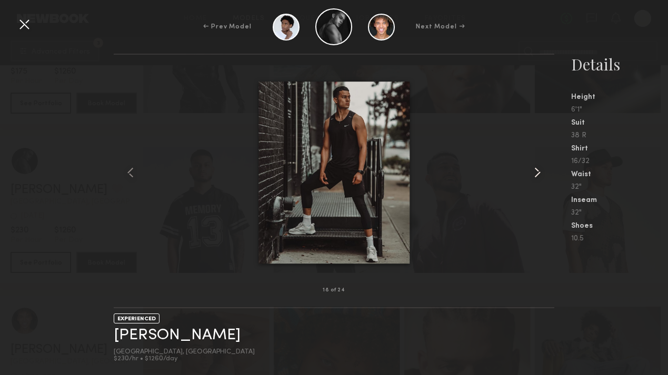
click at [536, 175] on common-icon at bounding box center [537, 172] width 17 height 17
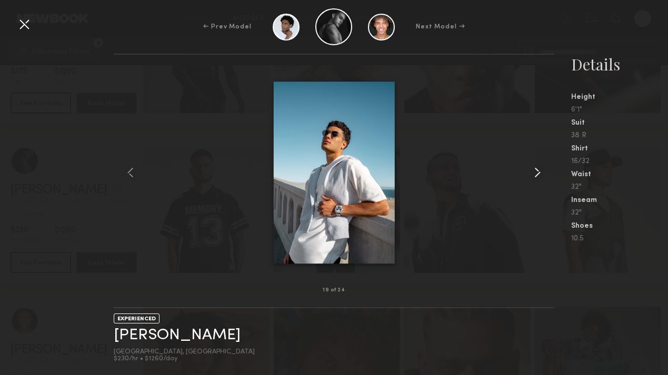
click at [536, 175] on common-icon at bounding box center [537, 172] width 17 height 17
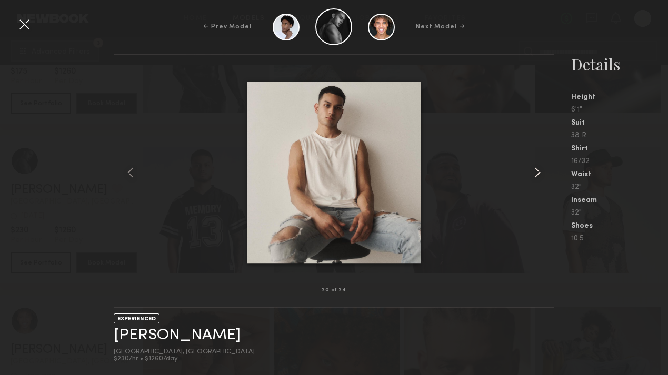
click at [536, 175] on common-icon at bounding box center [537, 172] width 17 height 17
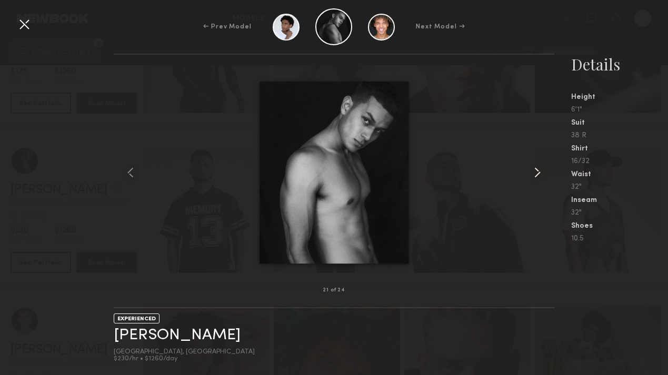
click at [536, 175] on common-icon at bounding box center [537, 172] width 17 height 17
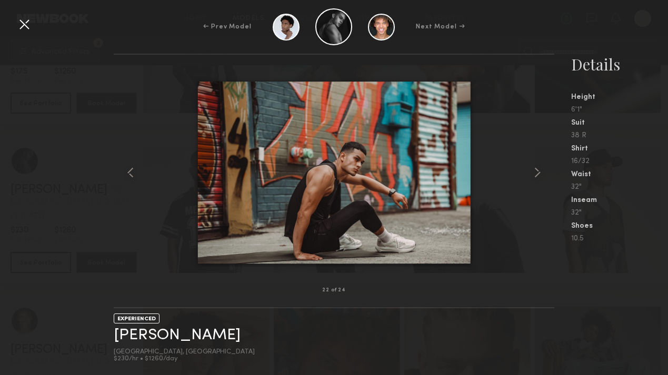
click at [24, 21] on div at bounding box center [24, 24] width 17 height 17
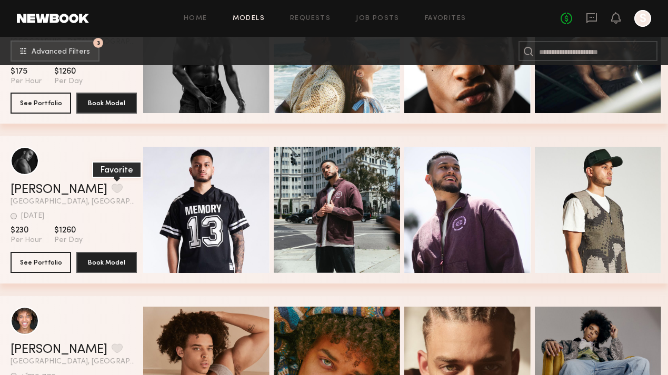
click at [112, 192] on button "grid" at bounding box center [117, 188] width 11 height 9
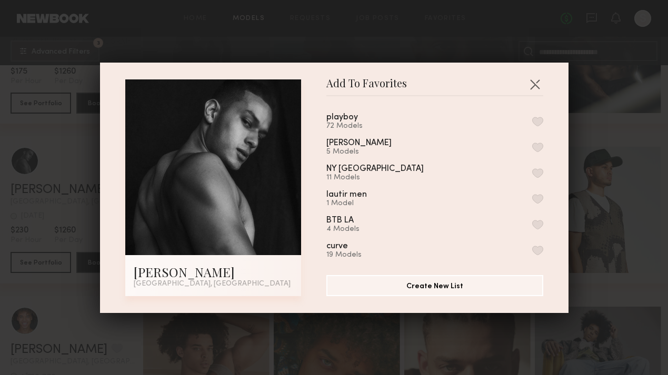
scroll to position [0, 0]
click at [538, 122] on button "button" at bounding box center [537, 121] width 11 height 9
click at [535, 85] on button "button" at bounding box center [534, 84] width 17 height 17
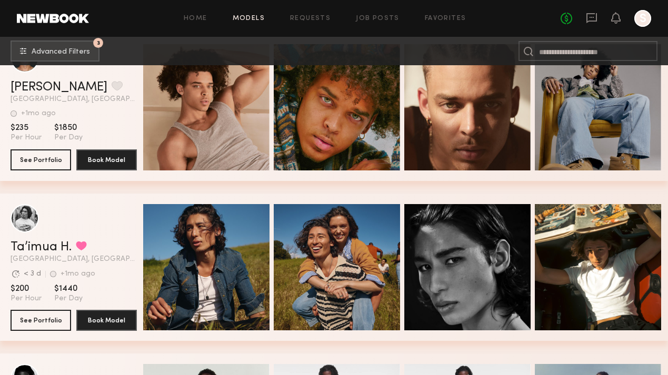
scroll to position [4056, 0]
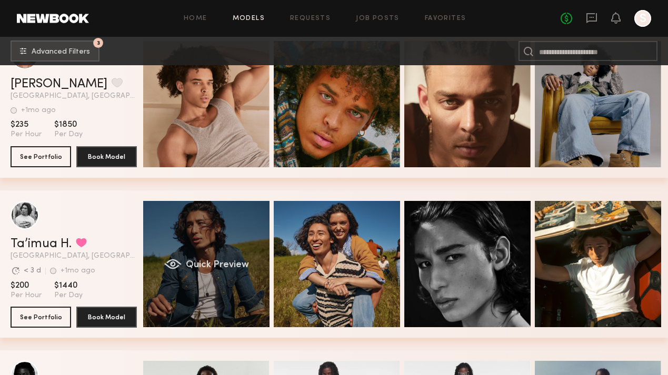
click at [204, 262] on span "Quick Preview" at bounding box center [217, 265] width 63 height 9
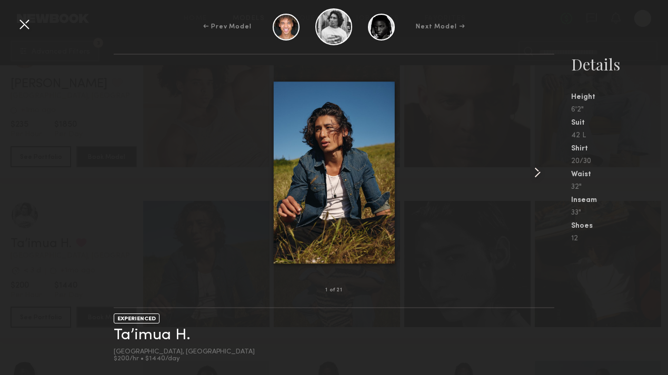
click at [537, 169] on common-icon at bounding box center [537, 172] width 17 height 17
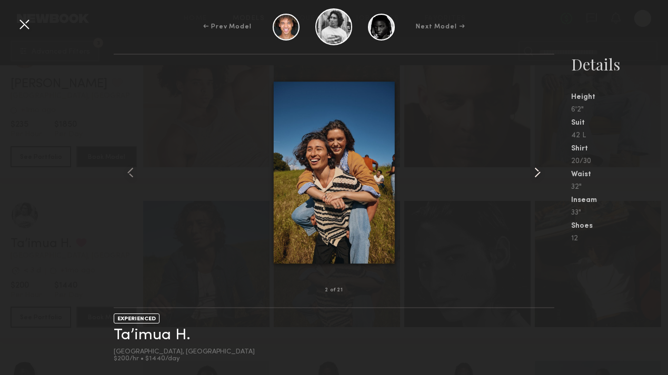
click at [537, 169] on common-icon at bounding box center [537, 172] width 17 height 17
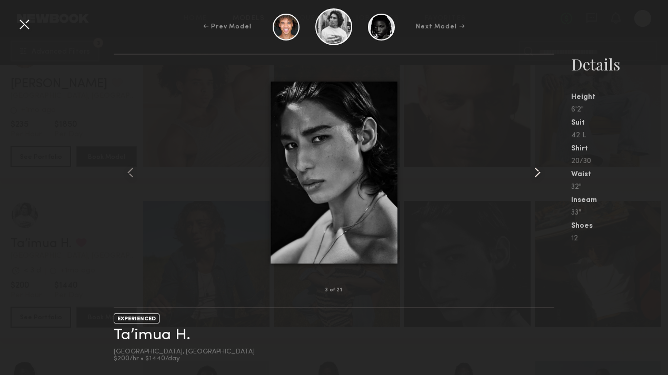
click at [537, 169] on common-icon at bounding box center [537, 172] width 17 height 17
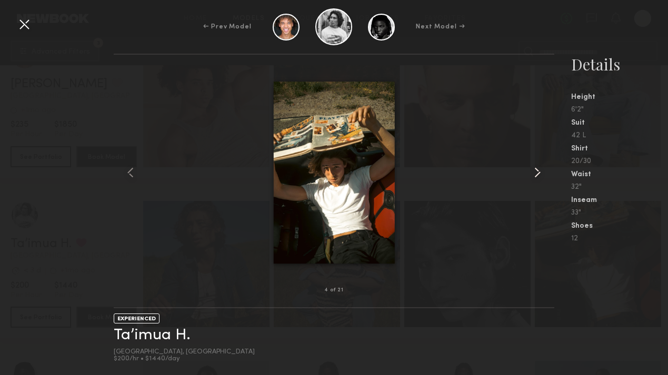
click at [537, 169] on common-icon at bounding box center [537, 172] width 17 height 17
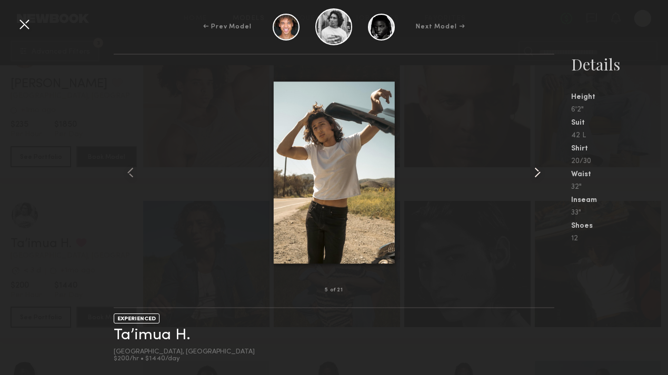
click at [537, 169] on common-icon at bounding box center [537, 172] width 17 height 17
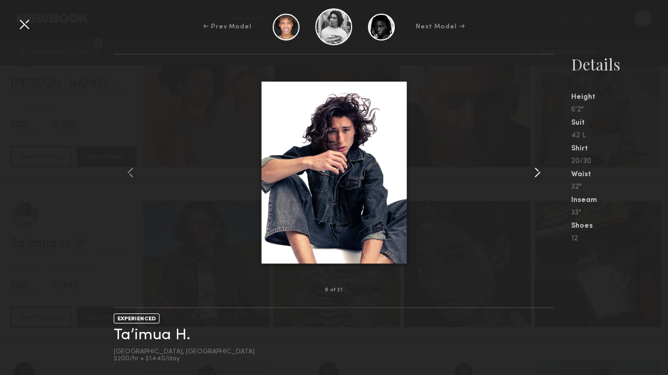
click at [537, 169] on common-icon at bounding box center [537, 172] width 17 height 17
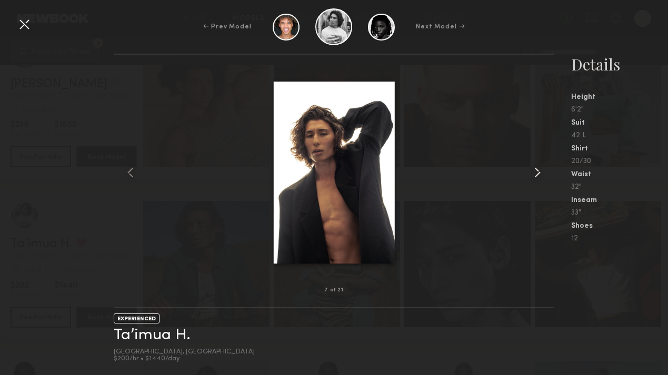
click at [537, 169] on common-icon at bounding box center [537, 172] width 17 height 17
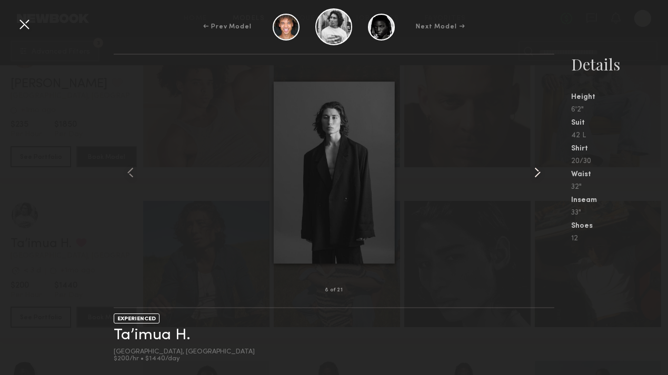
click at [537, 169] on common-icon at bounding box center [537, 172] width 17 height 17
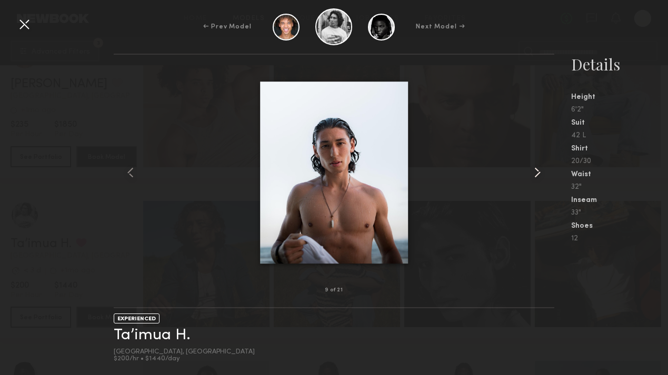
click at [537, 169] on common-icon at bounding box center [537, 172] width 17 height 17
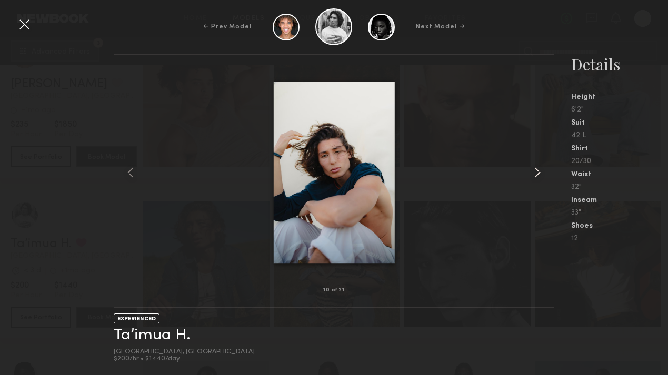
click at [537, 169] on common-icon at bounding box center [537, 172] width 17 height 17
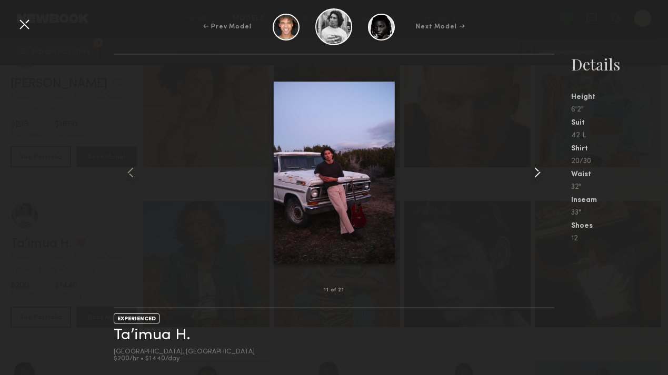
click at [537, 169] on common-icon at bounding box center [537, 172] width 17 height 17
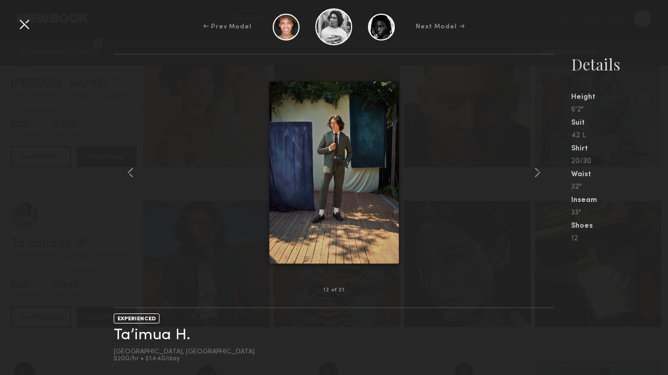
click at [22, 24] on div at bounding box center [24, 24] width 17 height 17
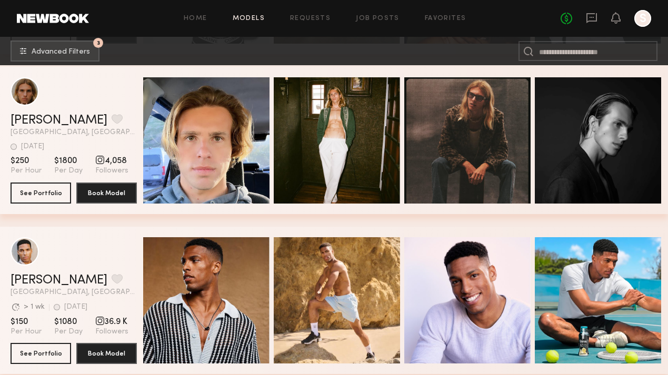
scroll to position [6749, 0]
